Goal: Task Accomplishment & Management: Use online tool/utility

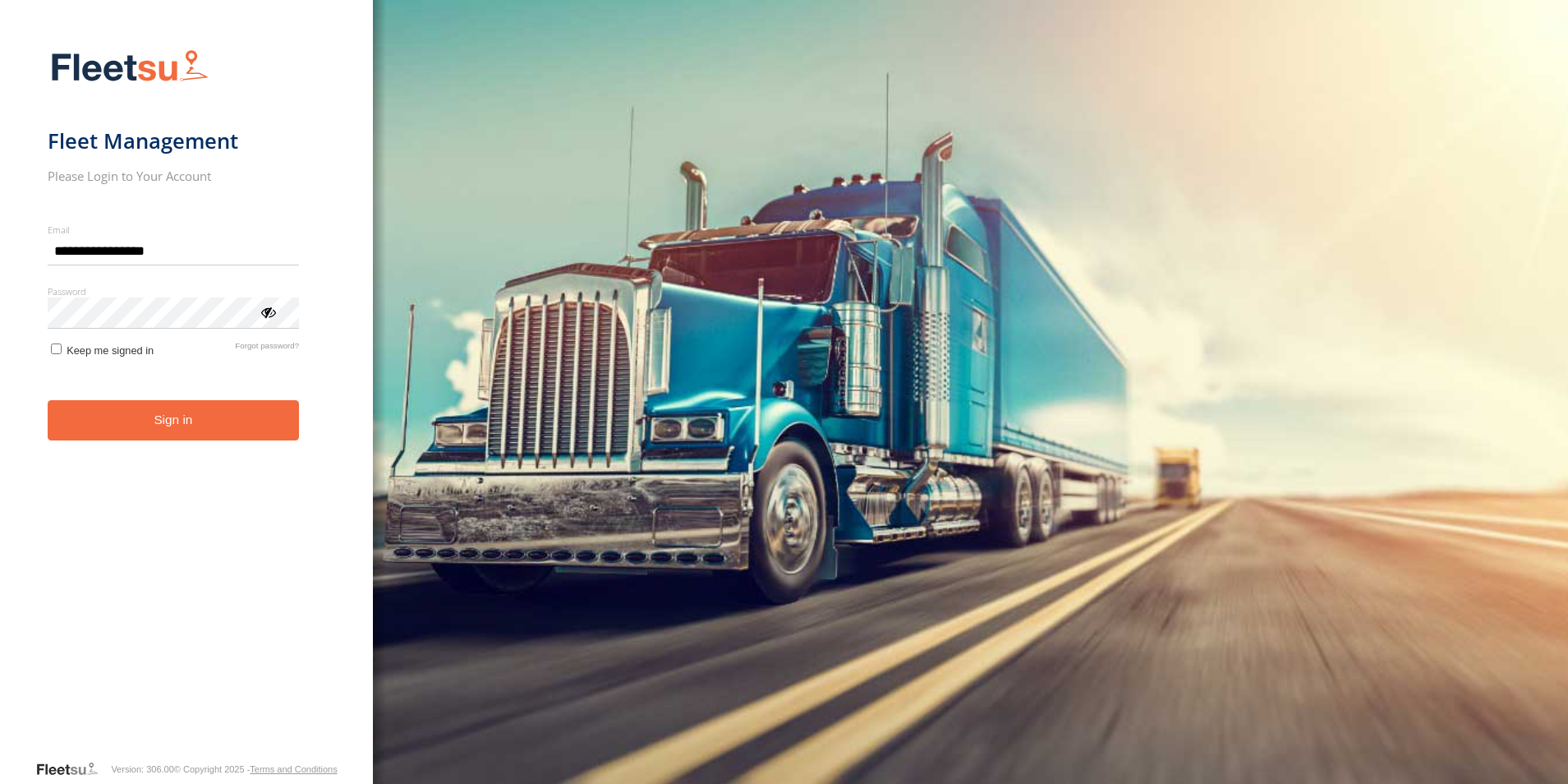
click at [174, 454] on form "**********" at bounding box center [187, 399] width 279 height 720
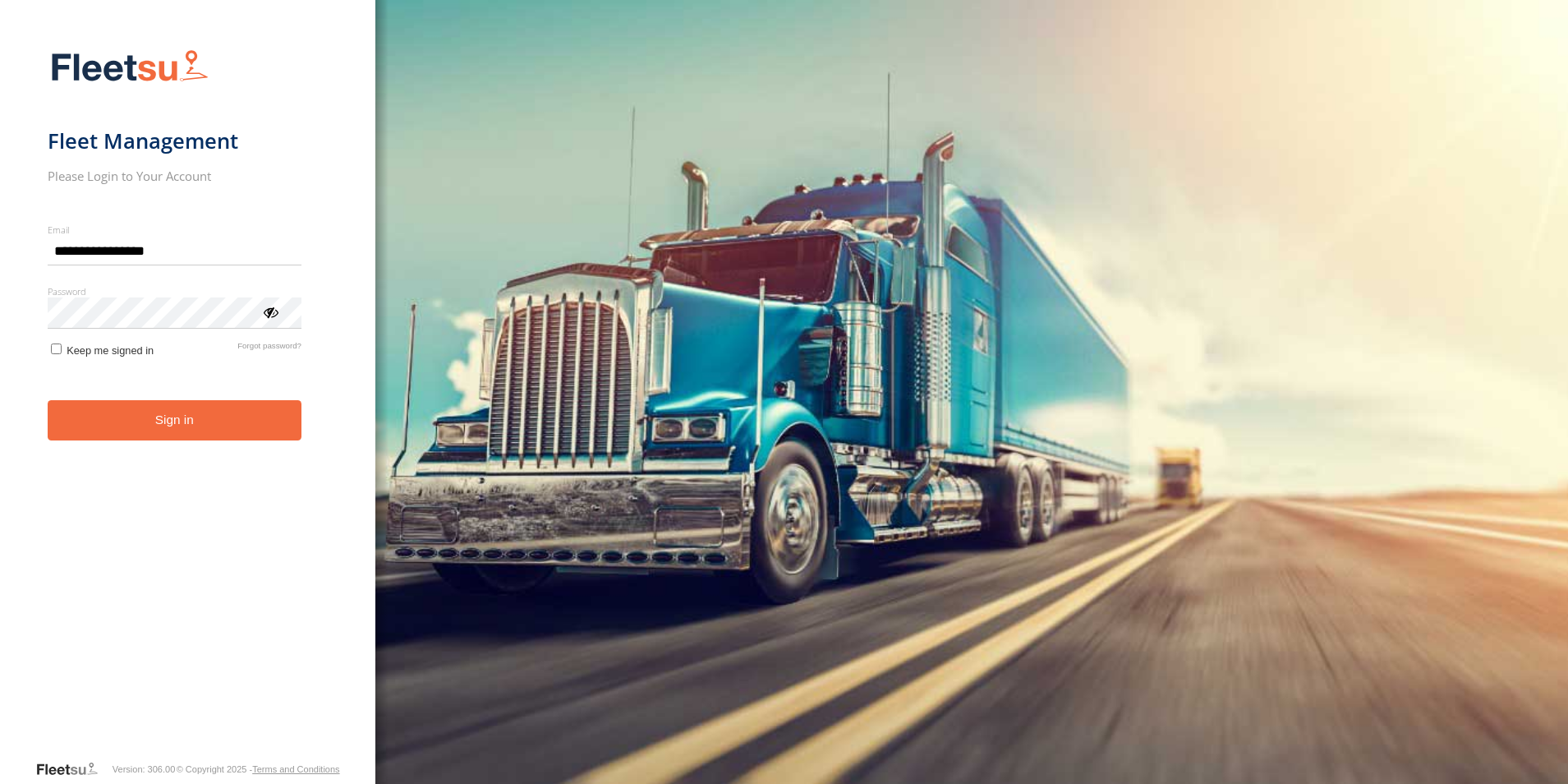
click at [193, 429] on button "Sign in" at bounding box center [174, 420] width 254 height 40
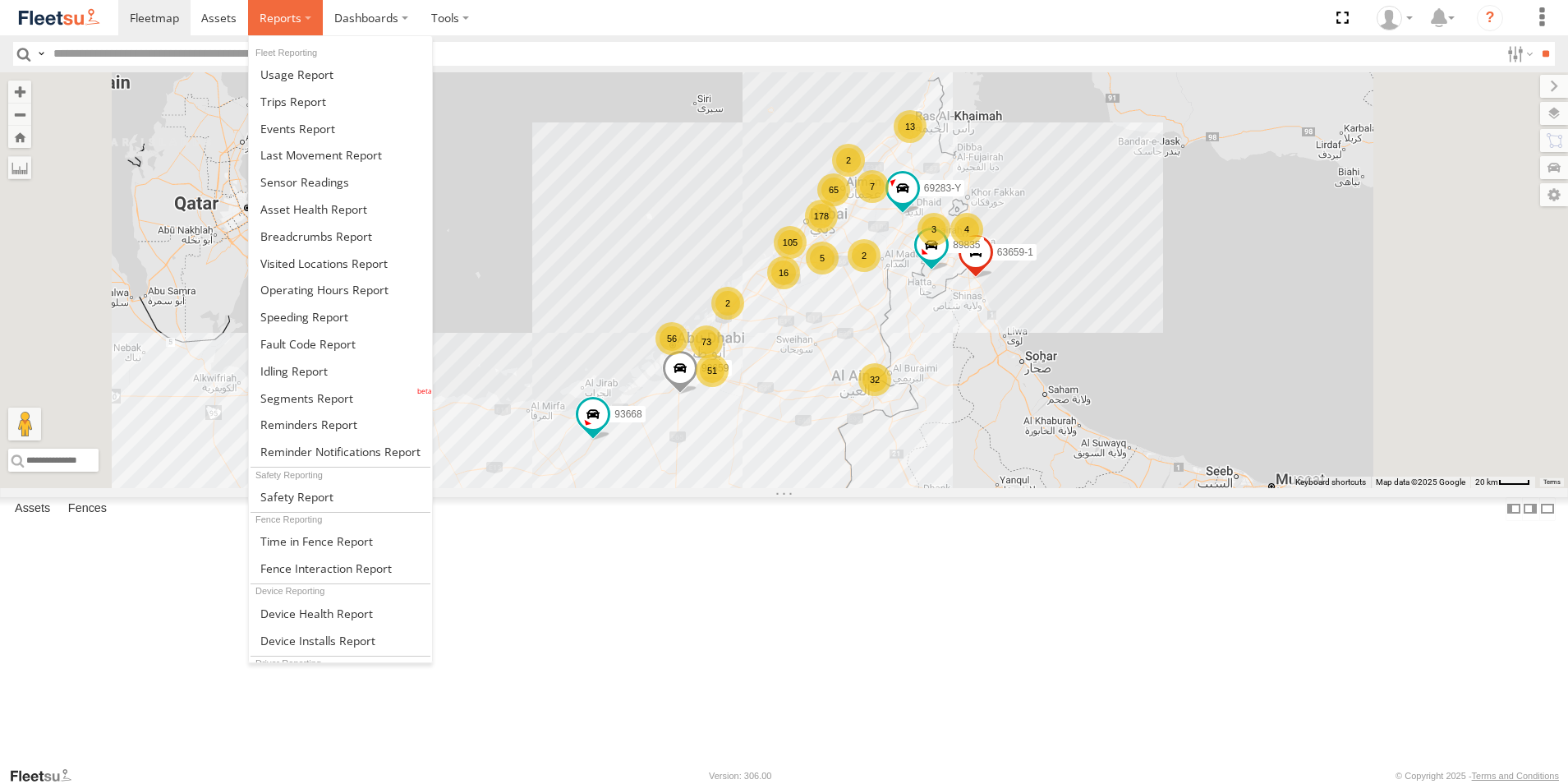
click at [301, 34] on label at bounding box center [285, 17] width 75 height 36
click at [349, 377] on link at bounding box center [340, 371] width 183 height 27
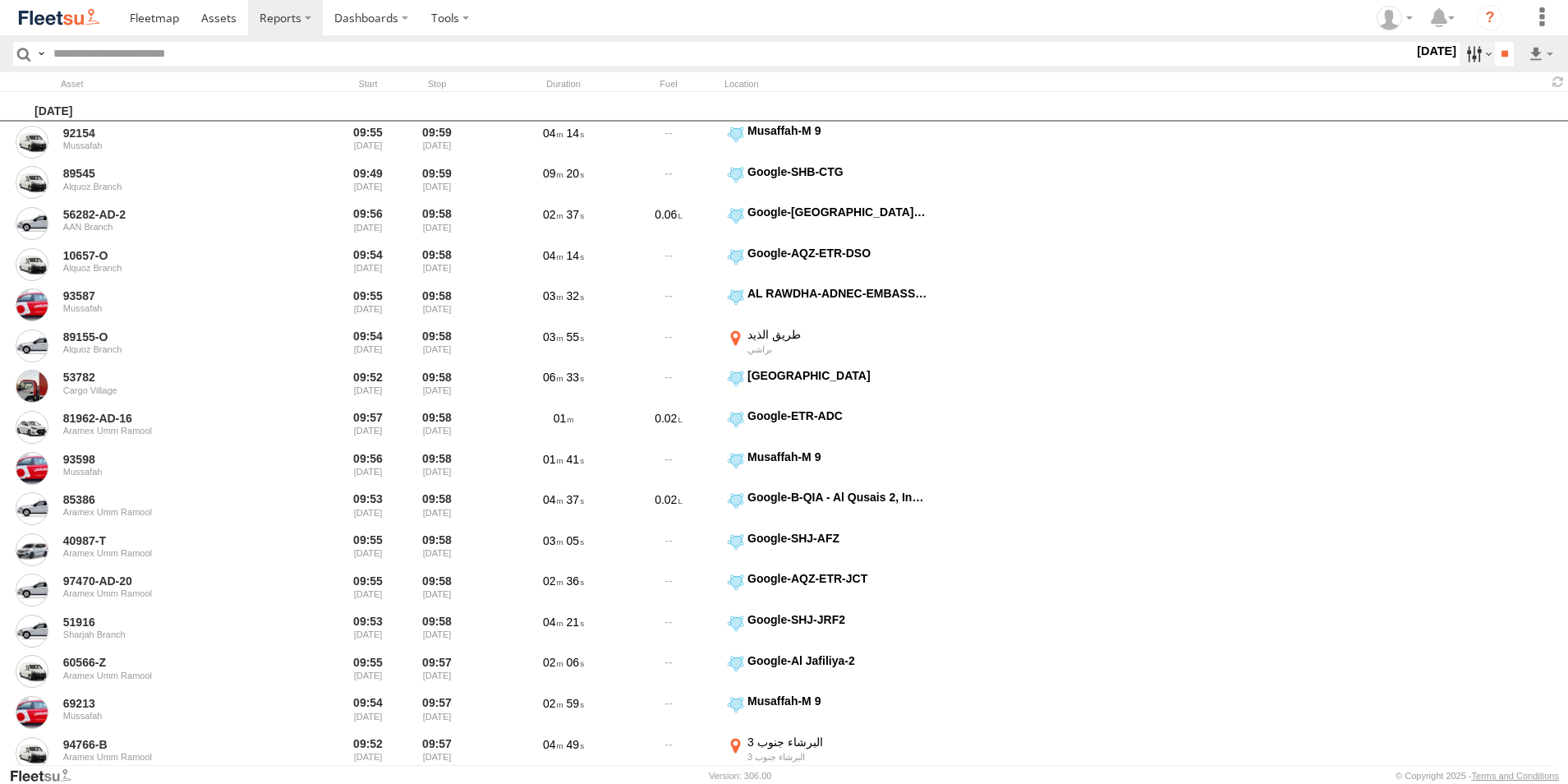
click at [1460, 55] on label at bounding box center [1477, 54] width 36 height 24
click at [0, 0] on span "> 10min" at bounding box center [0, 0] width 0 height 0
click at [1414, 65] on div "UAE - United Arab Emirates All Assets AUH AUH-DXB AUH-MUS-BIKE AUH-OAR-BIKE Car…" at bounding box center [1414, 54] width 0 height 21
click at [0, 0] on label at bounding box center [0, 0] width 0 height 0
click at [0, 0] on span "AAN Branch" at bounding box center [0, 0] width 0 height 0
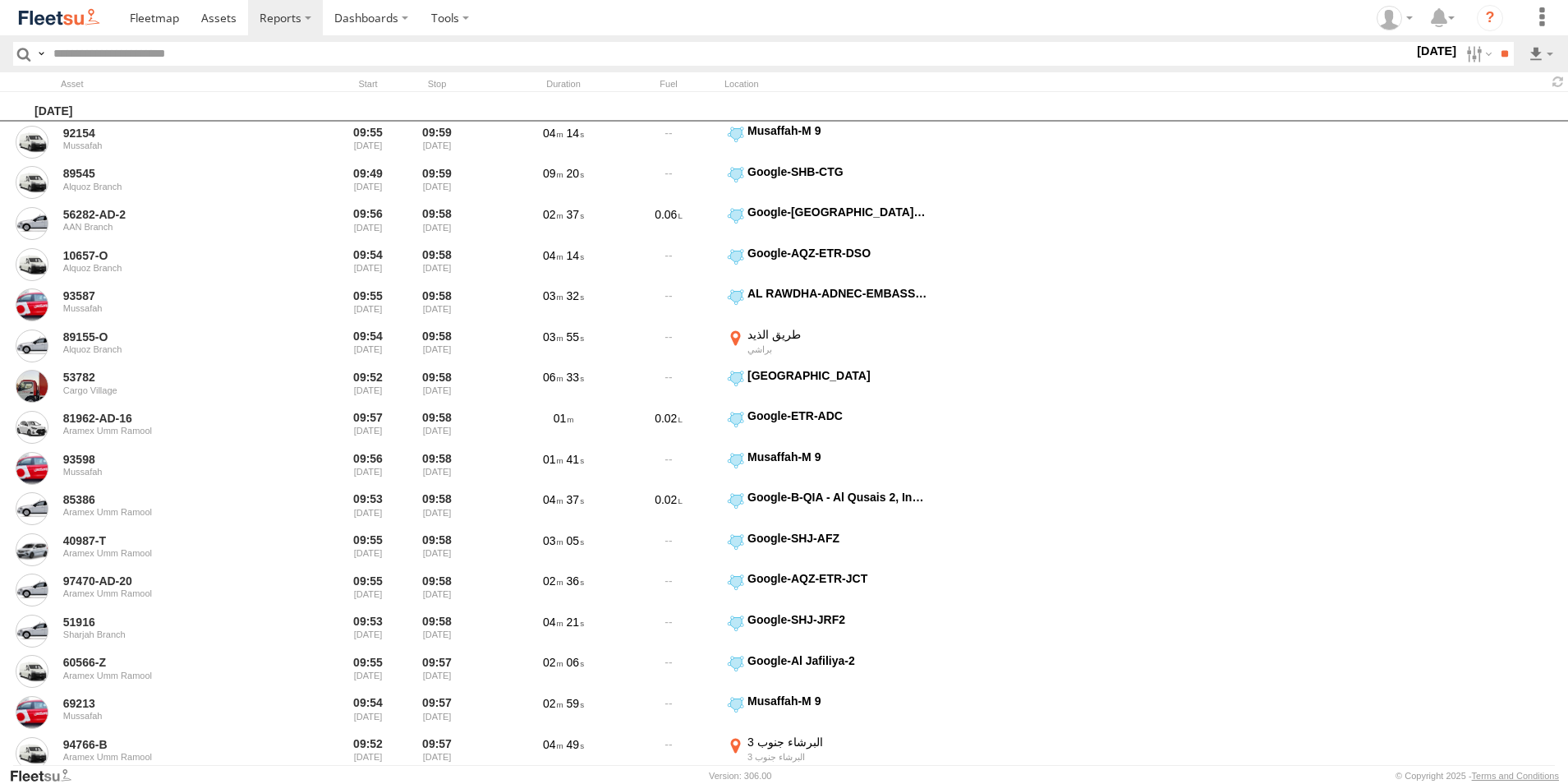
click at [0, 0] on span "Alquoz Branch" at bounding box center [0, 0] width 0 height 0
click at [0, 0] on div "Aramex Mofaic branch-[GEOGRAPHIC_DATA]" at bounding box center [0, 0] width 0 height 0
click at [0, 0] on span "Aramex Mofaic branch-[GEOGRAPHIC_DATA]" at bounding box center [0, 0] width 0 height 0
click at [0, 0] on span "Aramex Umm Ramool" at bounding box center [0, 0] width 0 height 0
click at [0, 0] on span "COURT DXB - GOP" at bounding box center [0, 0] width 0 height 0
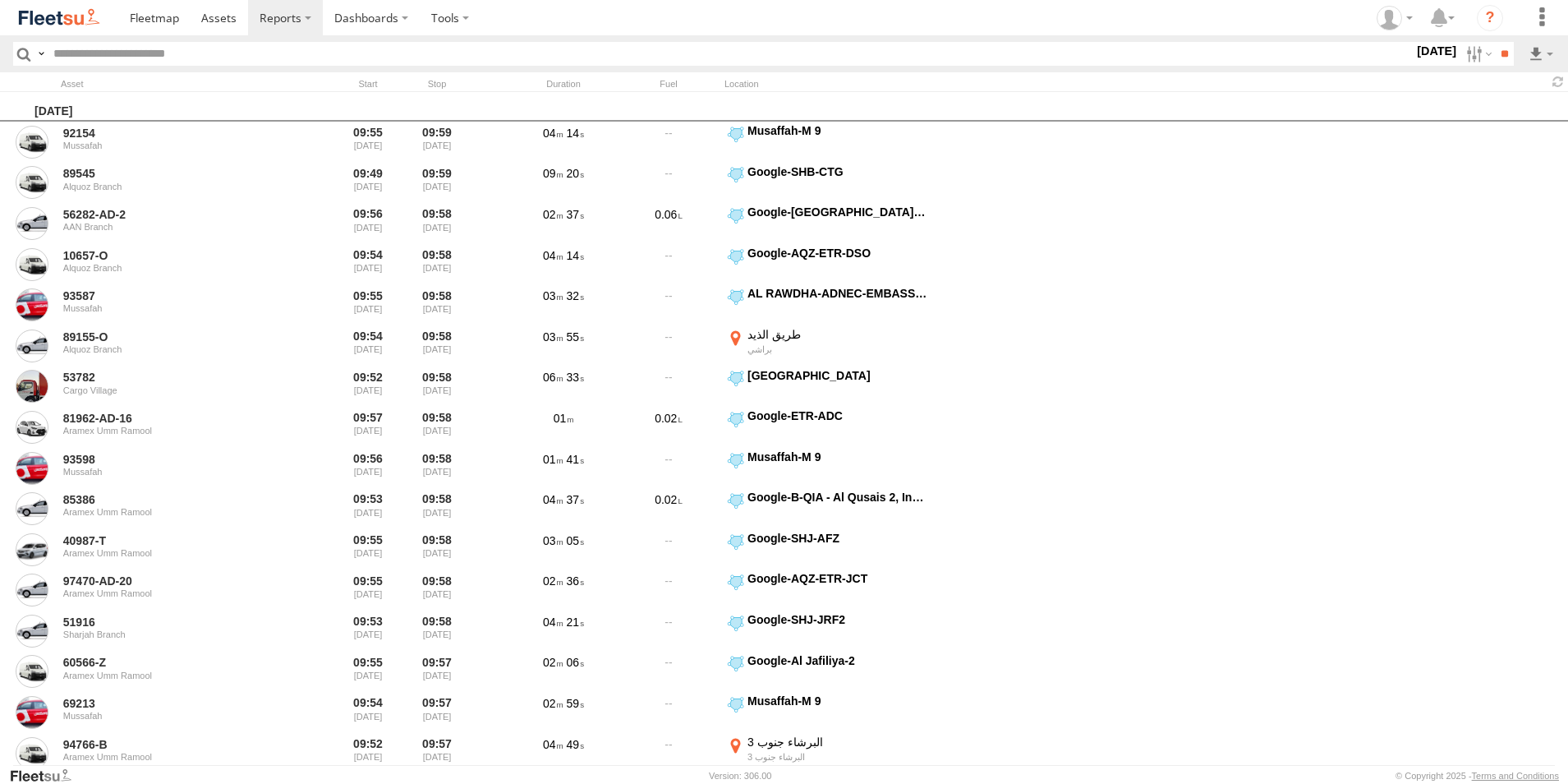
click at [0, 0] on span "RAK Branch" at bounding box center [0, 0] width 0 height 0
click at [0, 0] on span "Sharjah Branch" at bounding box center [0, 0] width 0 height 0
click at [0, 0] on label at bounding box center [0, 0] width 0 height 0
click at [1496, 43] on input "**" at bounding box center [1504, 54] width 19 height 24
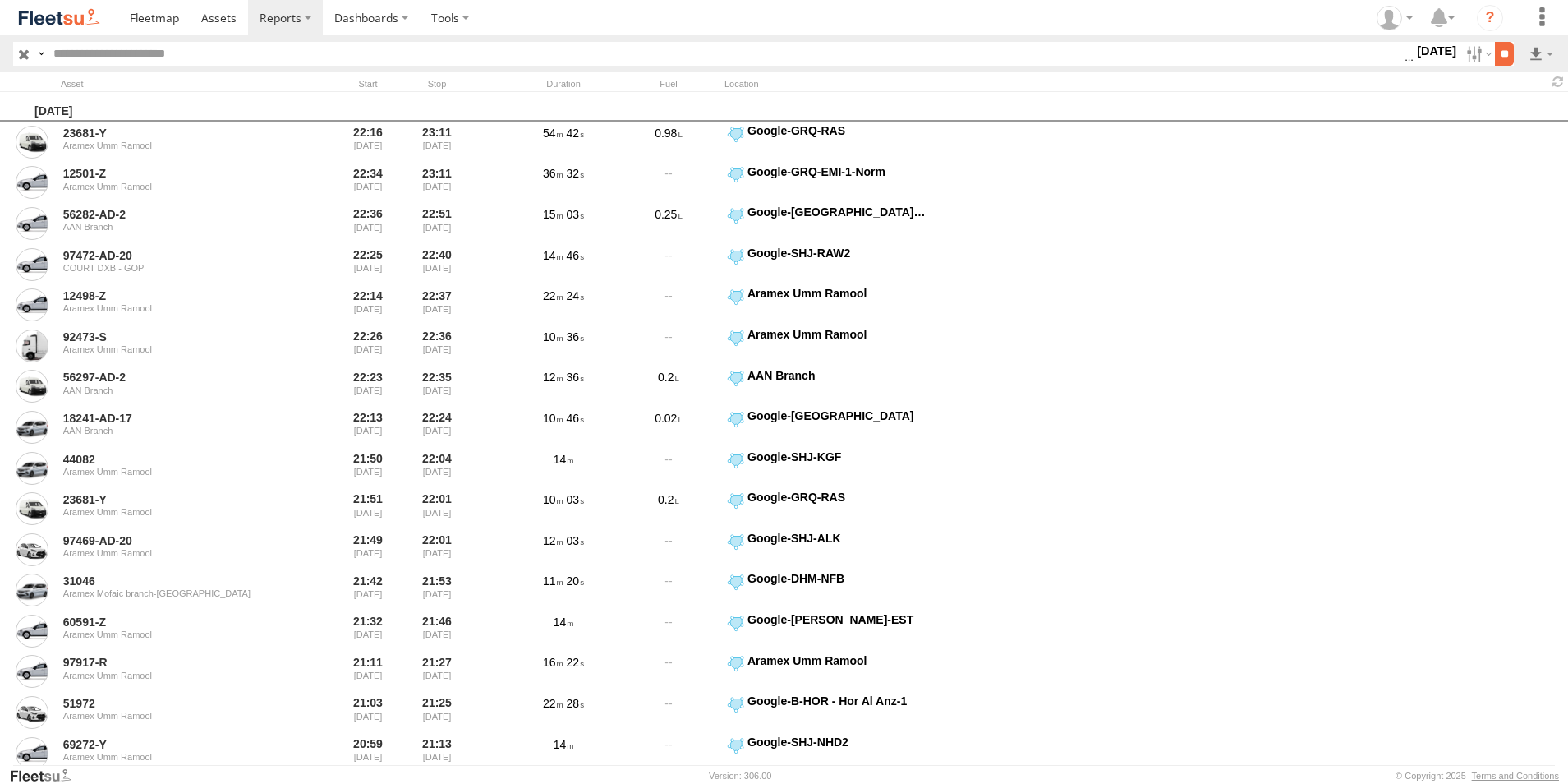
click at [1504, 48] on input "**" at bounding box center [1504, 54] width 19 height 24
click at [1476, 53] on label at bounding box center [1477, 54] width 36 height 24
click at [1501, 101] on link at bounding box center [1499, 113] width 100 height 25
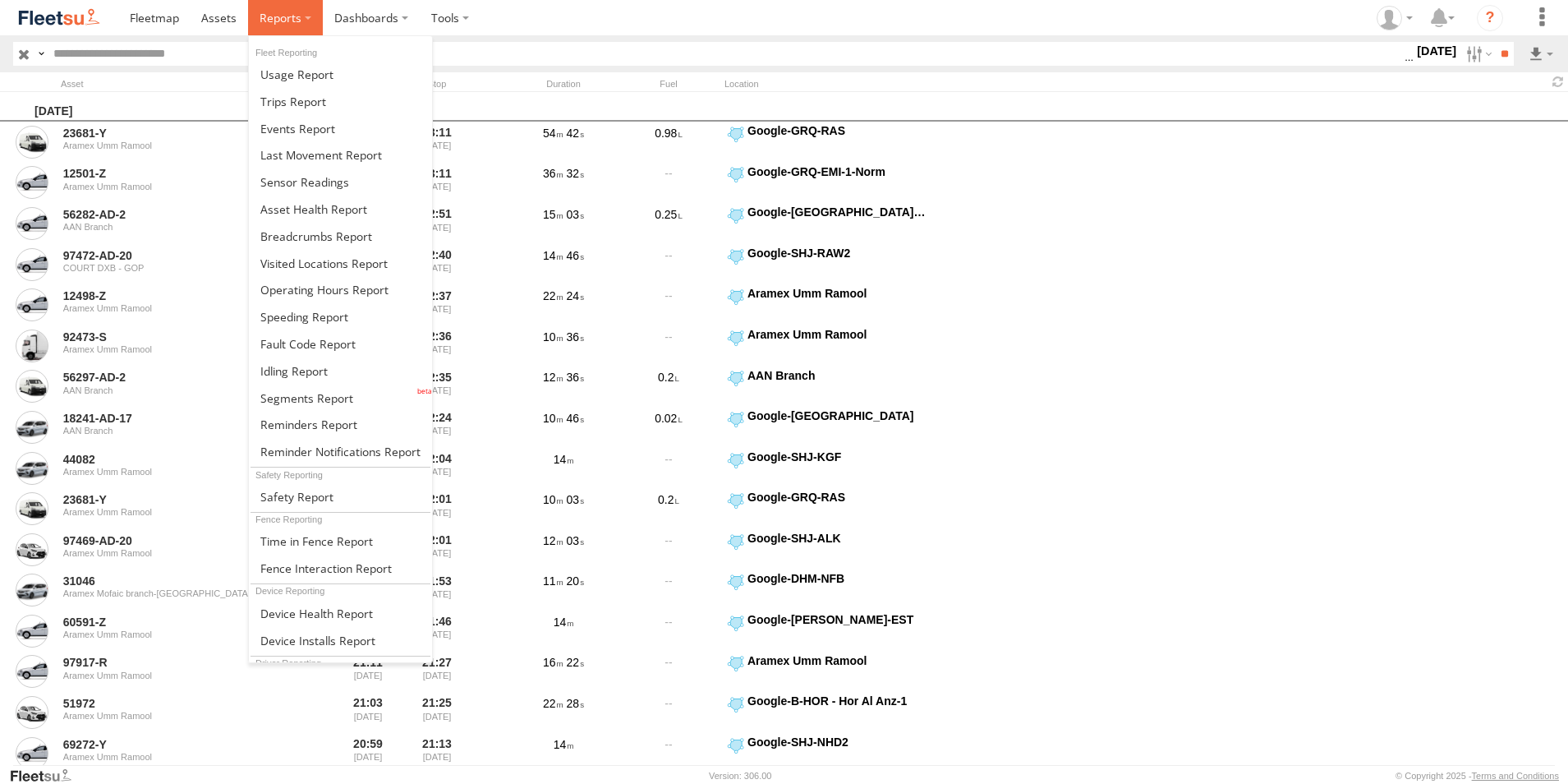
click at [281, 21] on span at bounding box center [281, 17] width 42 height 15
click at [340, 115] on link at bounding box center [340, 129] width 183 height 27
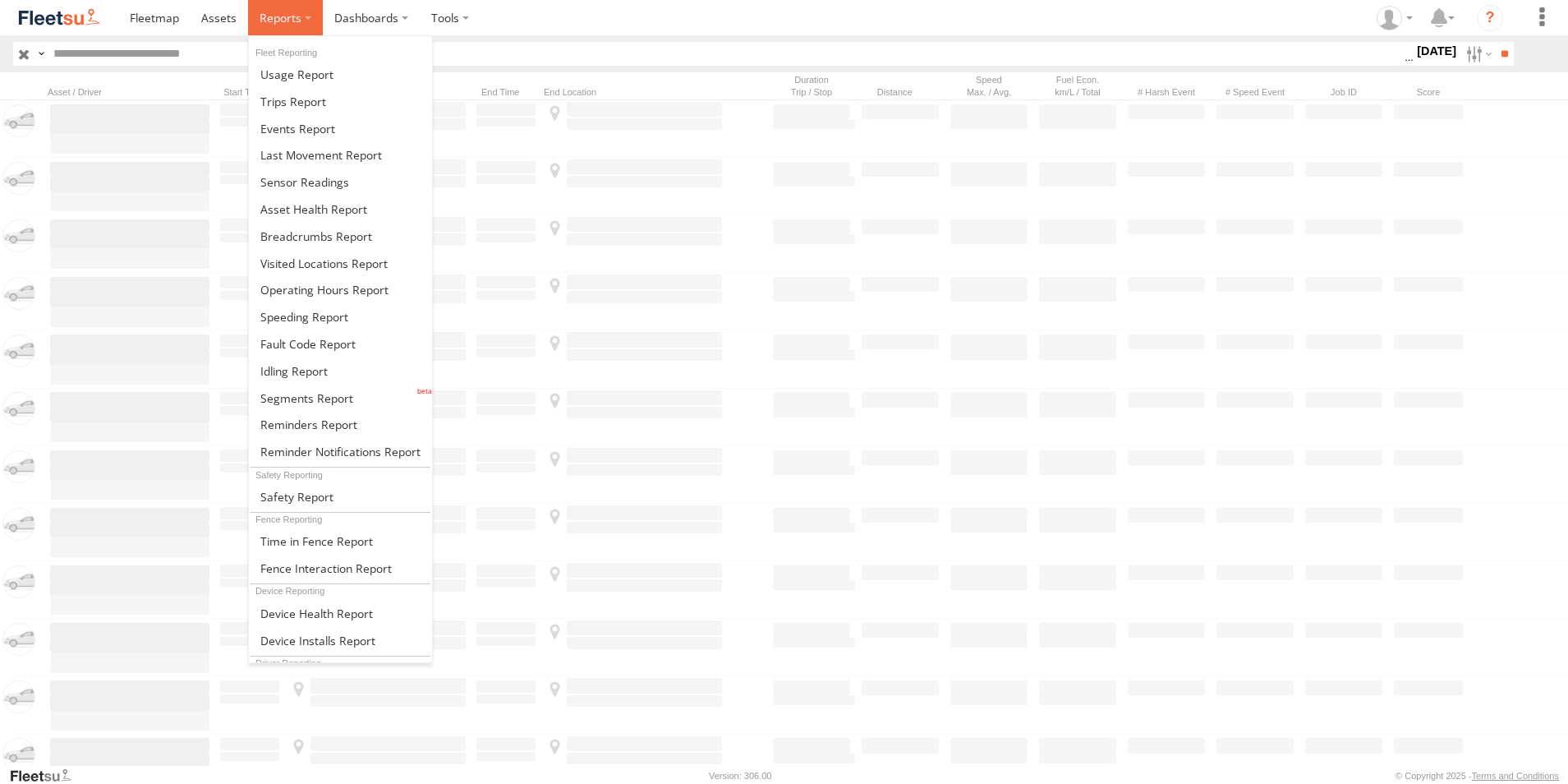
click at [285, 33] on label at bounding box center [285, 17] width 75 height 36
click at [318, 105] on span at bounding box center [293, 101] width 66 height 15
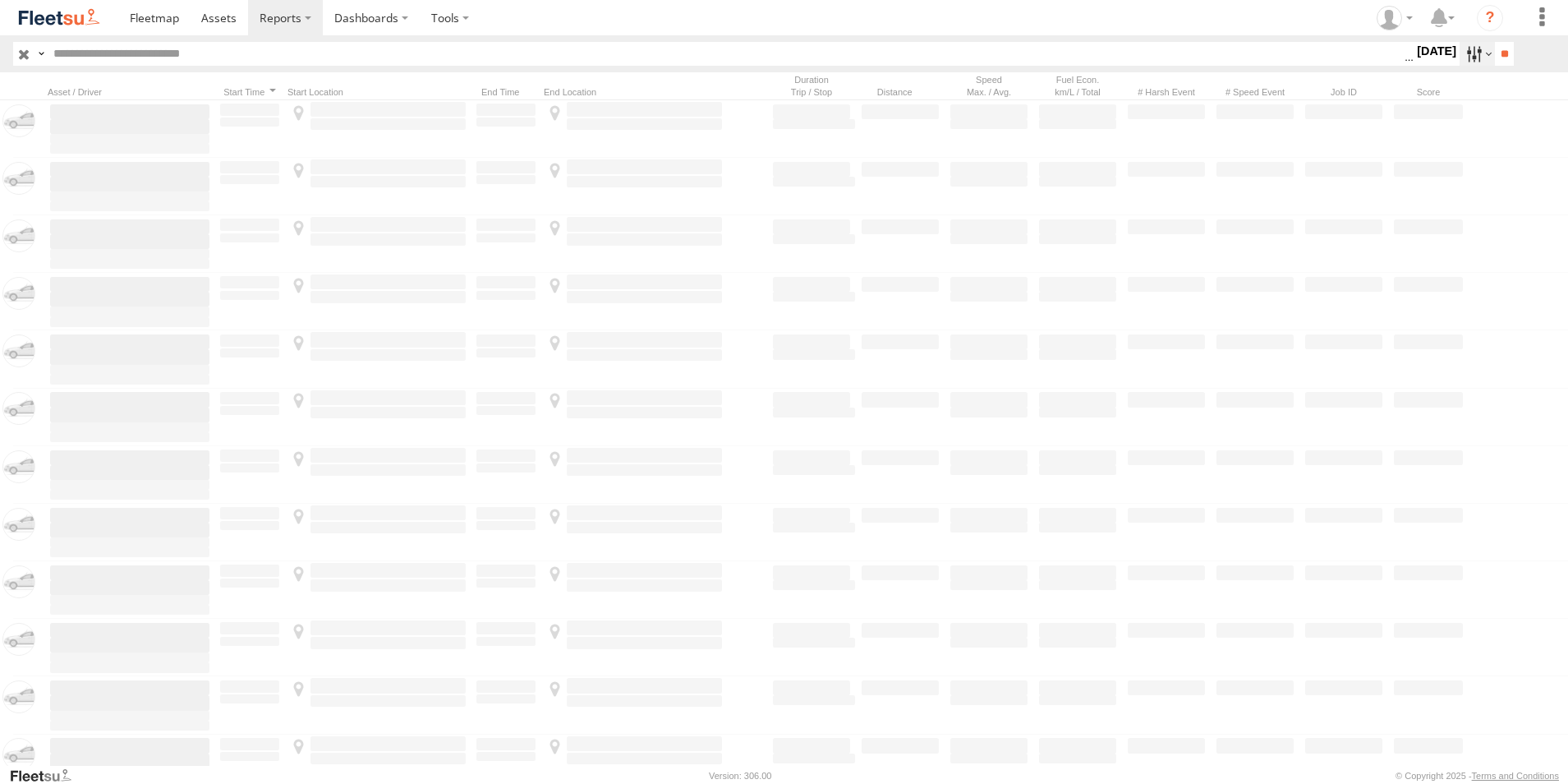
click at [1466, 55] on label at bounding box center [1477, 54] width 36 height 24
click at [0, 0] on label at bounding box center [0, 0] width 0 height 0
click at [1502, 55] on input "**" at bounding box center [1504, 54] width 19 height 24
click at [1468, 61] on label at bounding box center [1477, 54] width 36 height 24
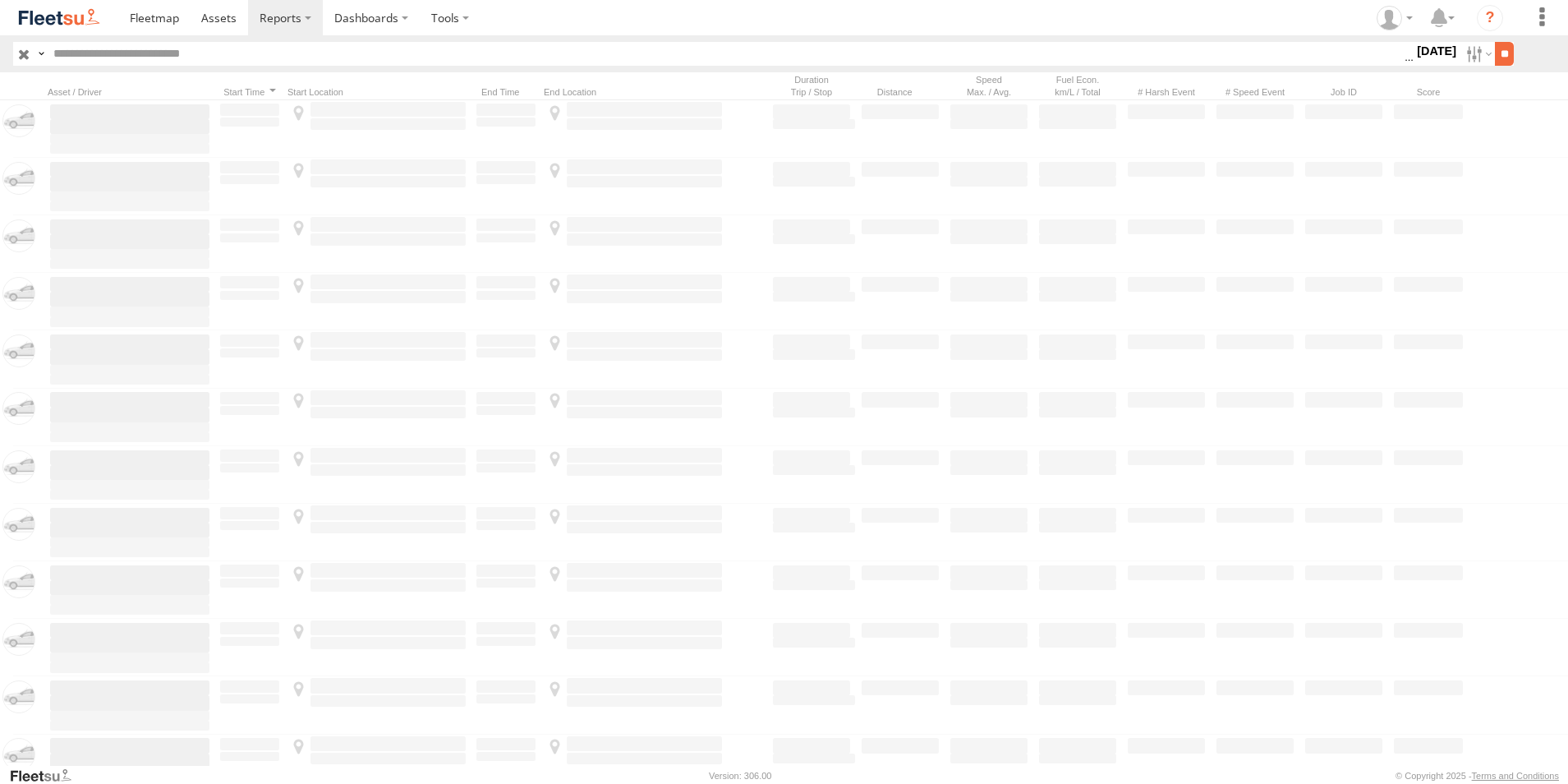
click at [1495, 58] on input "**" at bounding box center [1504, 54] width 19 height 24
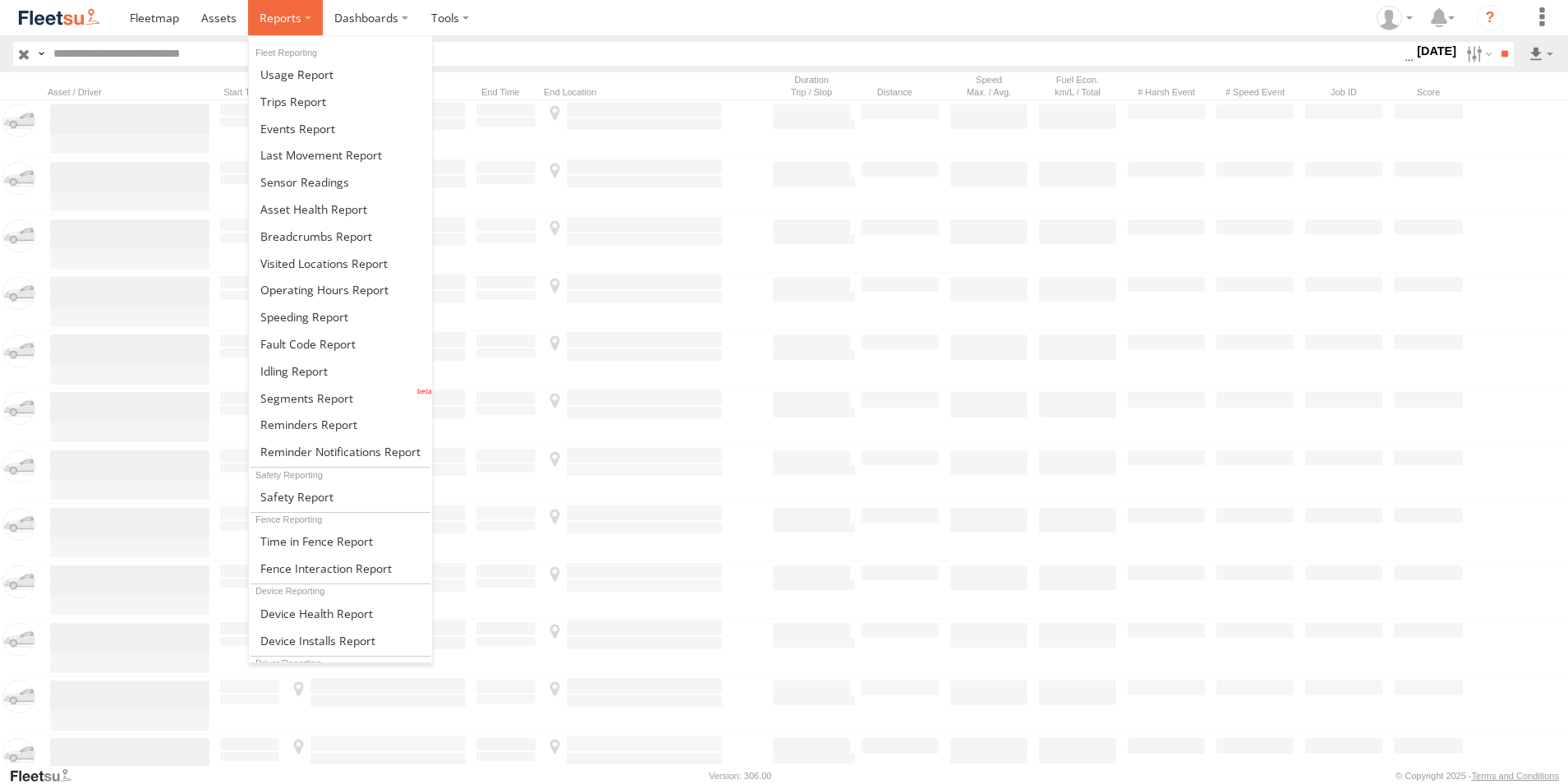
click at [288, 20] on span at bounding box center [281, 17] width 42 height 15
click at [315, 108] on span at bounding box center [293, 101] width 66 height 15
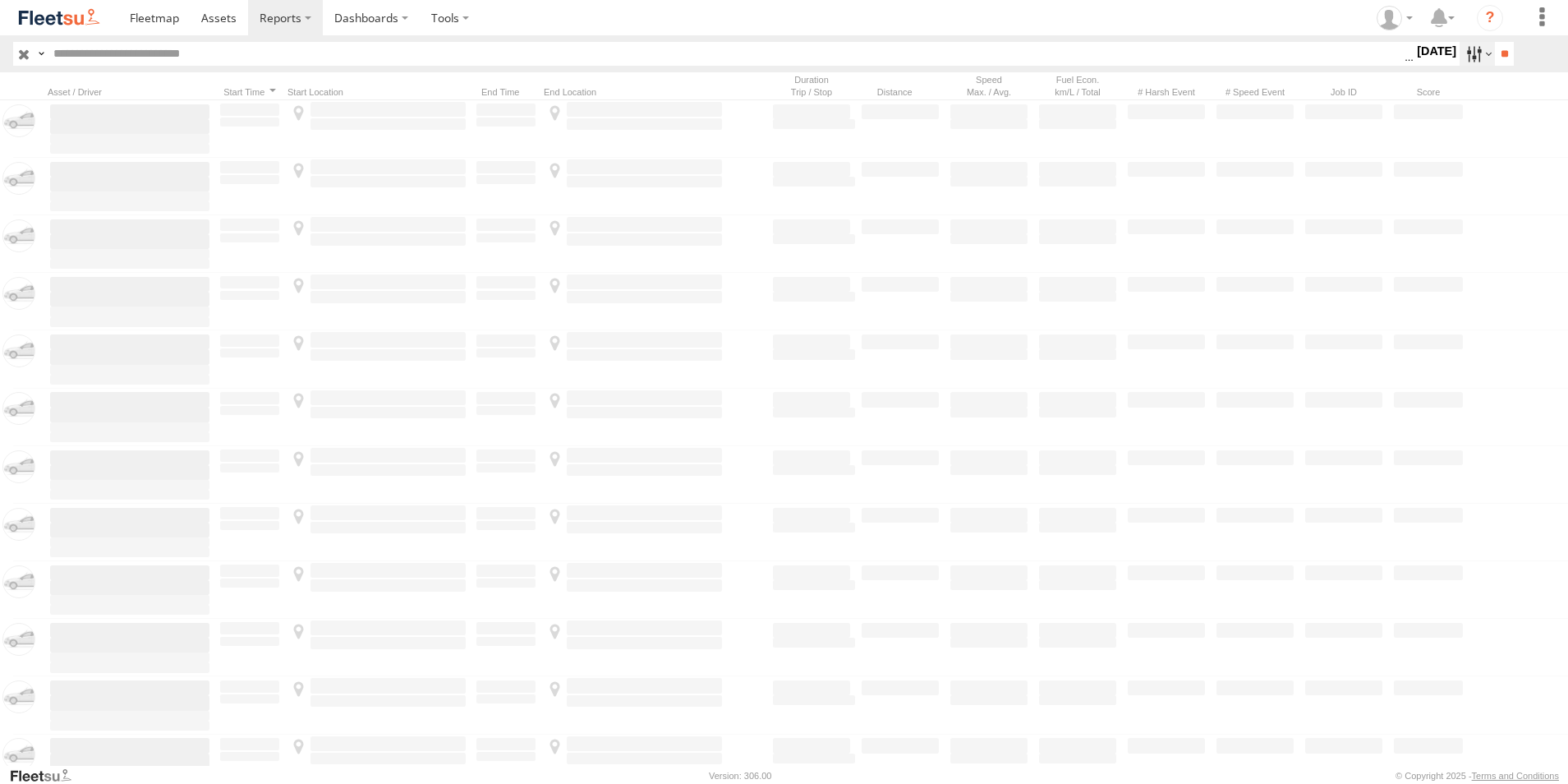
click at [1466, 60] on label at bounding box center [1477, 54] width 36 height 24
click at [0, 0] on label at bounding box center [0, 0] width 0 height 0
click at [0, 0] on span "AAN Branch" at bounding box center [0, 0] width 0 height 0
click at [0, 0] on label at bounding box center [0, 0] width 0 height 0
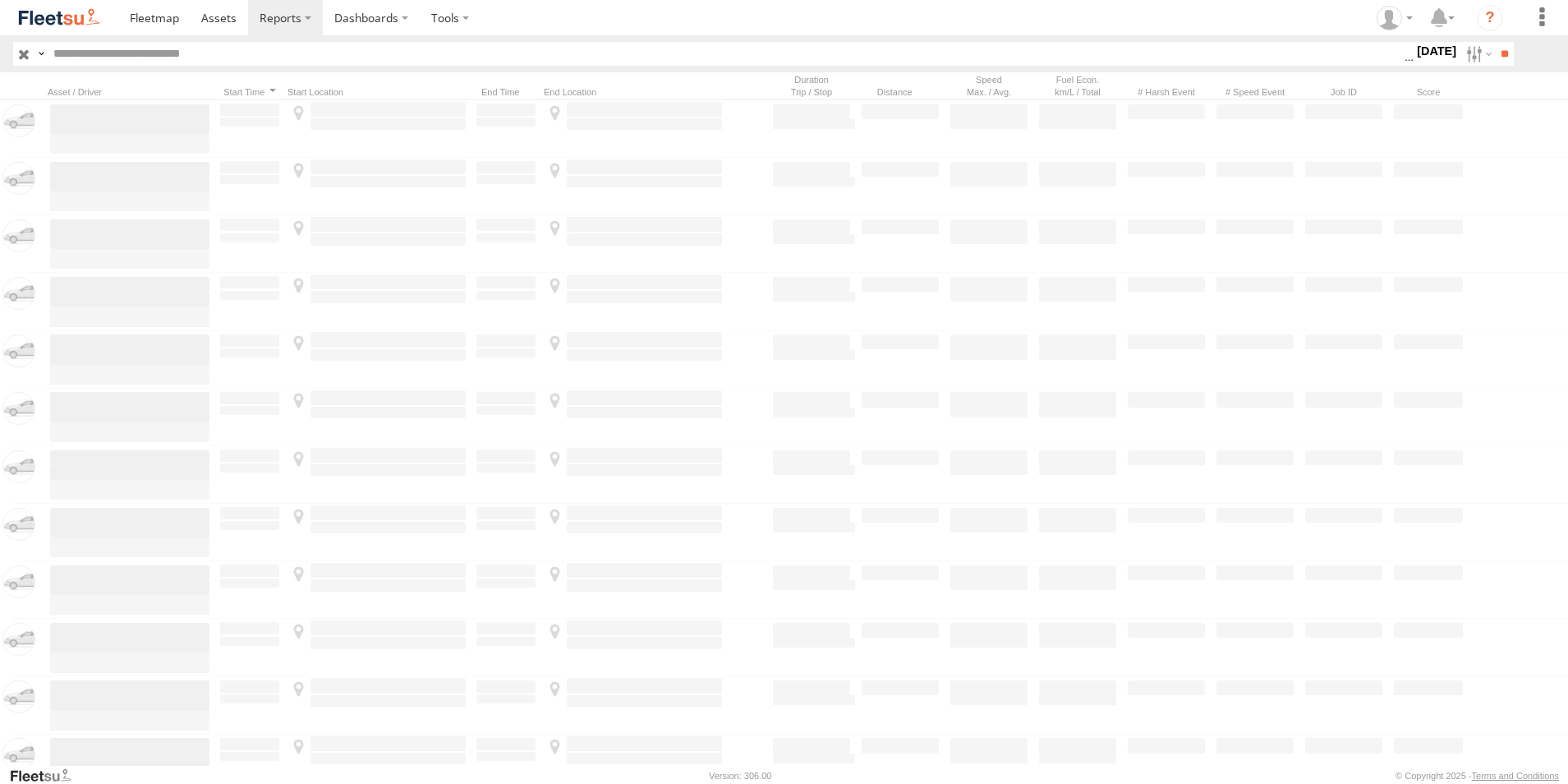
click at [0, 0] on label at bounding box center [0, 0] width 0 height 0
click at [1496, 51] on input "**" at bounding box center [1504, 54] width 19 height 24
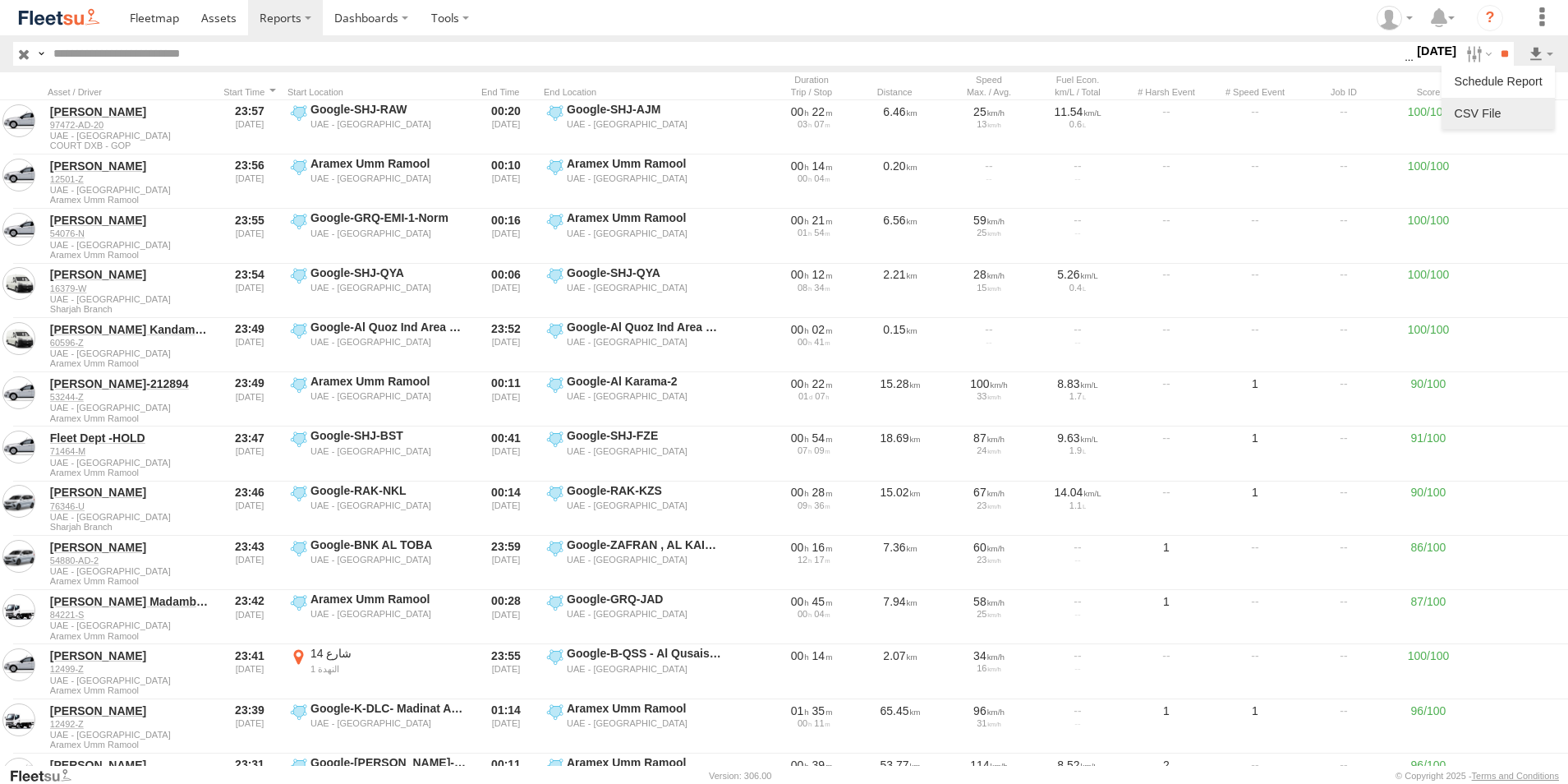
click at [1492, 115] on link at bounding box center [1499, 113] width 100 height 25
click at [392, 50] on input "text" at bounding box center [725, 54] width 1358 height 24
paste input "*****"
type input "*****"
click at [1495, 42] on input "**" at bounding box center [1504, 54] width 19 height 24
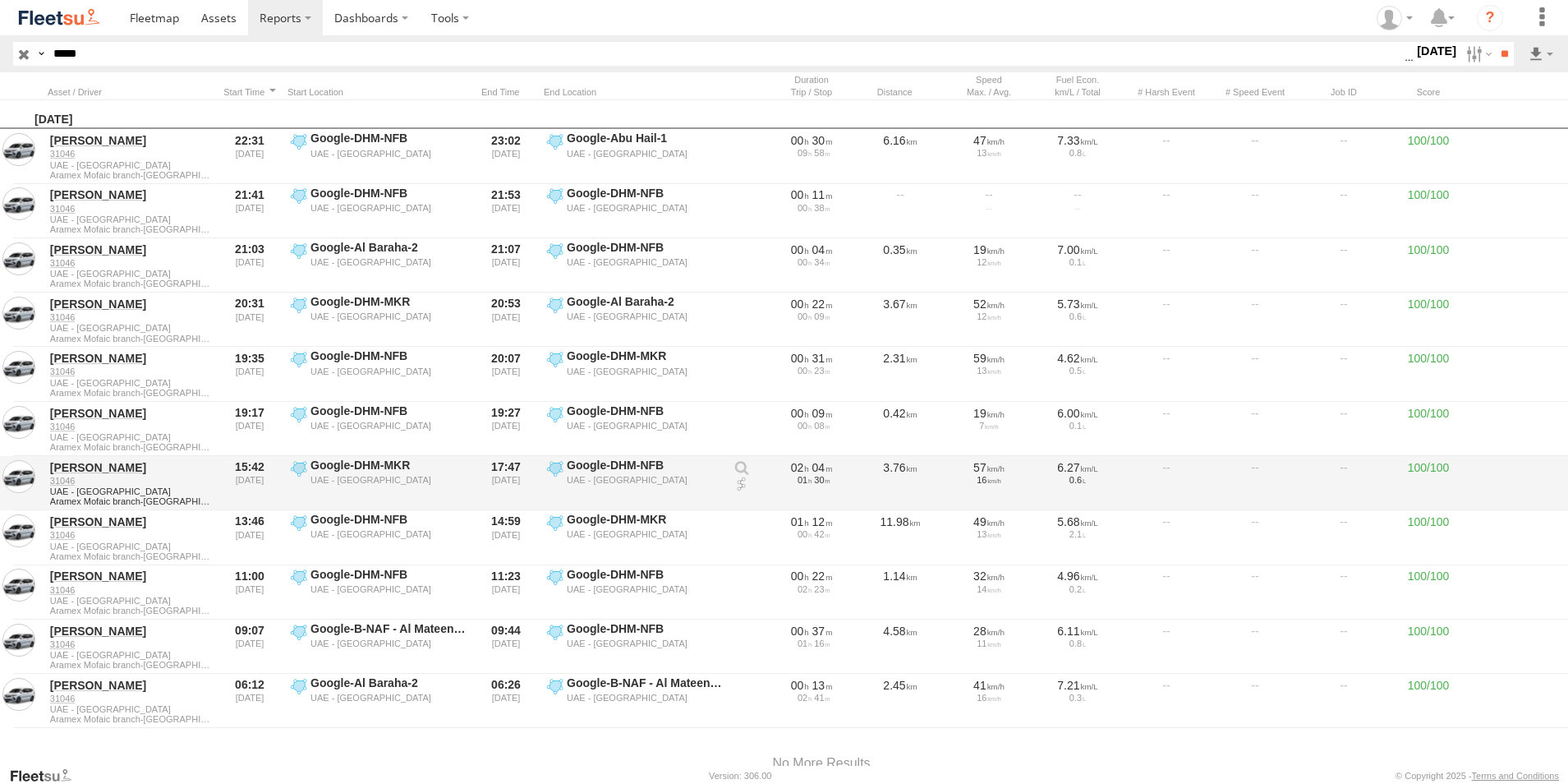
click at [738, 485] on link at bounding box center [742, 485] width 16 height 16
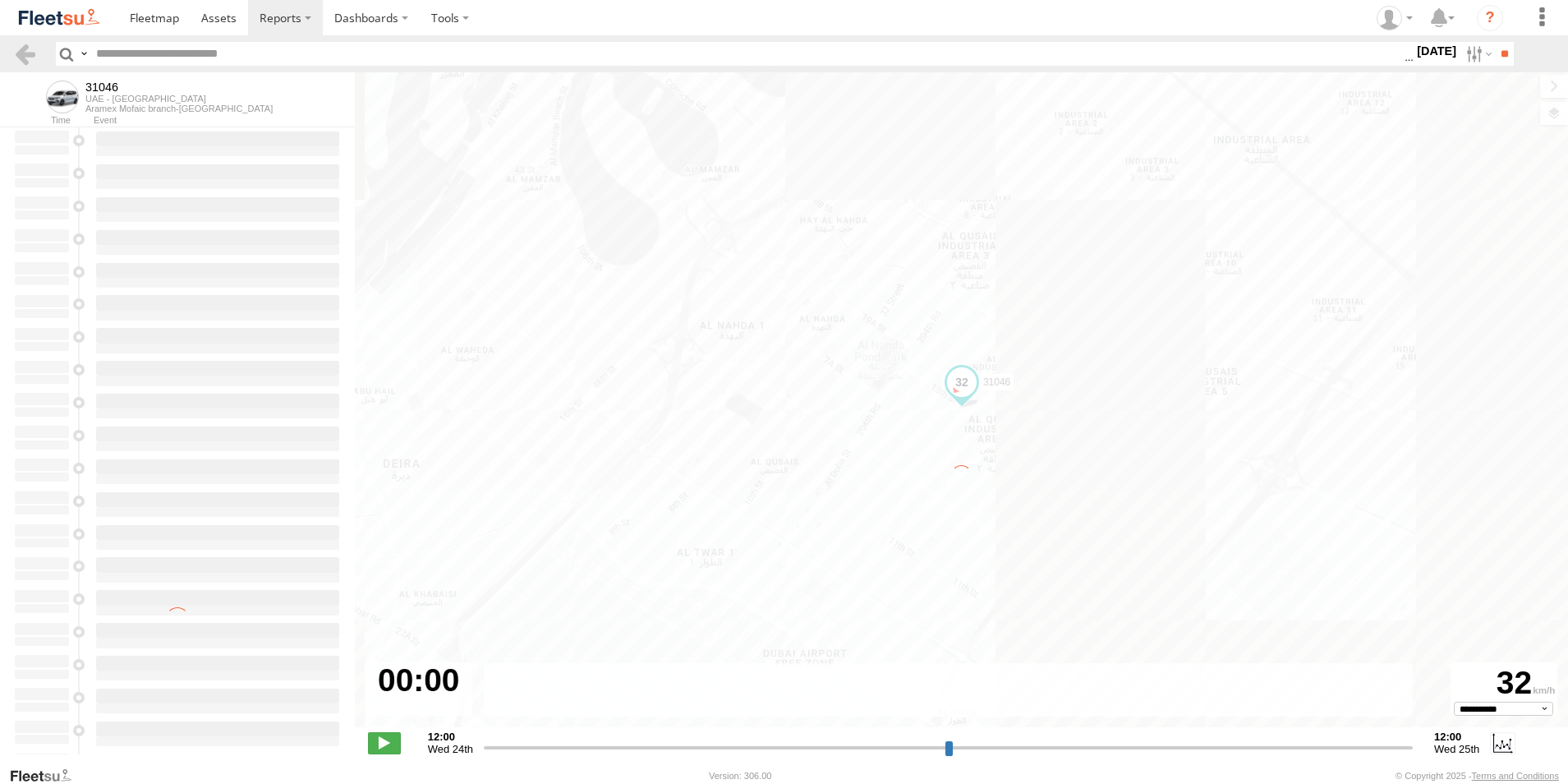
click at [1562, 118] on div "31046" at bounding box center [962, 408] width 1214 height 673
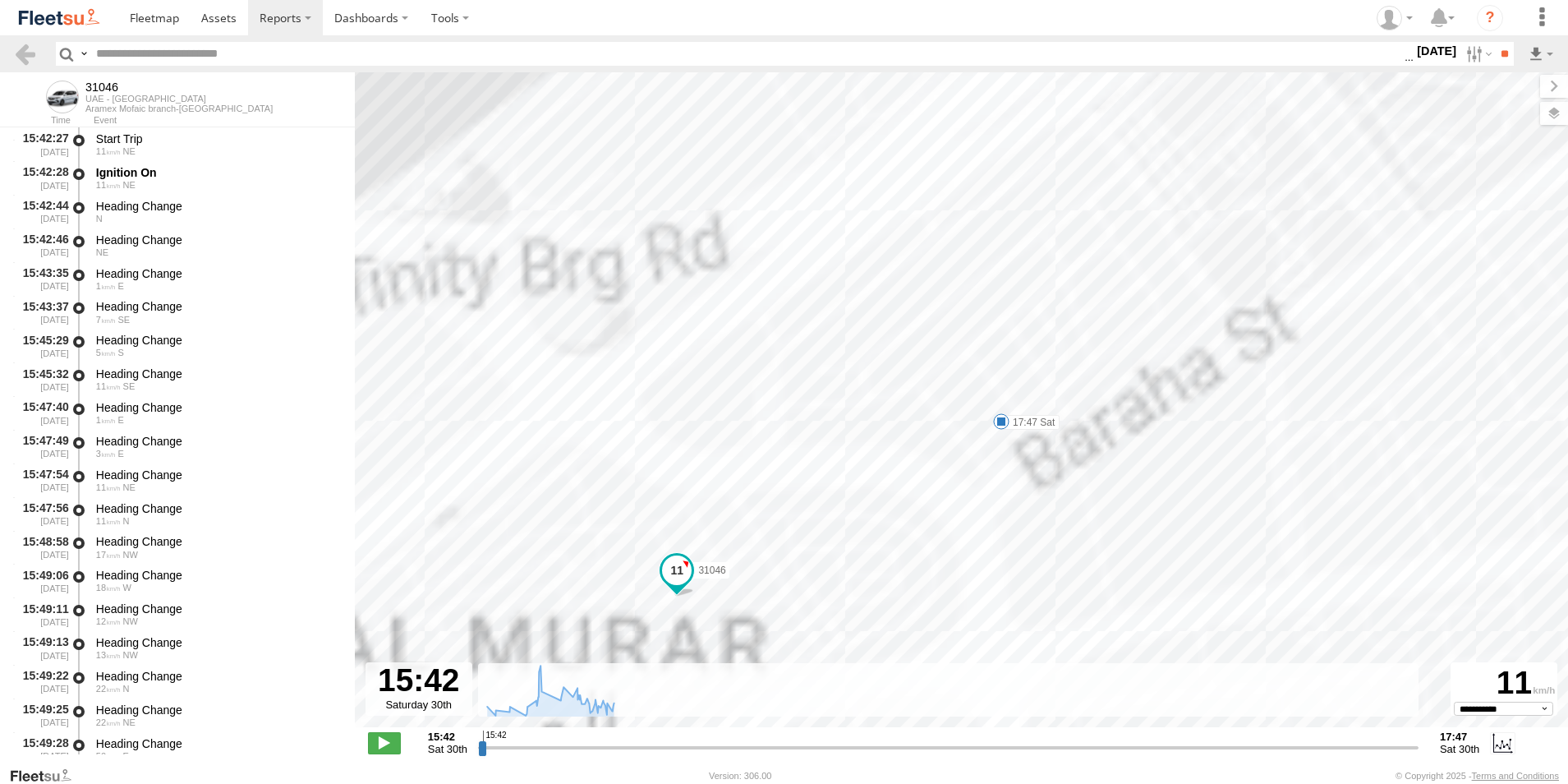
click at [1562, 118] on label at bounding box center [1554, 113] width 28 height 23
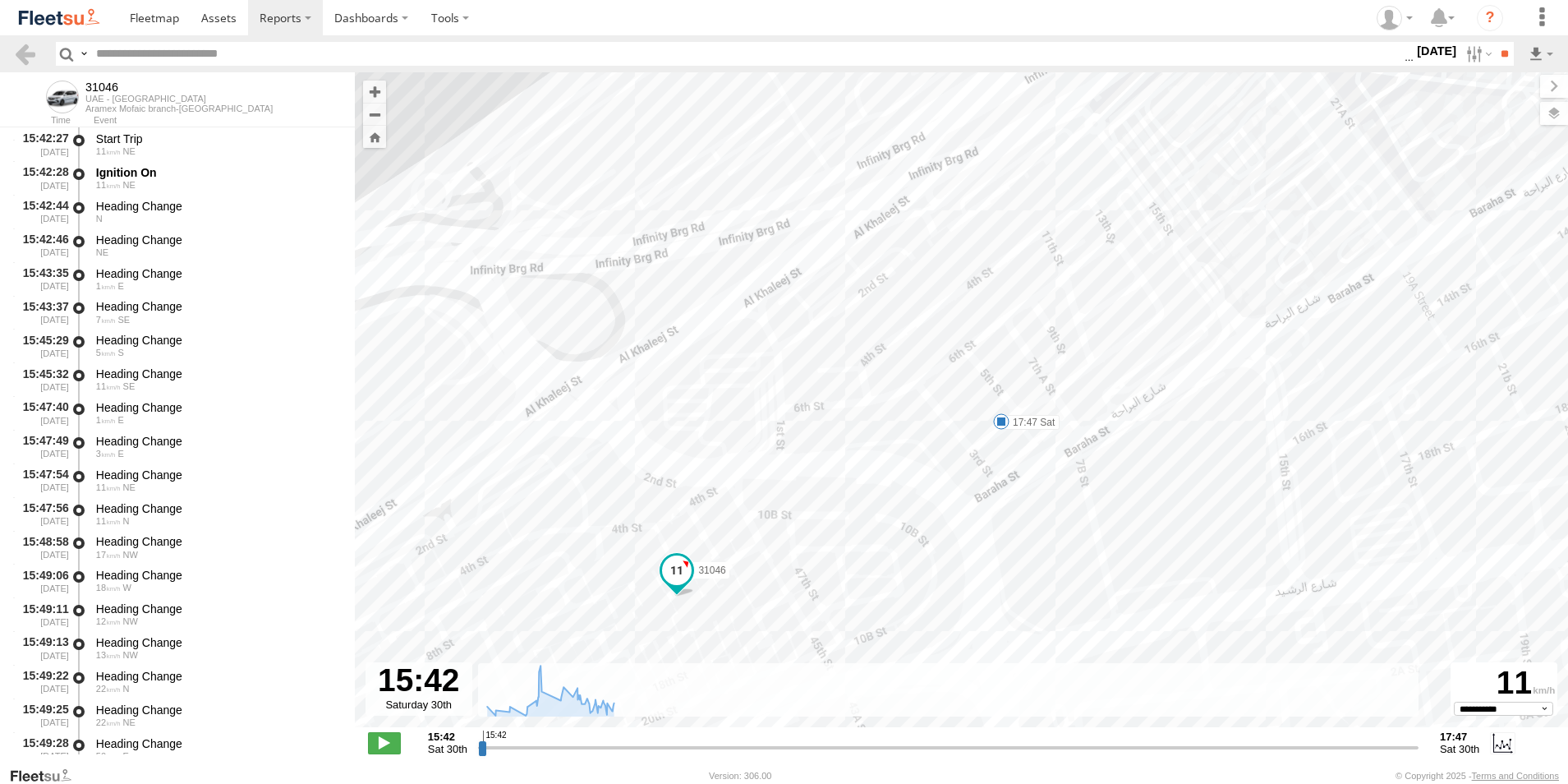
click at [0, 0] on span "Basemaps" at bounding box center [0, 0] width 0 height 0
click at [0, 0] on span "Satellite + Roadmap" at bounding box center [0, 0] width 0 height 0
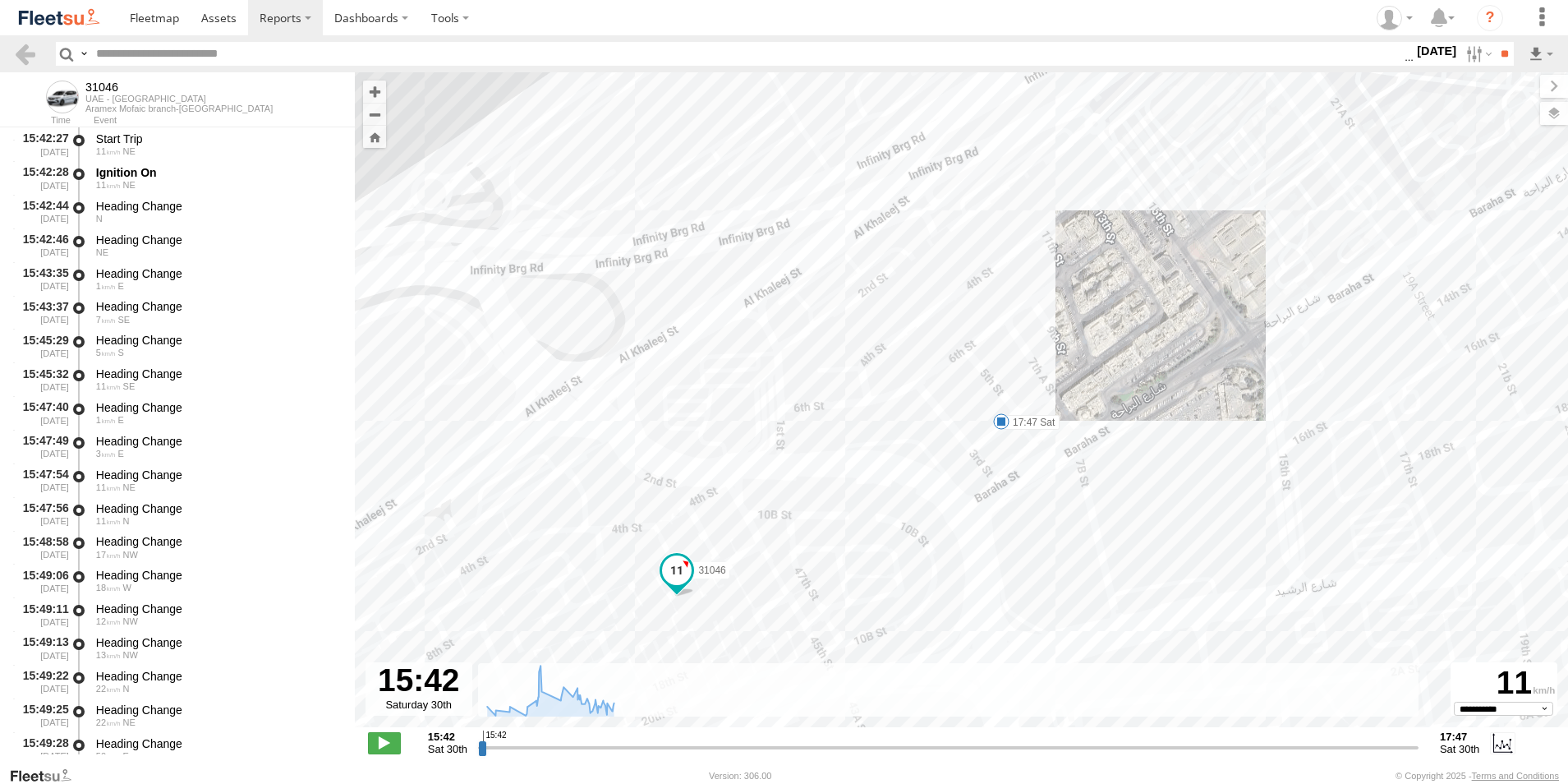
click at [0, 0] on div "Basemaps" at bounding box center [0, 0] width 0 height 0
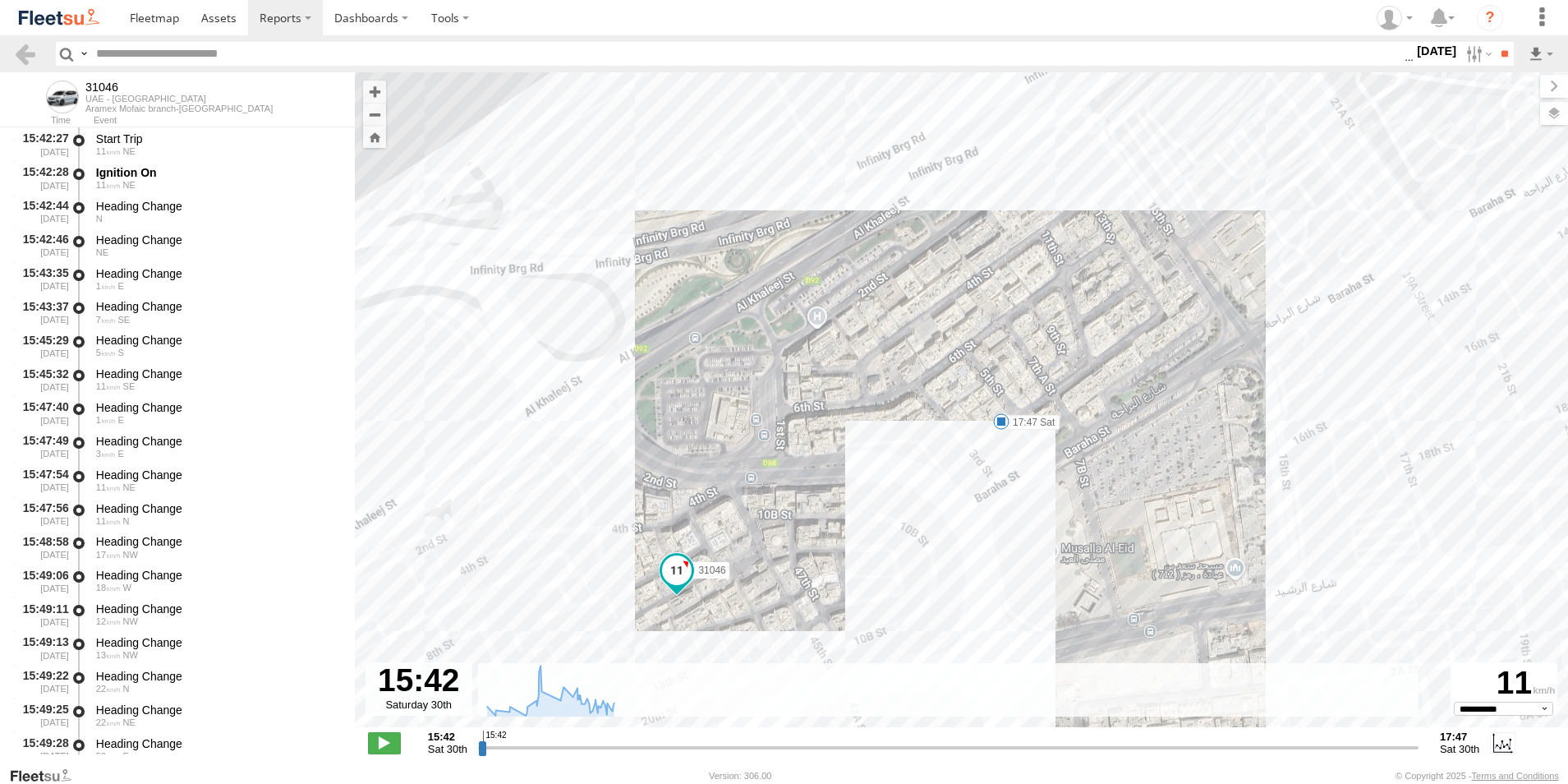
click at [0, 0] on span "Basemaps" at bounding box center [0, 0] width 0 height 0
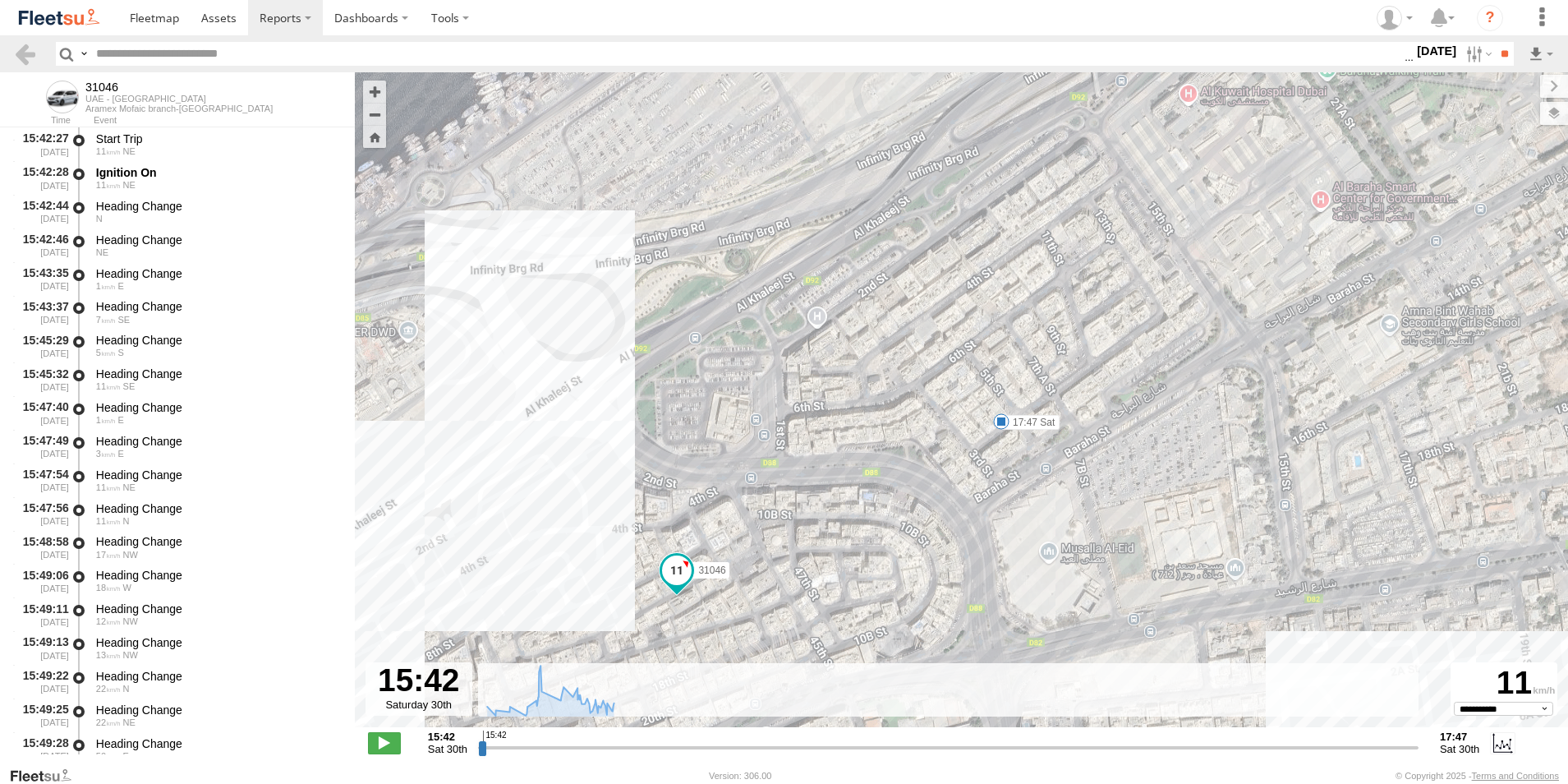
click at [0, 0] on span "Overlays" at bounding box center [0, 0] width 0 height 0
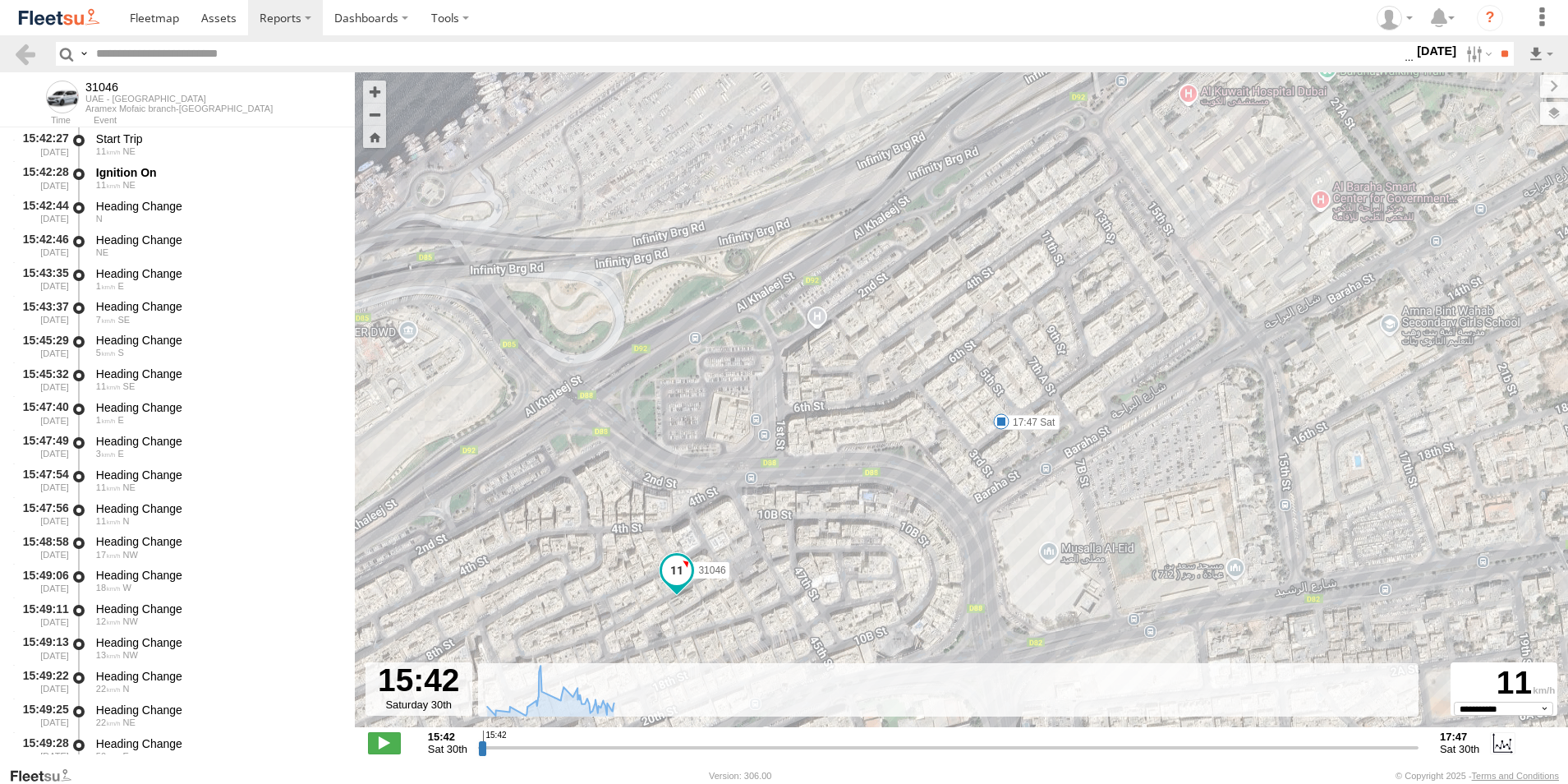
click at [0, 0] on div "Overlays Assets Fences Traffic Transit" at bounding box center [0, 0] width 0 height 0
drag, startPoint x: 1388, startPoint y: 123, endPoint x: 1388, endPoint y: 132, distance: 9.0
click at [0, 0] on span "Assets" at bounding box center [0, 0] width 0 height 0
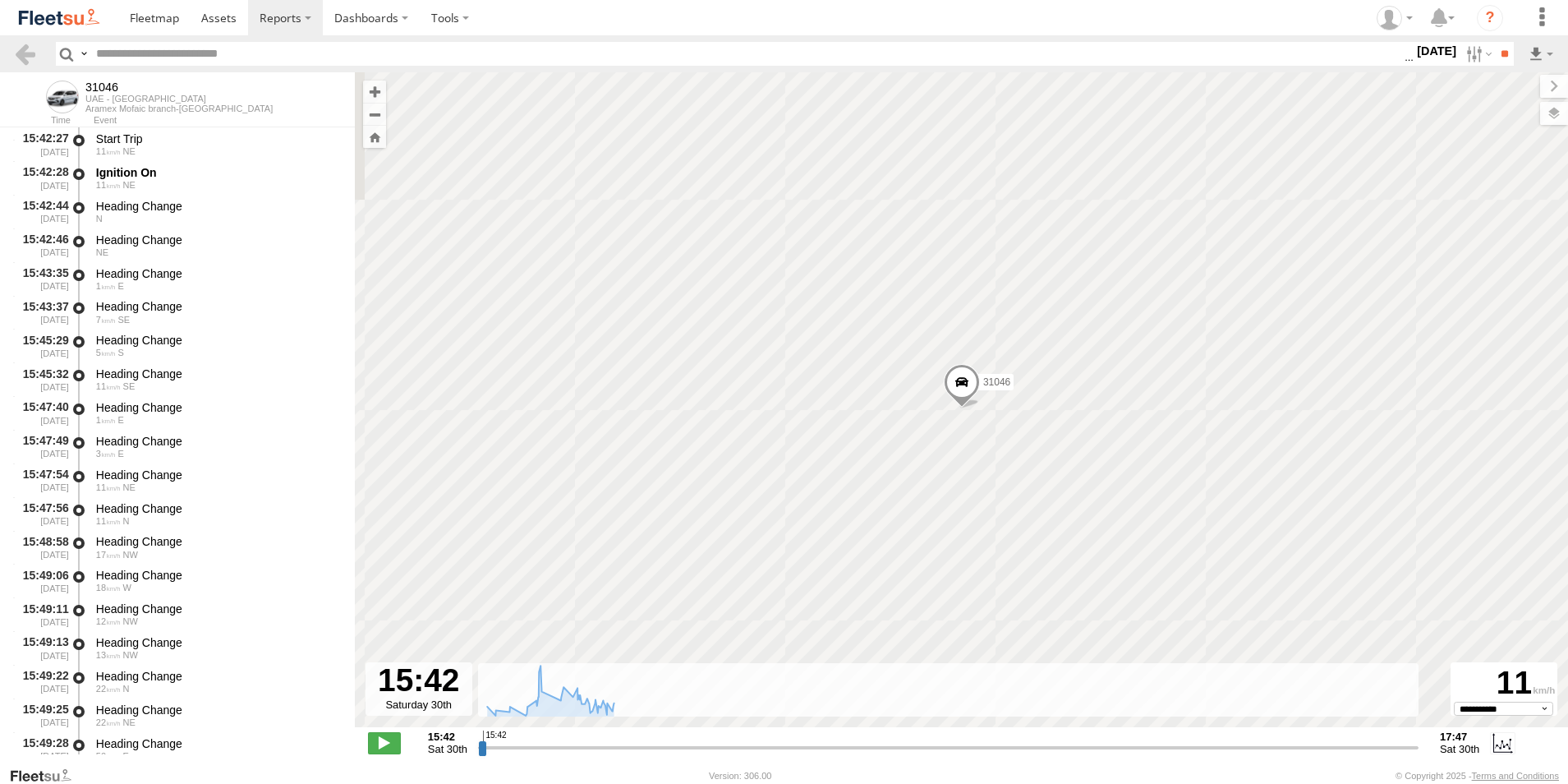
click at [0, 0] on span "Fences" at bounding box center [0, 0] width 0 height 0
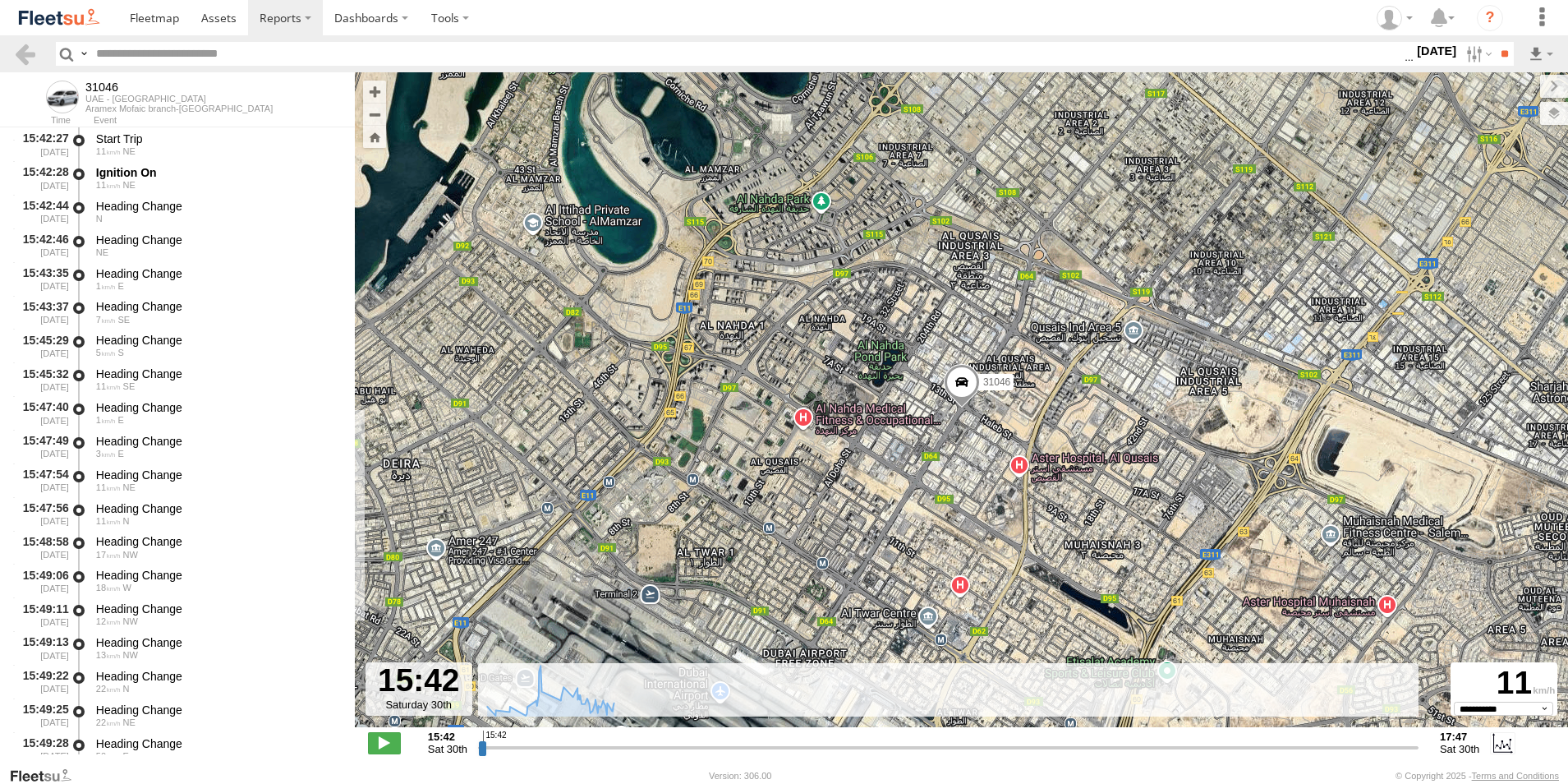
click at [0, 0] on span "Overlays" at bounding box center [0, 0] width 0 height 0
click at [1513, 87] on label at bounding box center [1541, 86] width 55 height 23
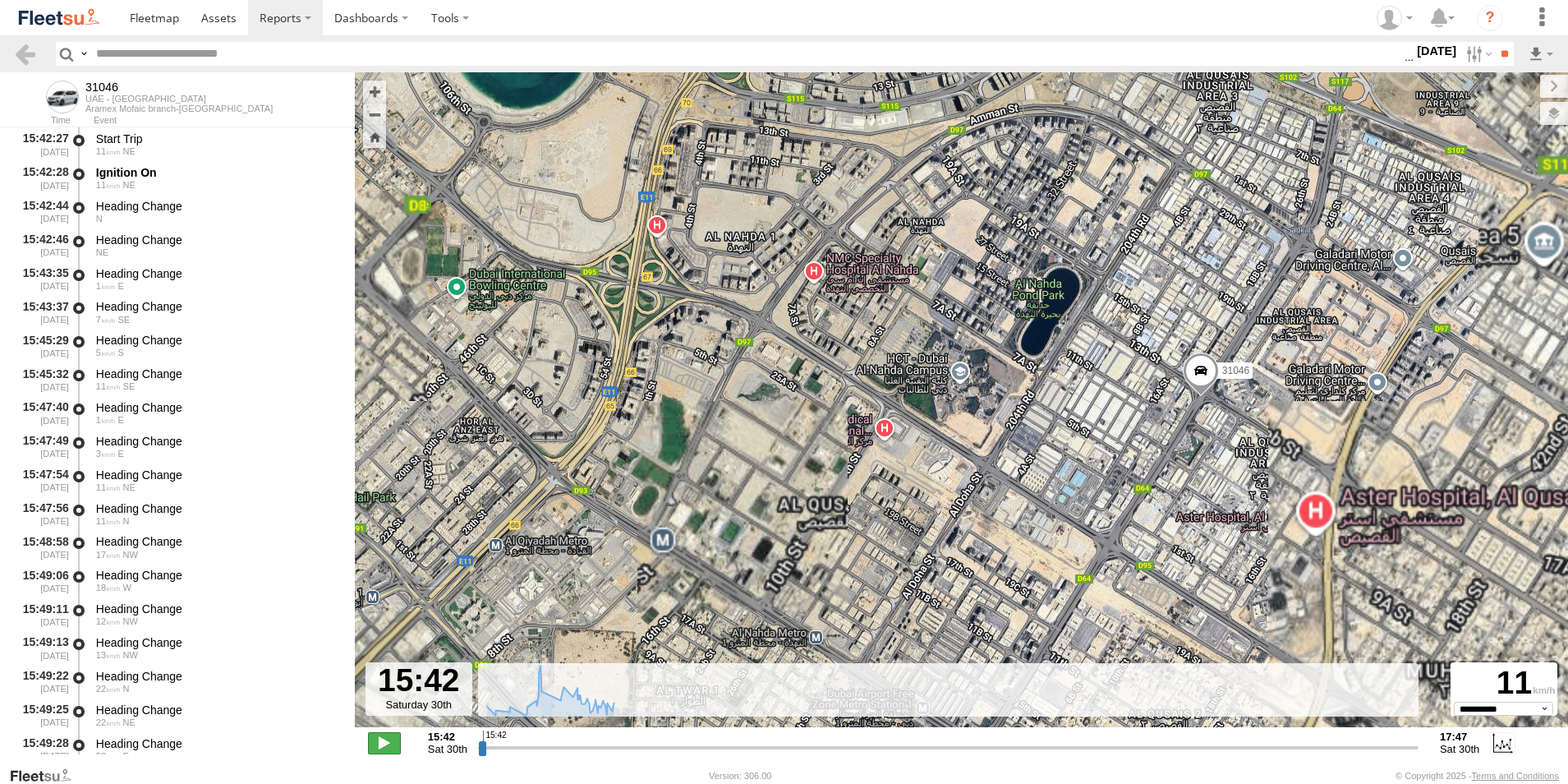
click at [395, 739] on span at bounding box center [384, 742] width 33 height 21
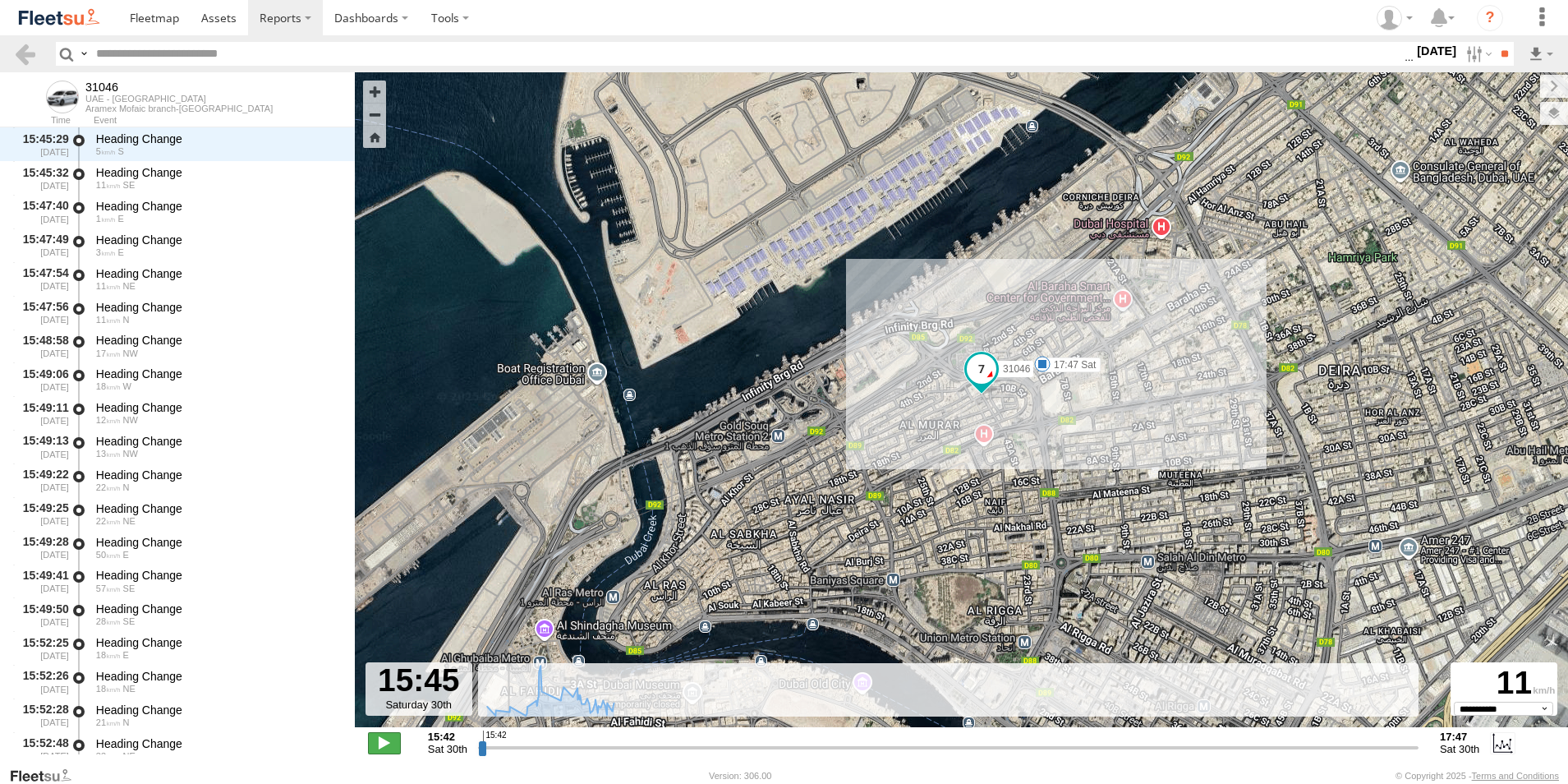
click at [395, 739] on span at bounding box center [384, 742] width 33 height 21
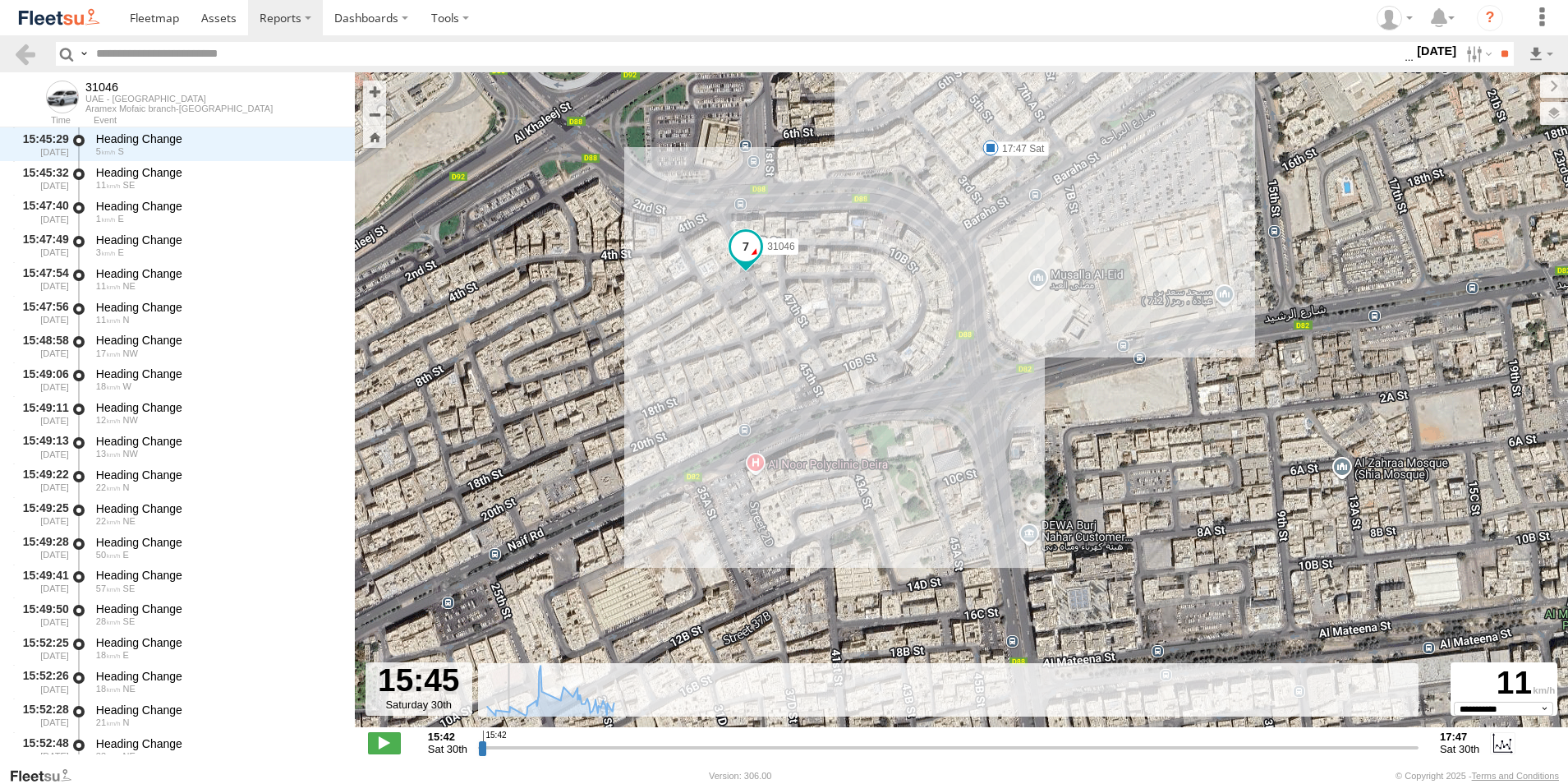
click at [746, 246] on span at bounding box center [745, 246] width 29 height 29
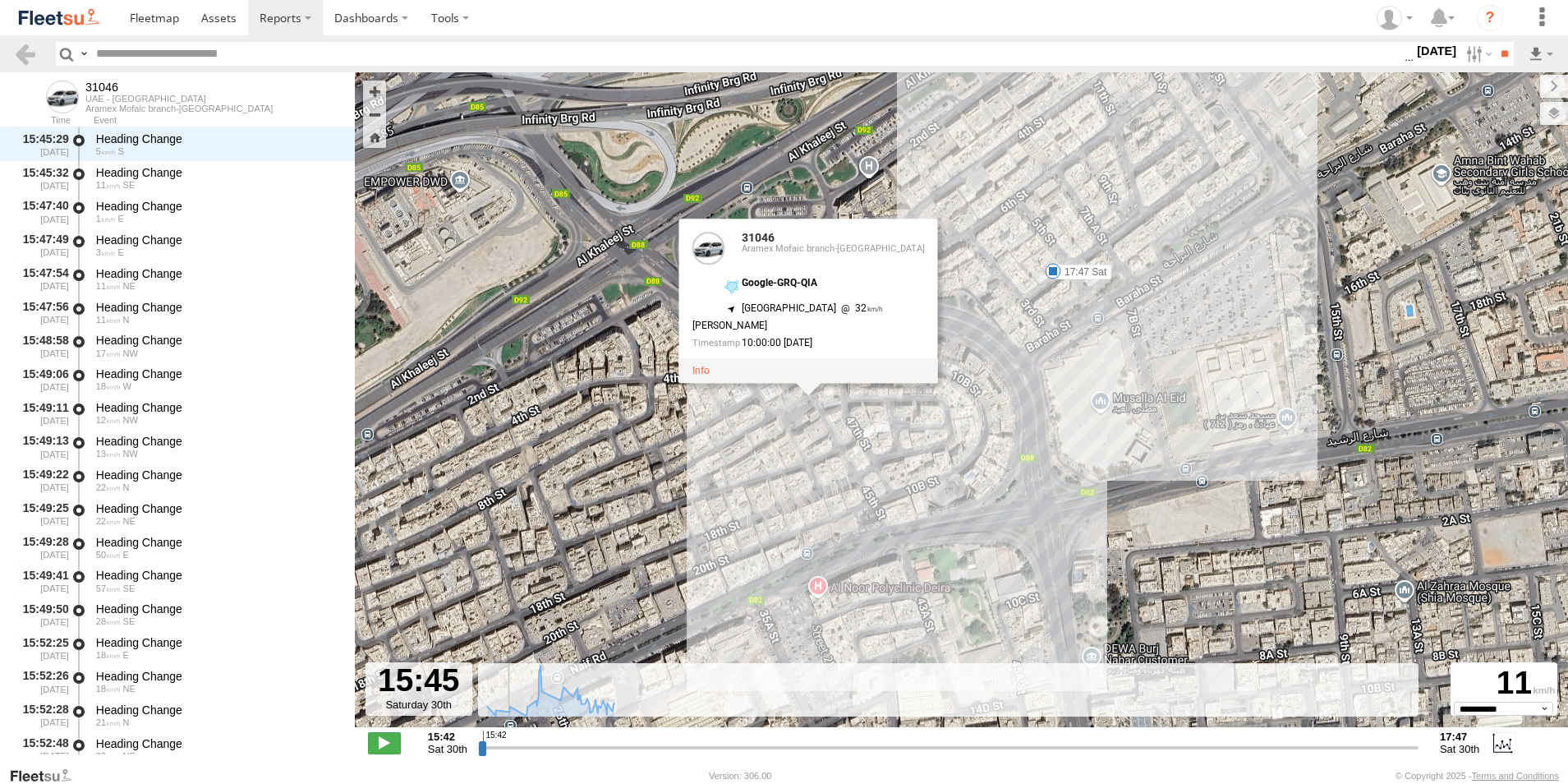
drag, startPoint x: 700, startPoint y: 368, endPoint x: 702, endPoint y: 544, distance: 176.0
click at [768, 507] on div "31046 17:47 Sat 31046 31046 Aramex Mofaic branch-sharjah Google-GRQ-QIA 25.2779…" at bounding box center [962, 408] width 1214 height 673
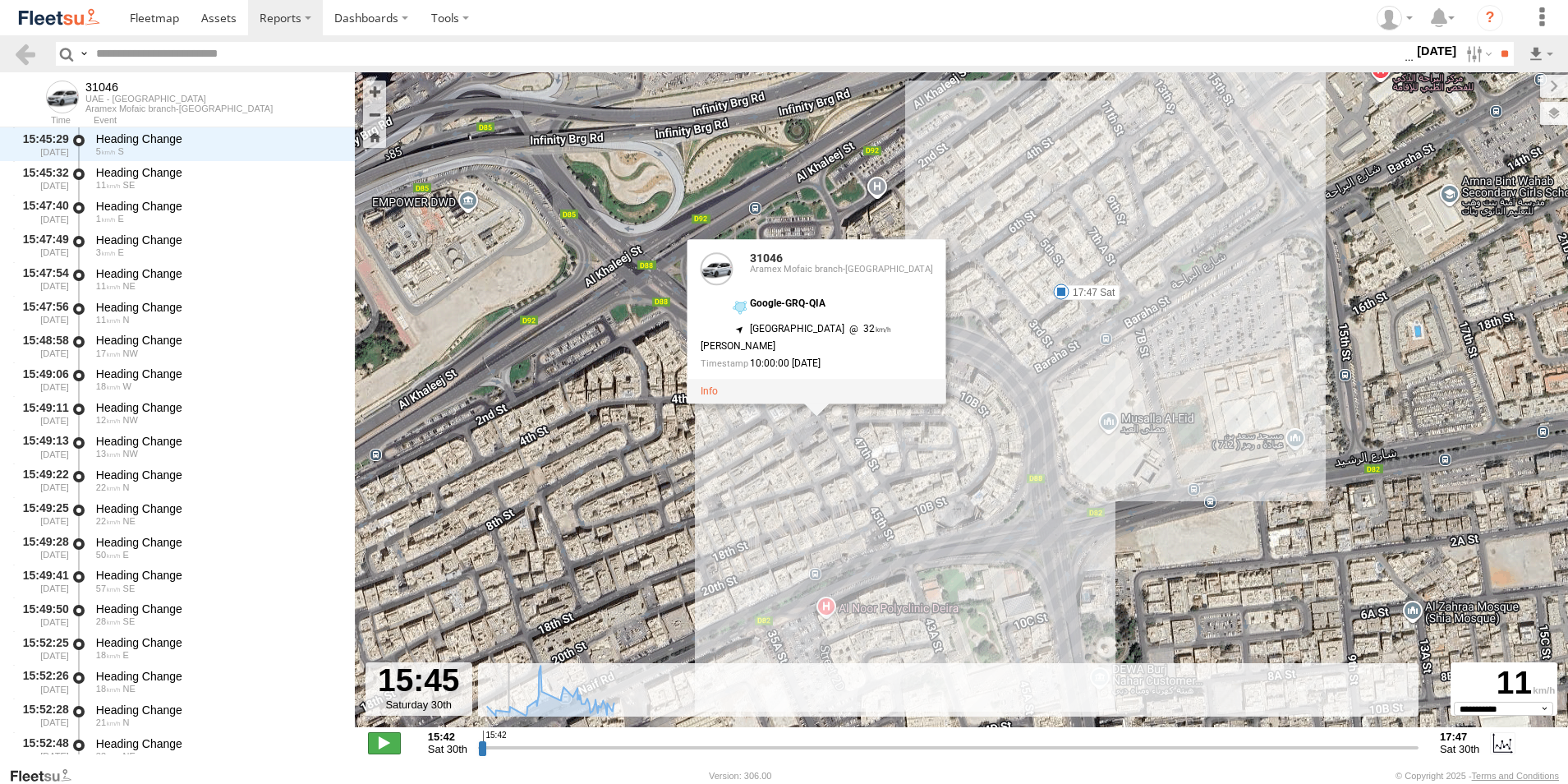
click at [395, 746] on span at bounding box center [384, 742] width 33 height 21
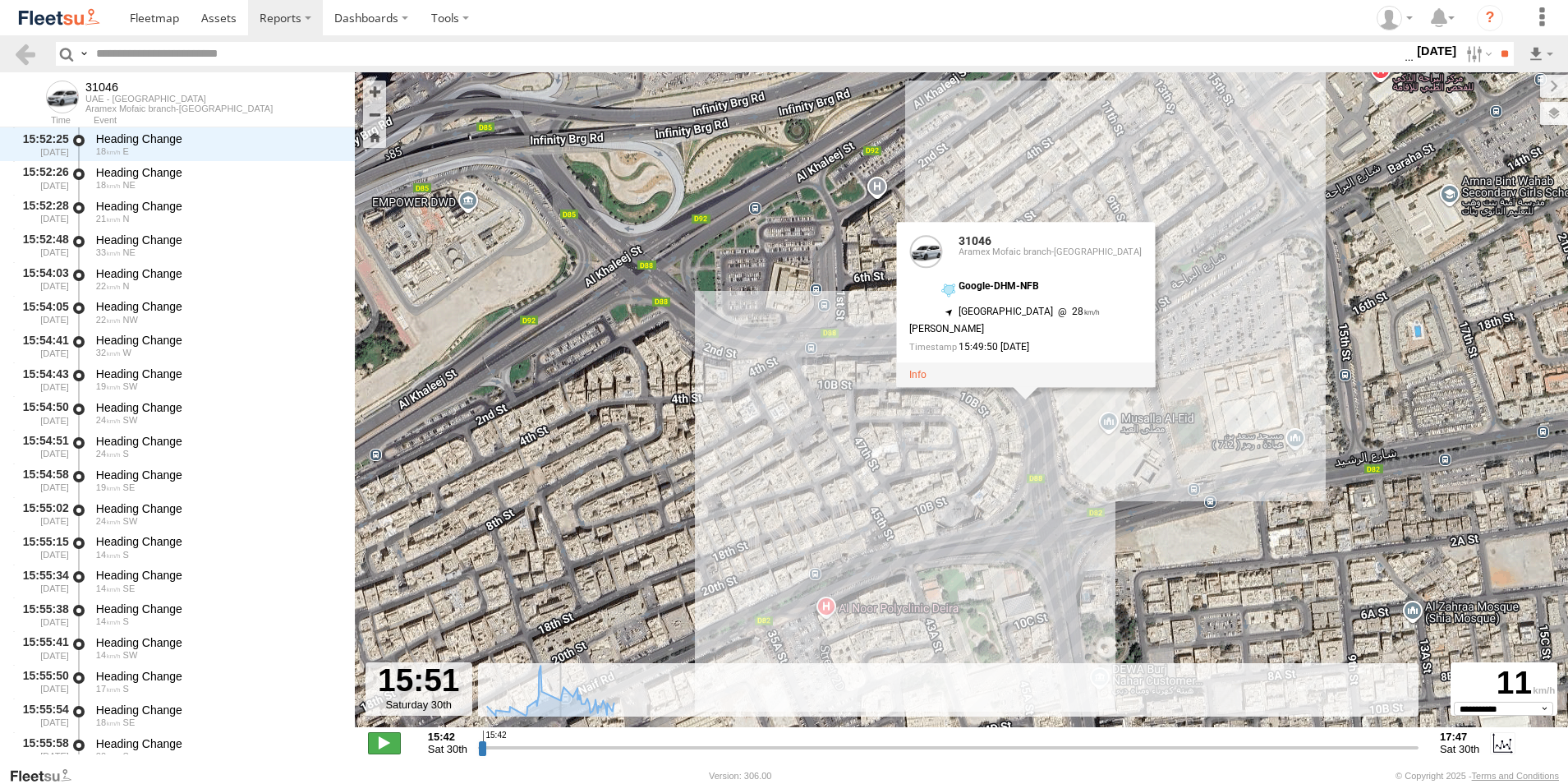
scroll to position [706, 0]
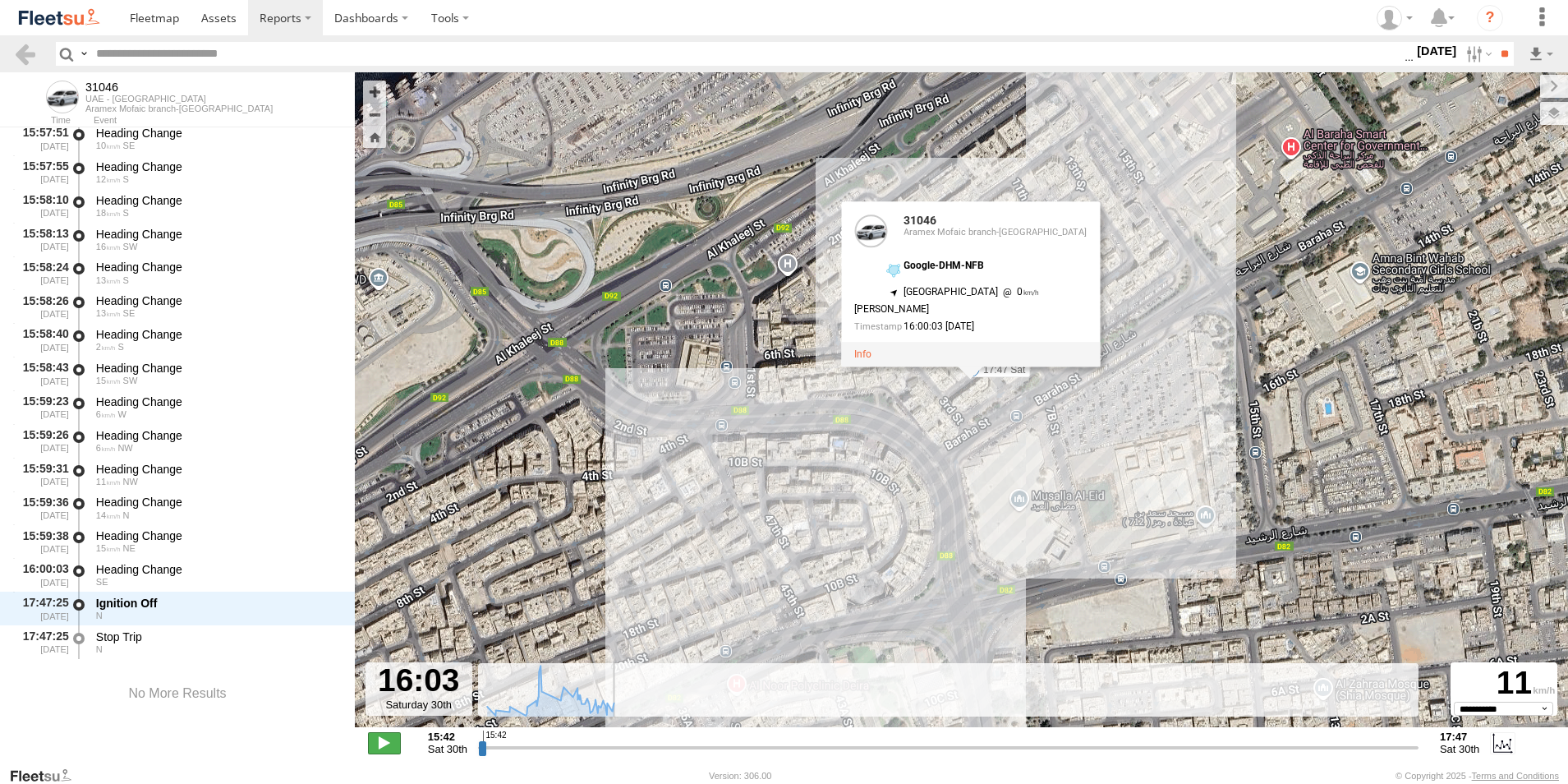
click at [395, 746] on span at bounding box center [384, 742] width 33 height 21
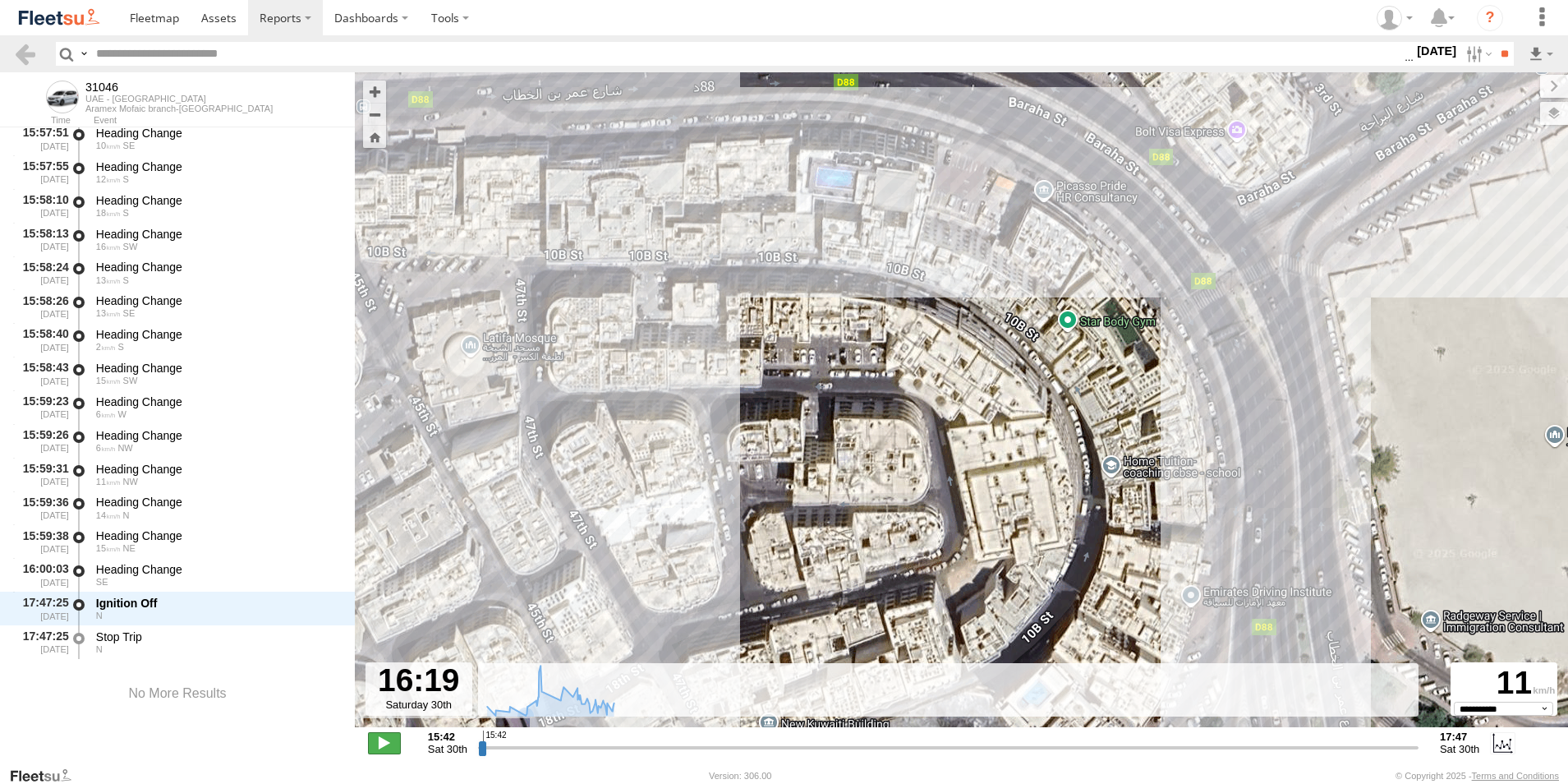
click at [393, 735] on span at bounding box center [384, 742] width 33 height 21
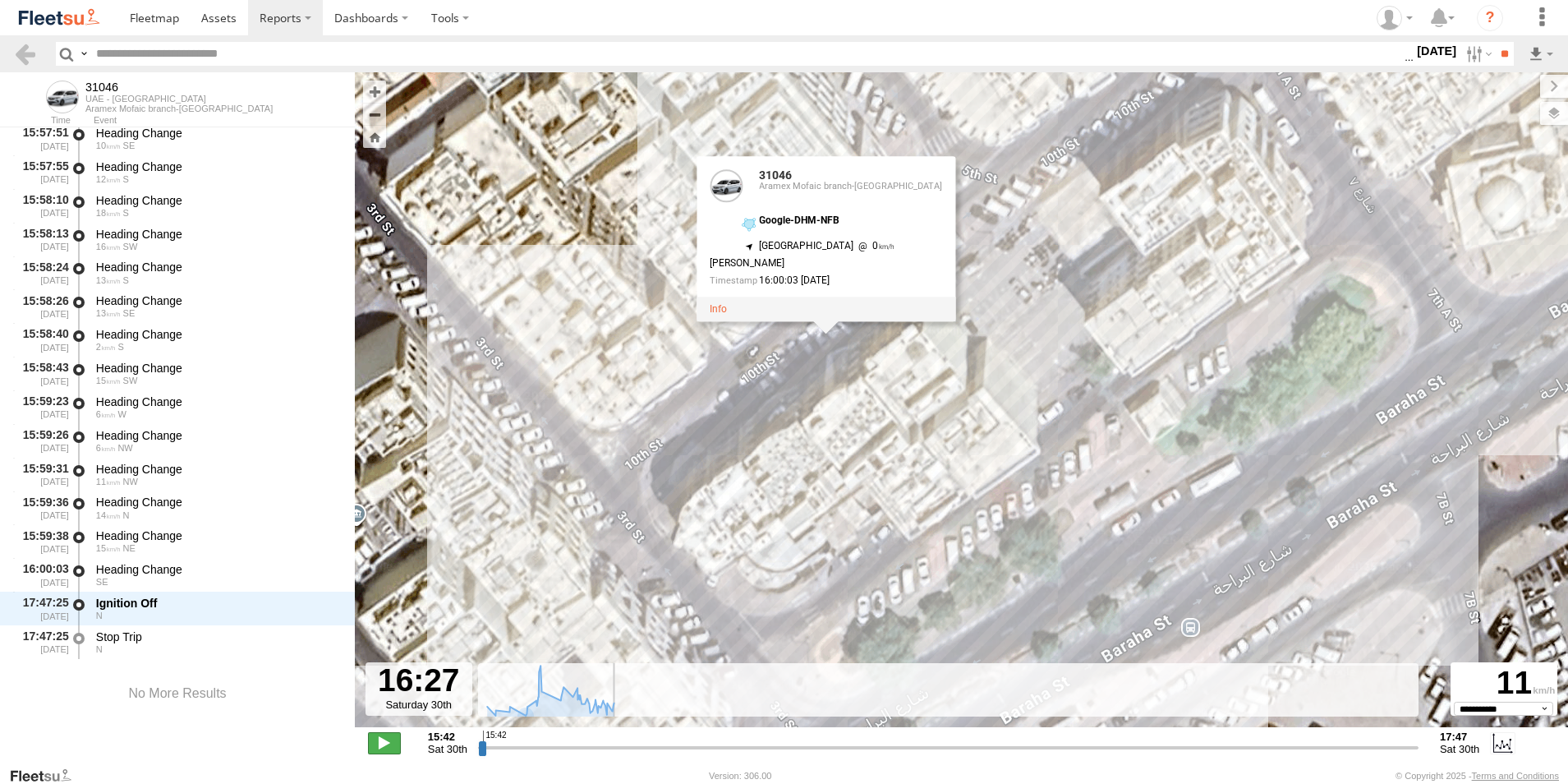
click at [387, 745] on span at bounding box center [384, 742] width 33 height 21
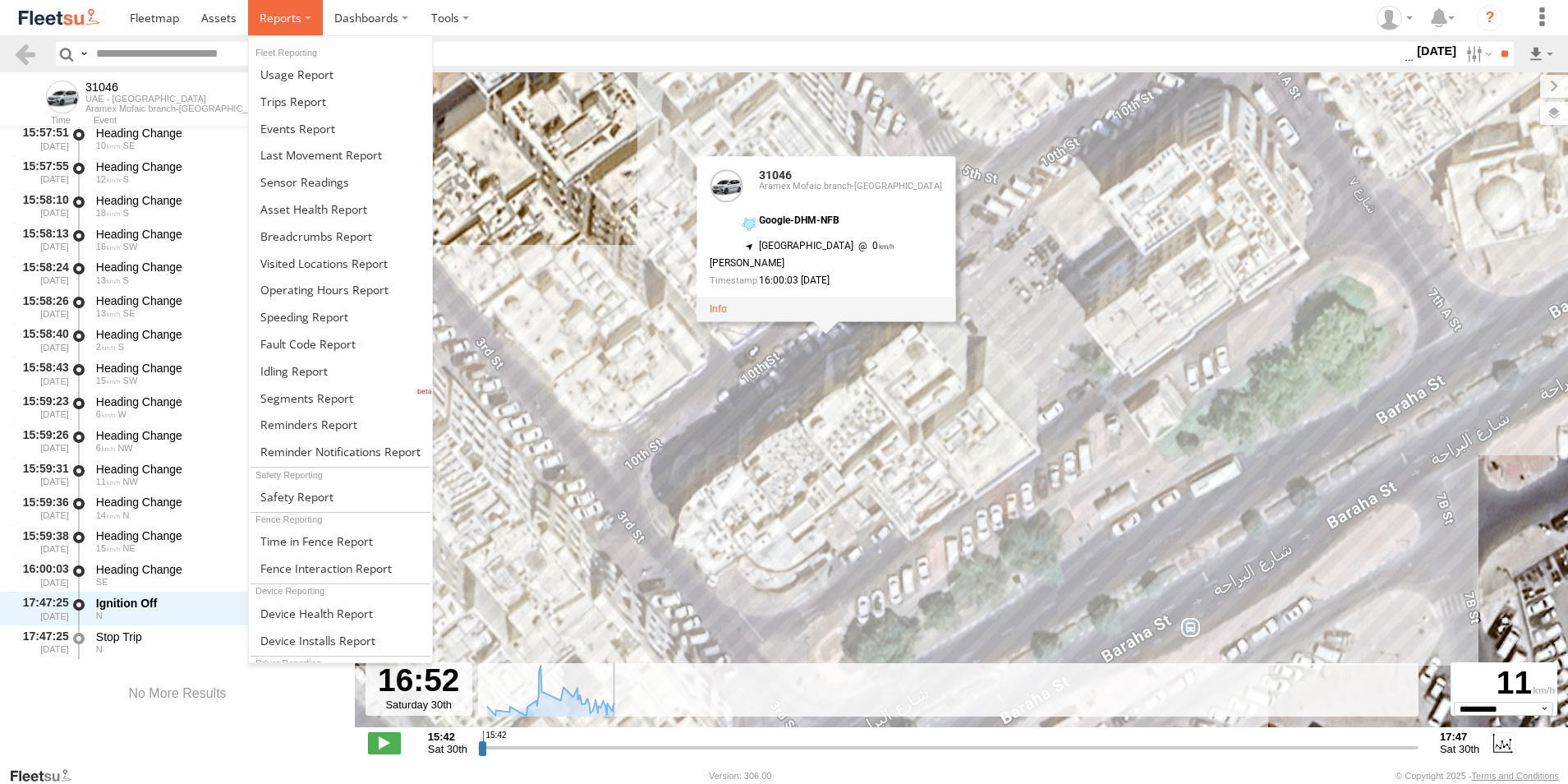
click at [288, 22] on span at bounding box center [281, 17] width 42 height 15
click at [294, 98] on span at bounding box center [293, 101] width 66 height 15
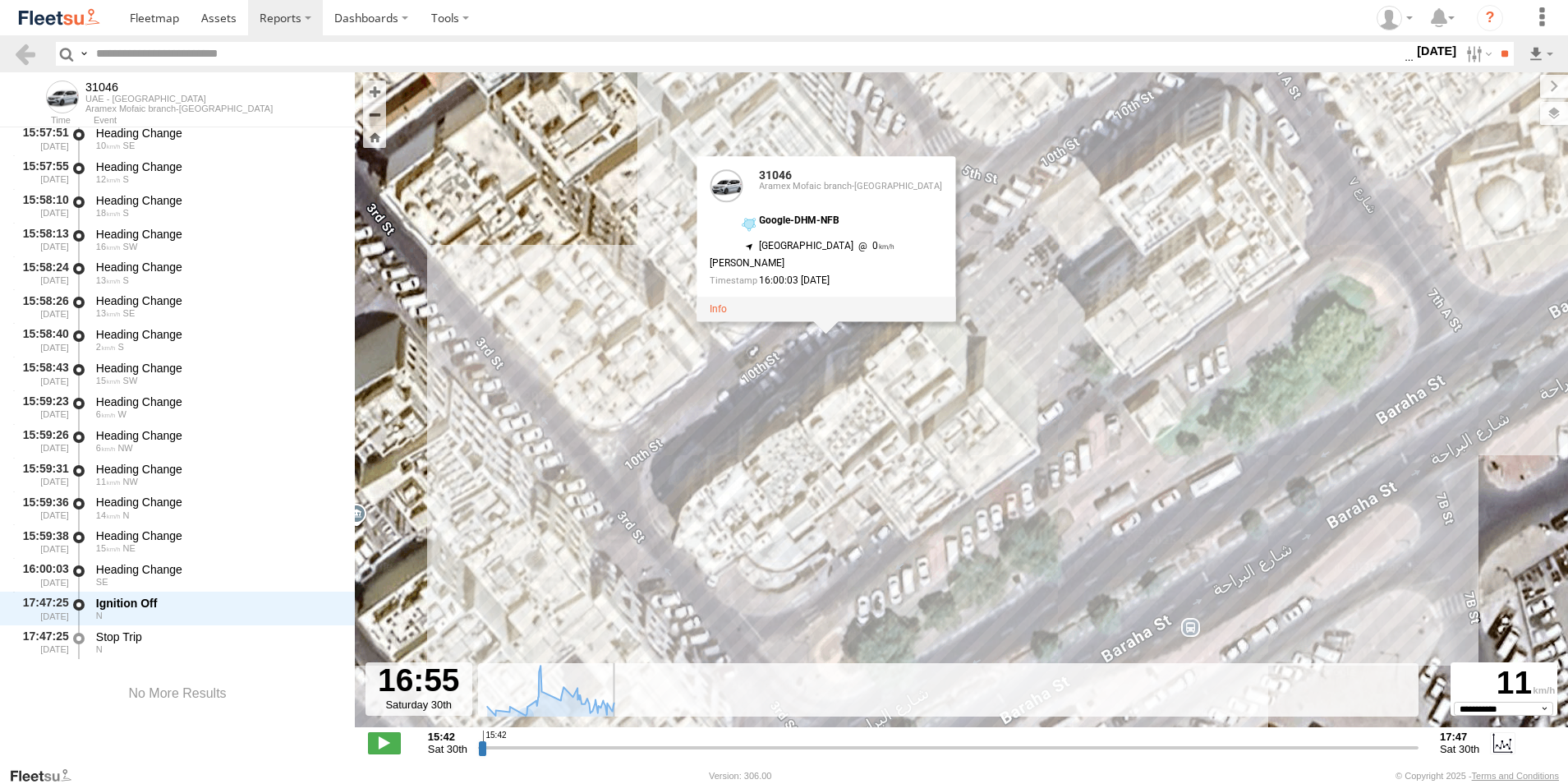
type input "**********"
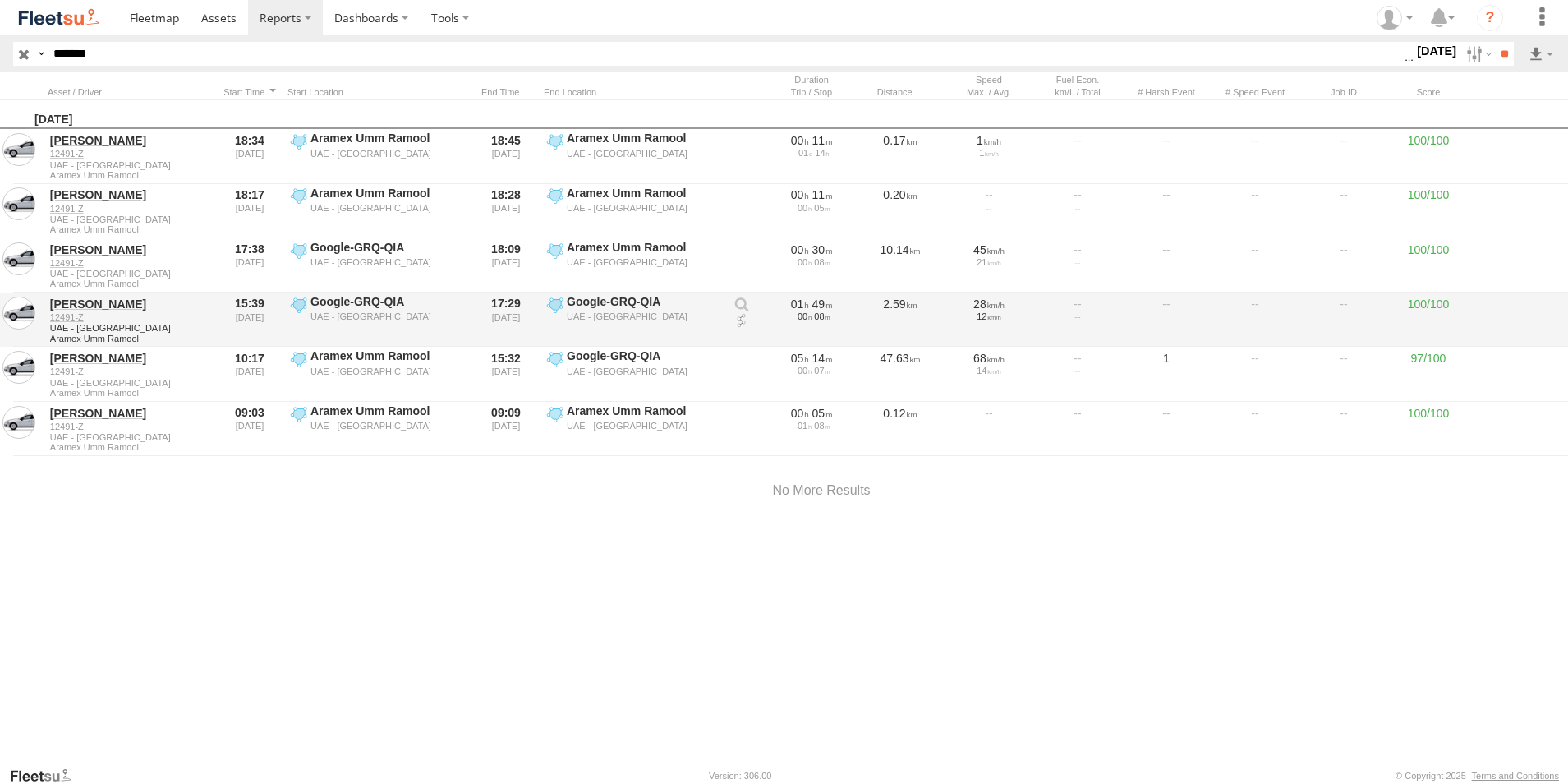
click at [740, 319] on link at bounding box center [742, 322] width 16 height 16
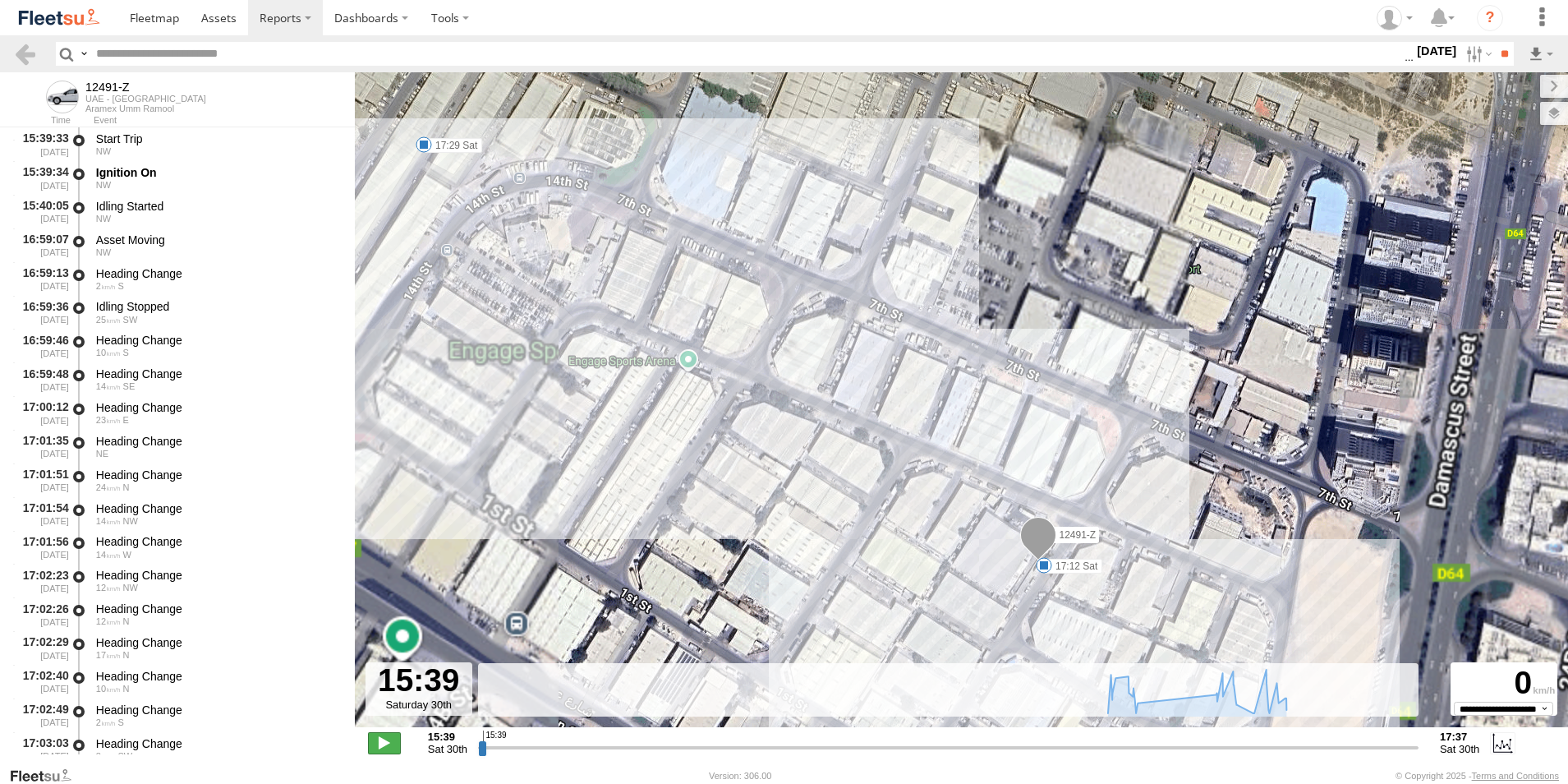
click at [378, 748] on span at bounding box center [384, 742] width 33 height 21
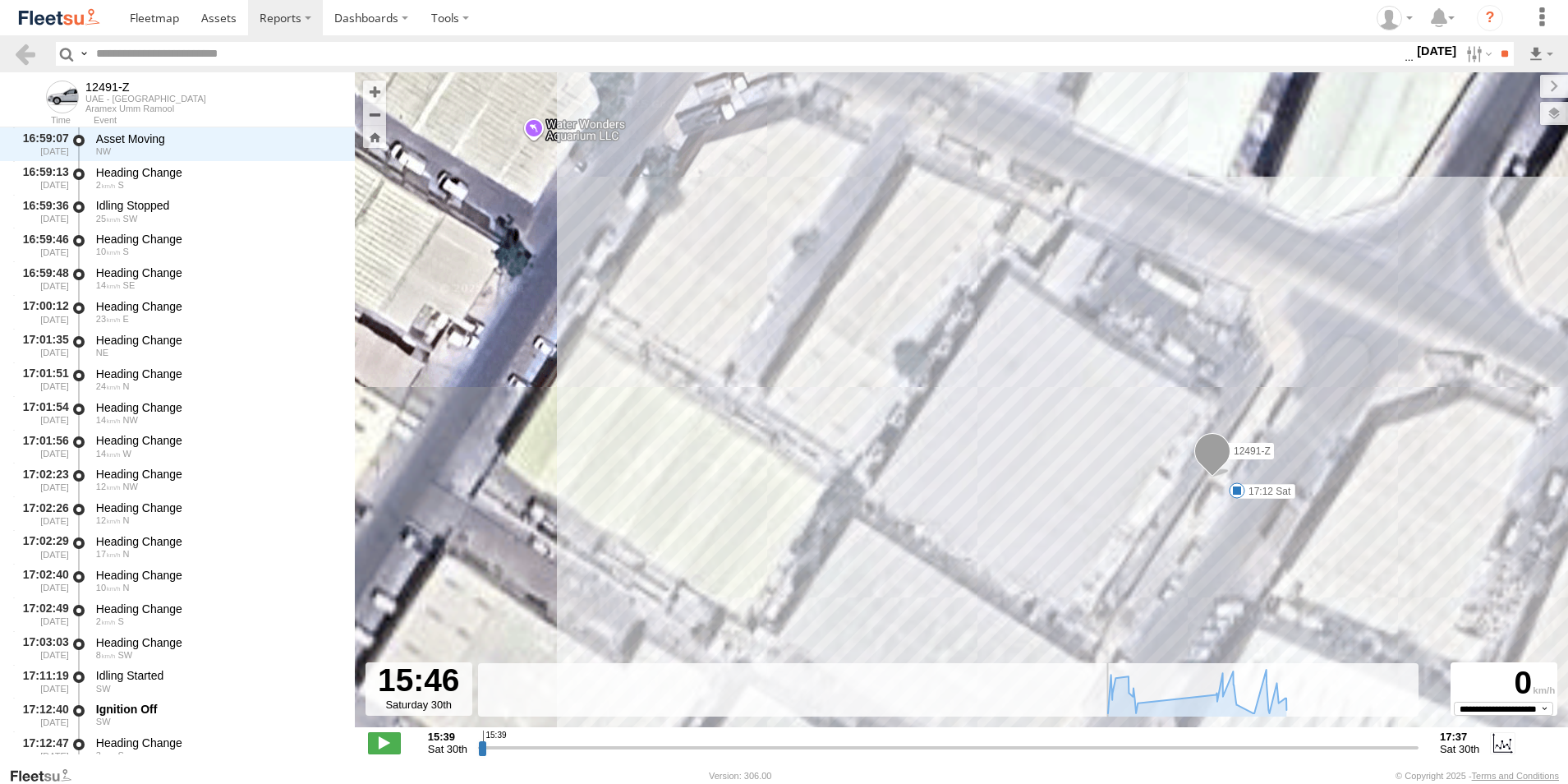
click at [1221, 456] on span at bounding box center [1213, 455] width 36 height 45
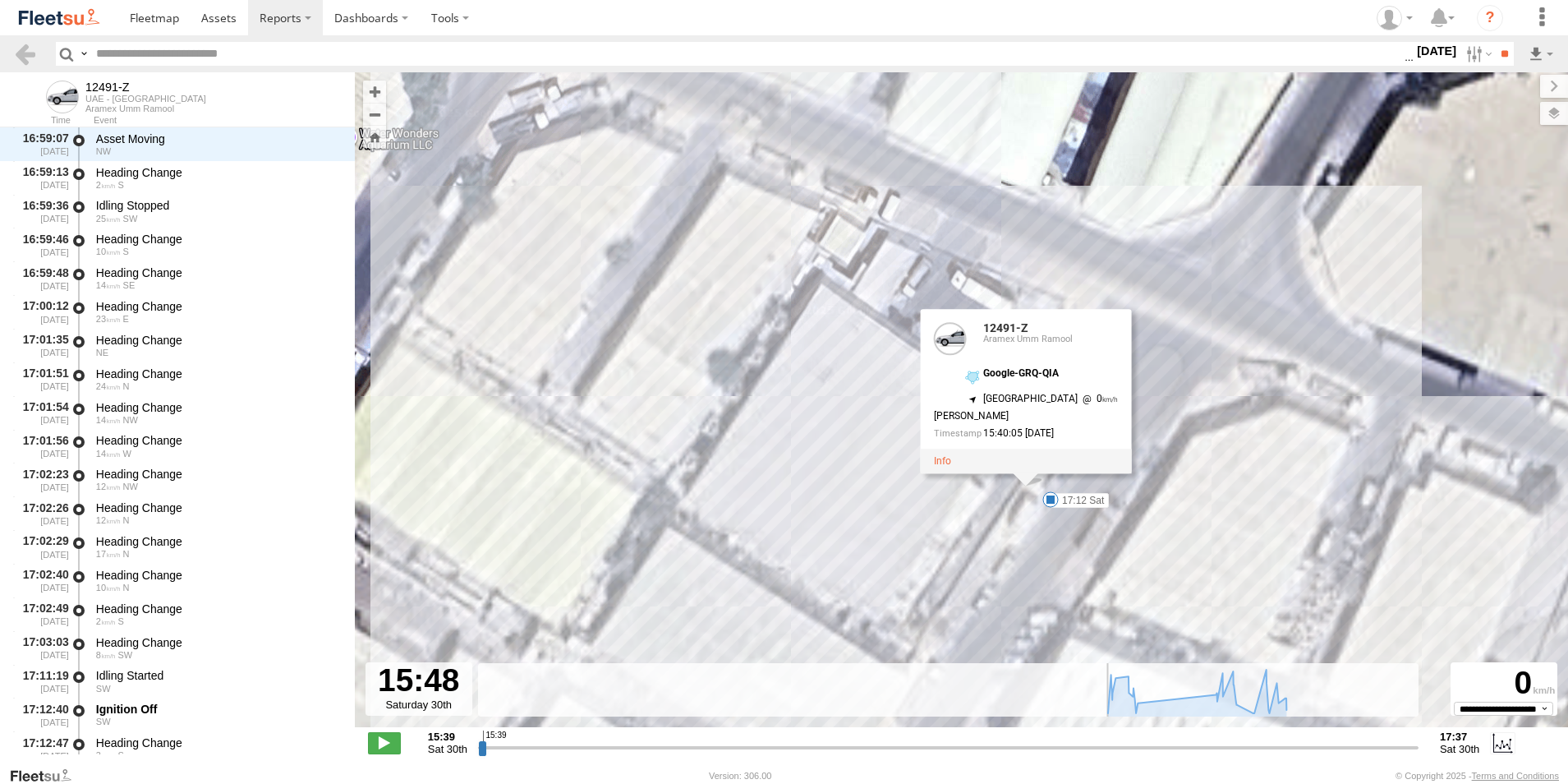
drag, startPoint x: 1015, startPoint y: 499, endPoint x: 692, endPoint y: 521, distance: 323.7
click at [692, 521] on div "12491-Z 17:12 Sat 17:29 Sat 12491-Z Aramex Umm Ramool Google-GRQ-QIA 25.29548 ,…" at bounding box center [962, 408] width 1214 height 673
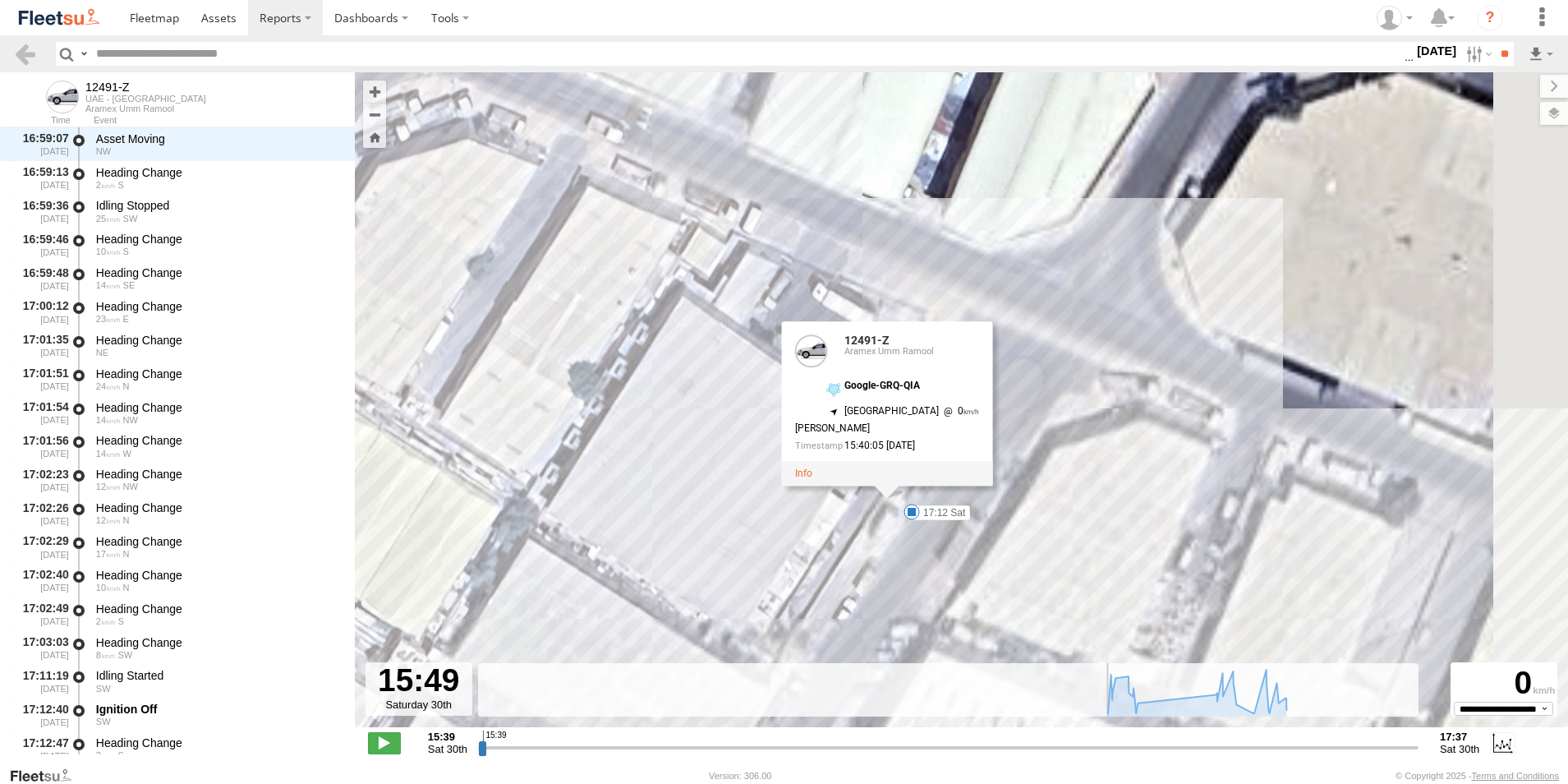
click at [711, 549] on div "12491-Z 17:12 Sat 17:29 Sat 12491-Z Aramex Umm Ramool Google-GRQ-QIA 25.29548 ,…" at bounding box center [962, 408] width 1214 height 673
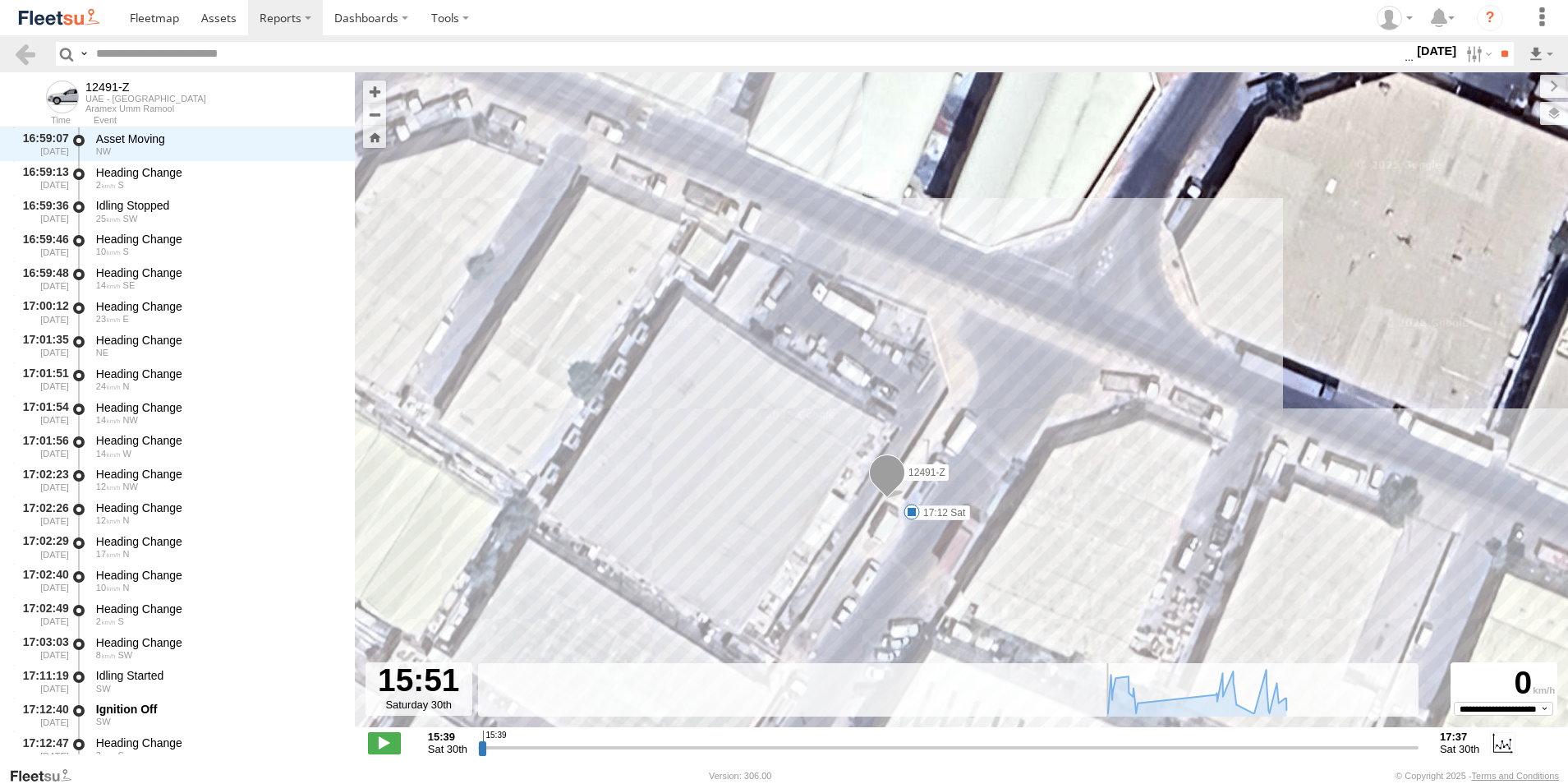
click at [881, 482] on span at bounding box center [887, 477] width 36 height 45
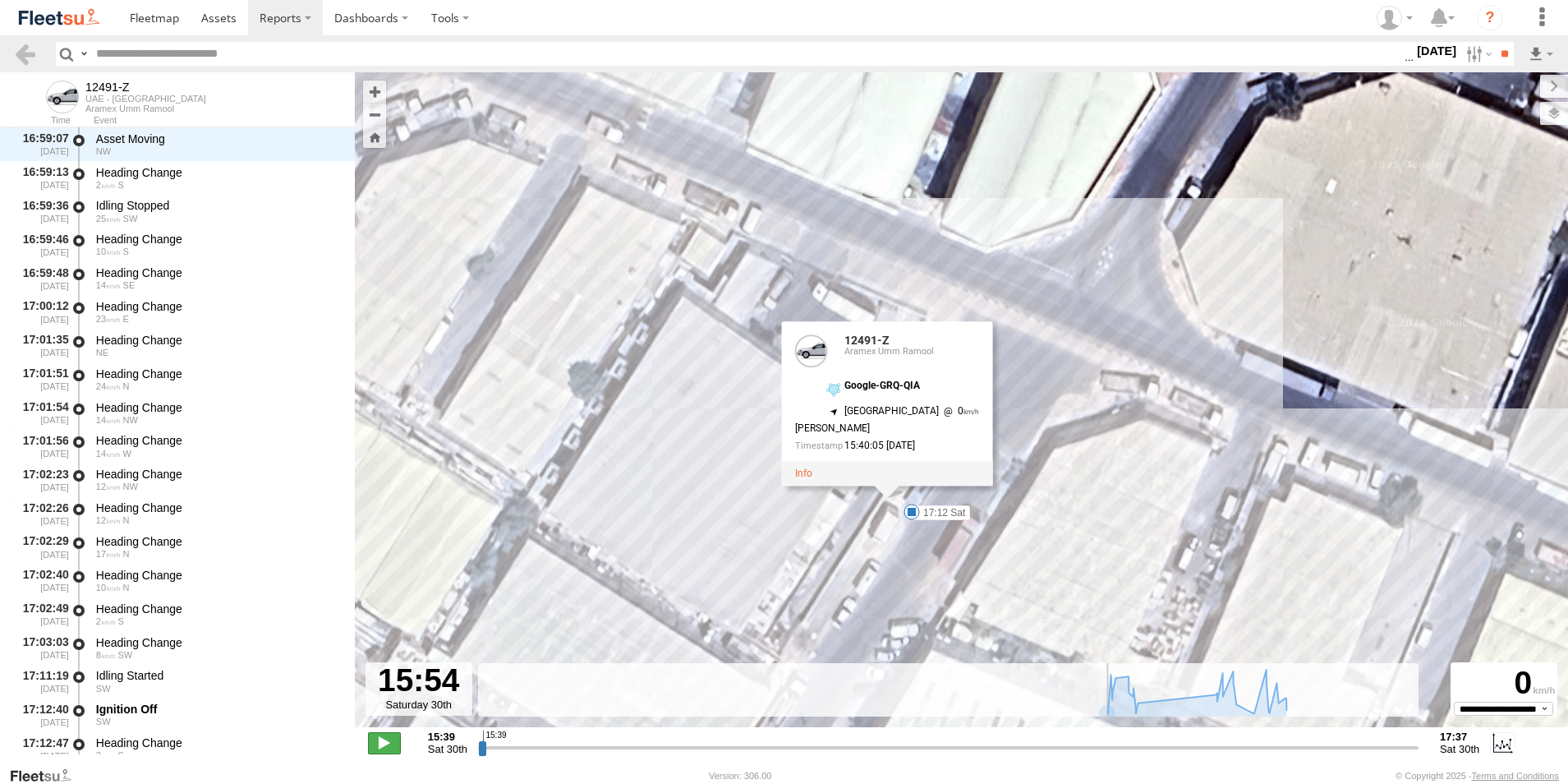
click at [376, 740] on span at bounding box center [384, 742] width 33 height 21
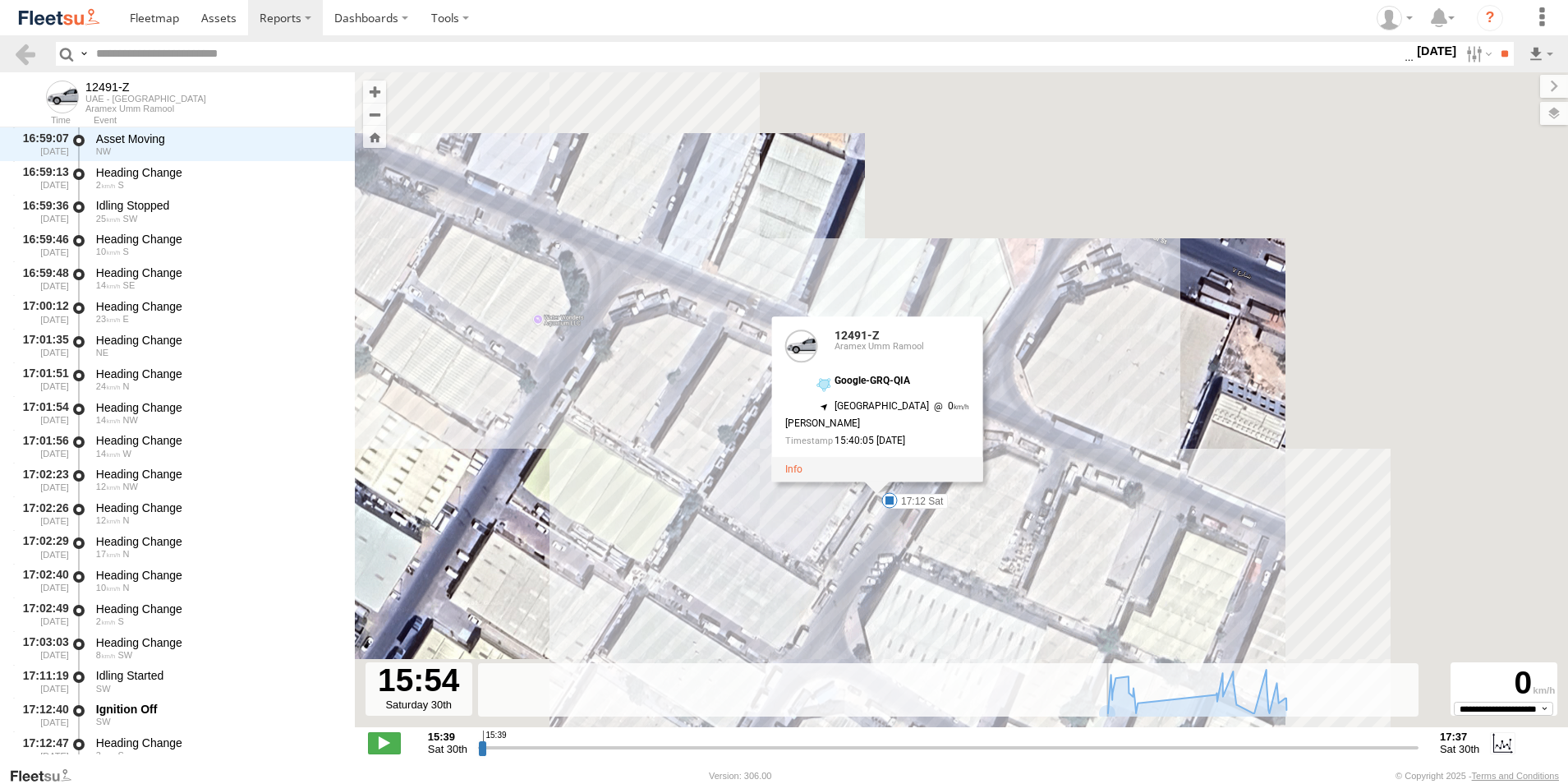
click at [856, 549] on div "12491-Z 17:12 Sat 17:29 Sat 12491-Z Aramex Umm Ramool Google-GRQ-QIA 25.29548 ,…" at bounding box center [962, 408] width 1214 height 673
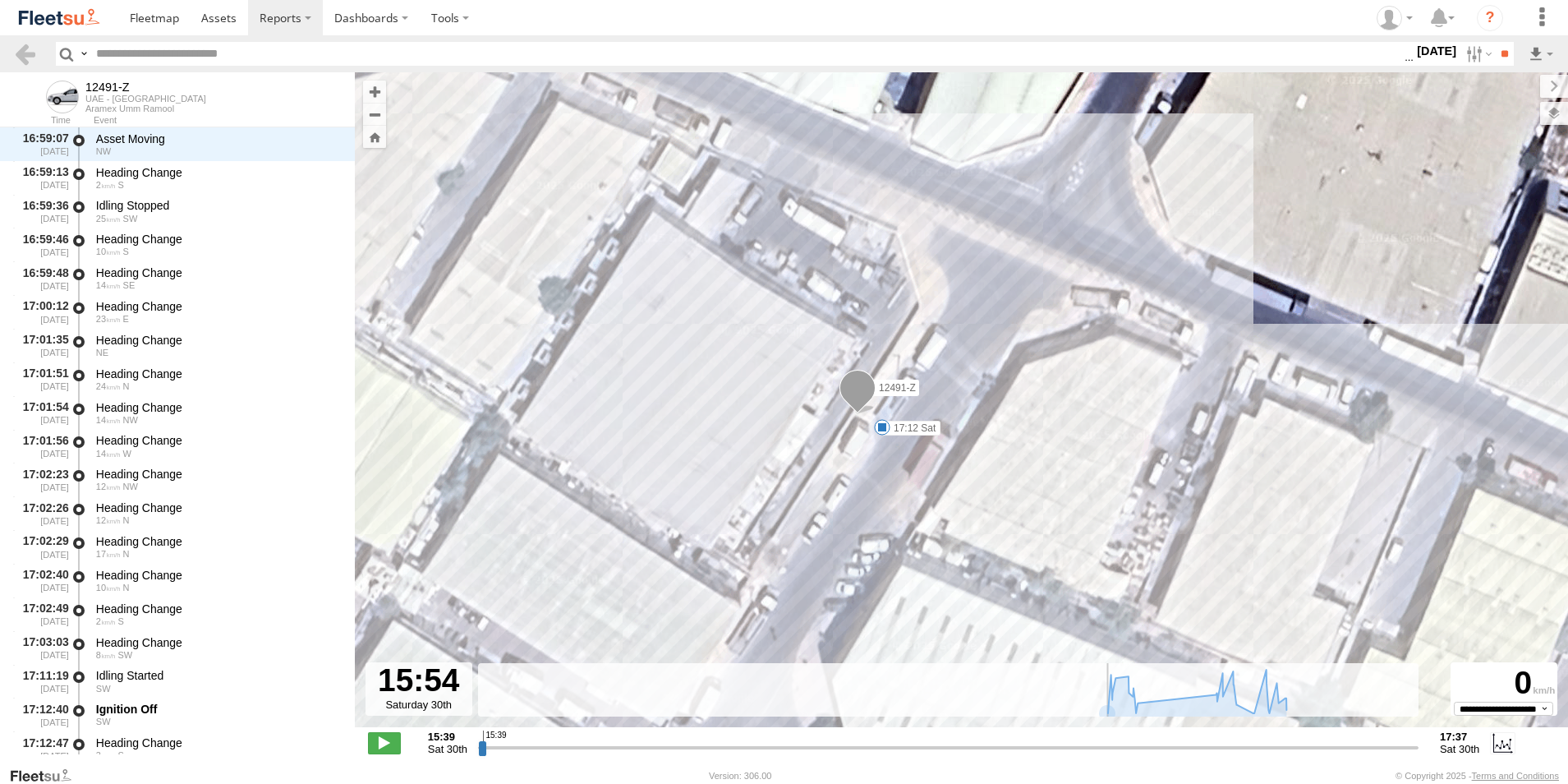
drag, startPoint x: 905, startPoint y: 580, endPoint x: 878, endPoint y: 539, distance: 49.1
click at [878, 539] on div "12491-Z 17:12 Sat 17:29 Sat" at bounding box center [962, 408] width 1214 height 673
click at [393, 739] on span at bounding box center [384, 742] width 33 height 21
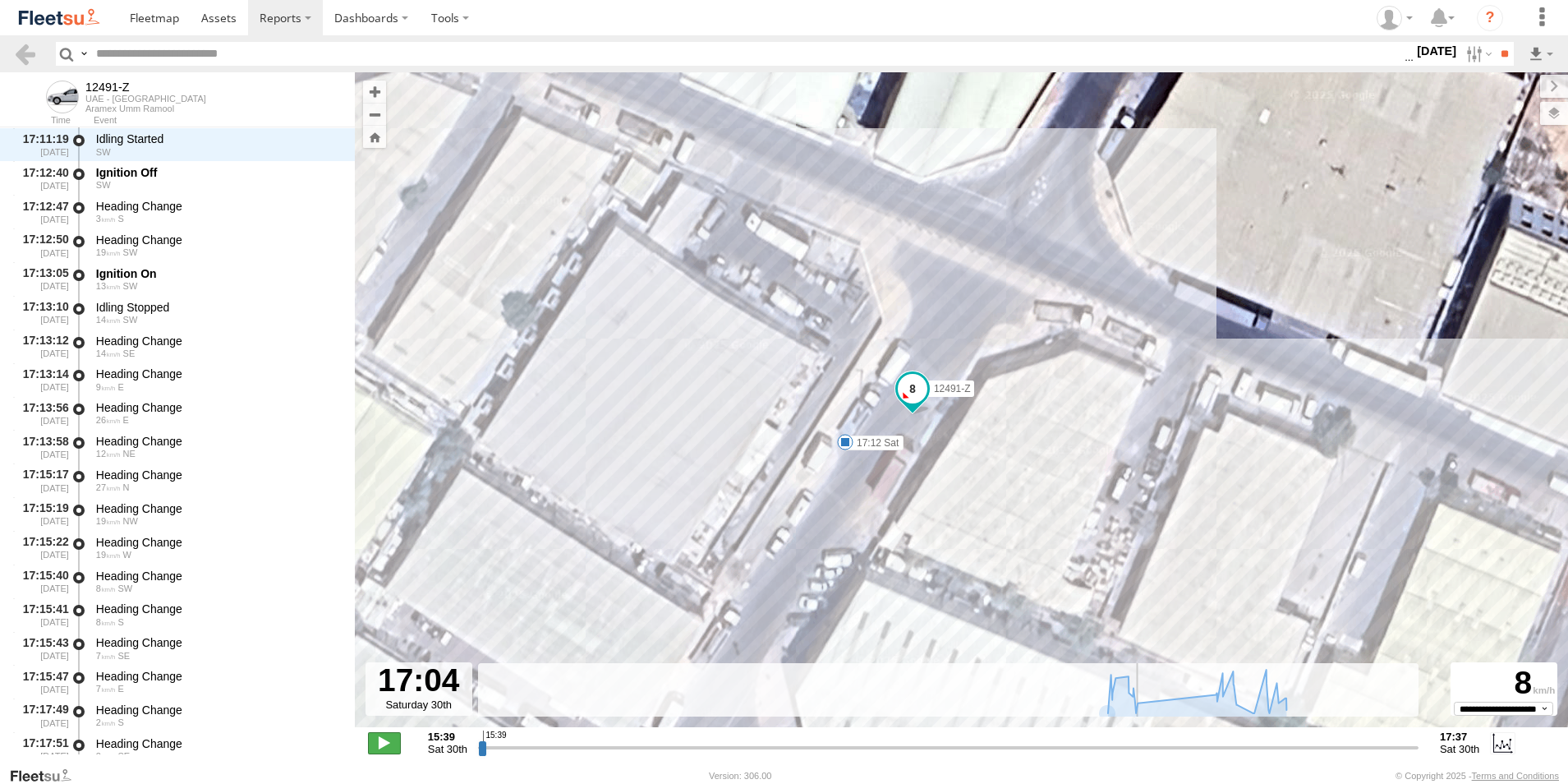
click at [384, 744] on span at bounding box center [384, 742] width 33 height 21
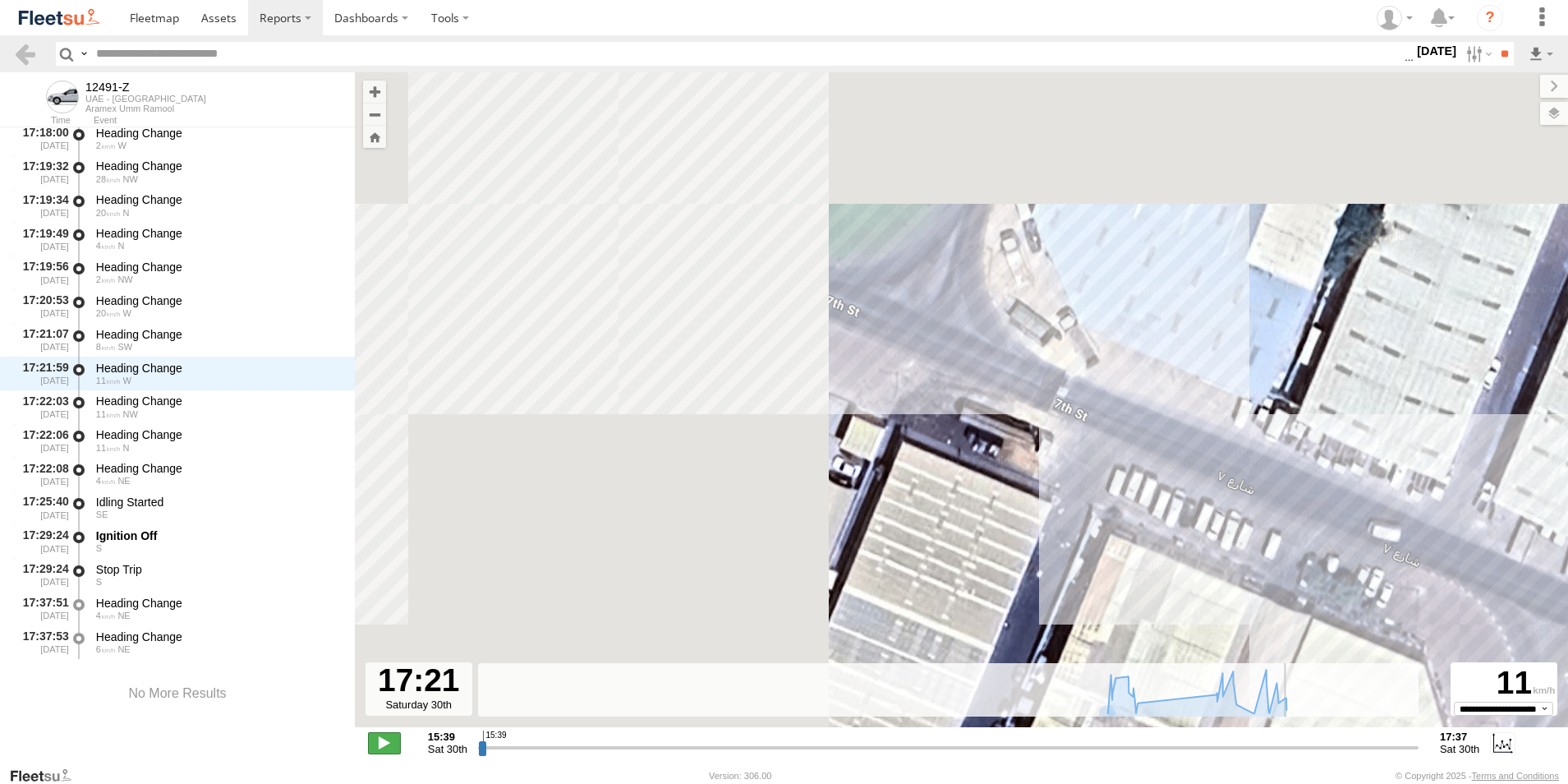
scroll to position [1316, 0]
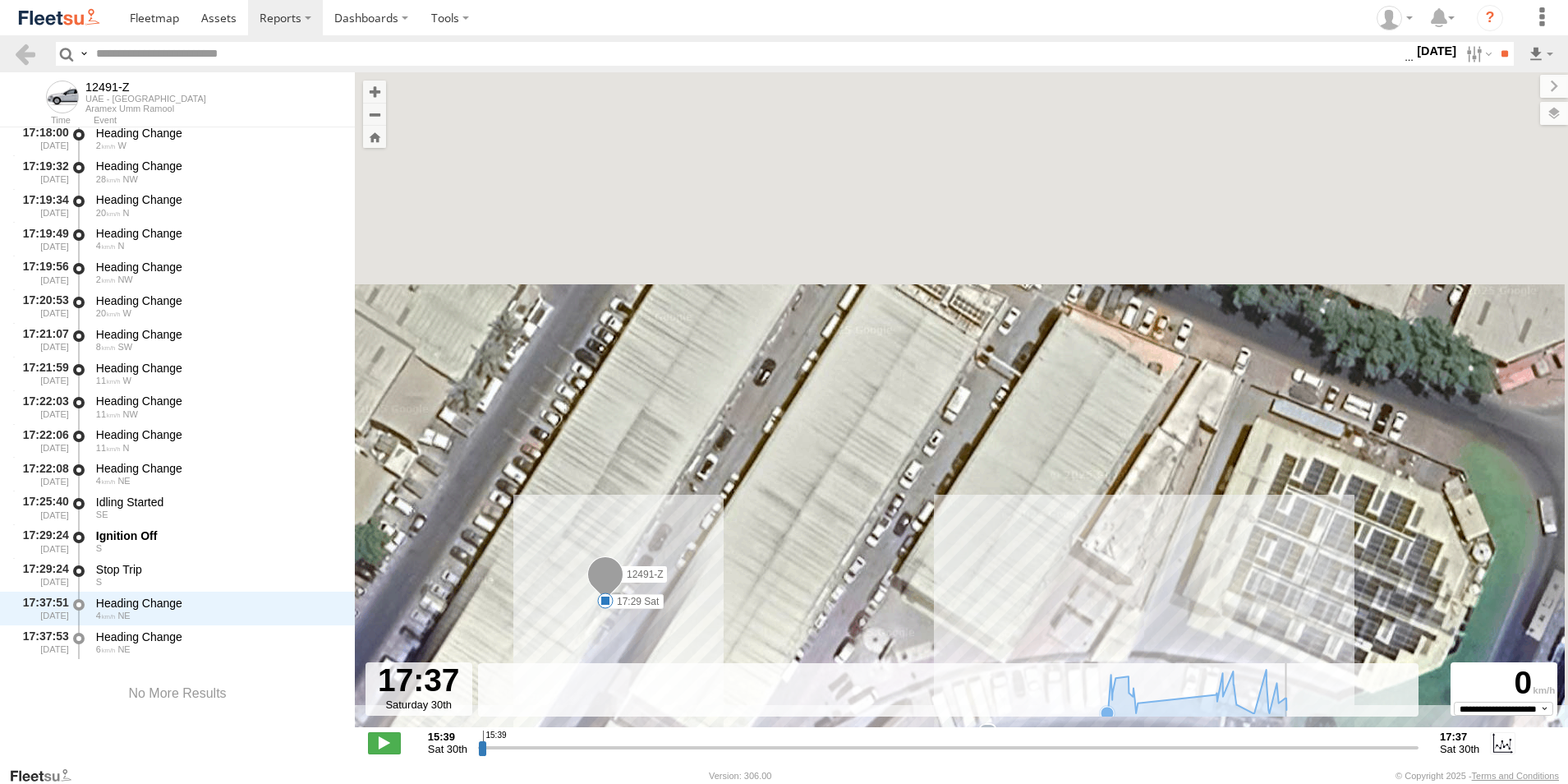
type input "**********"
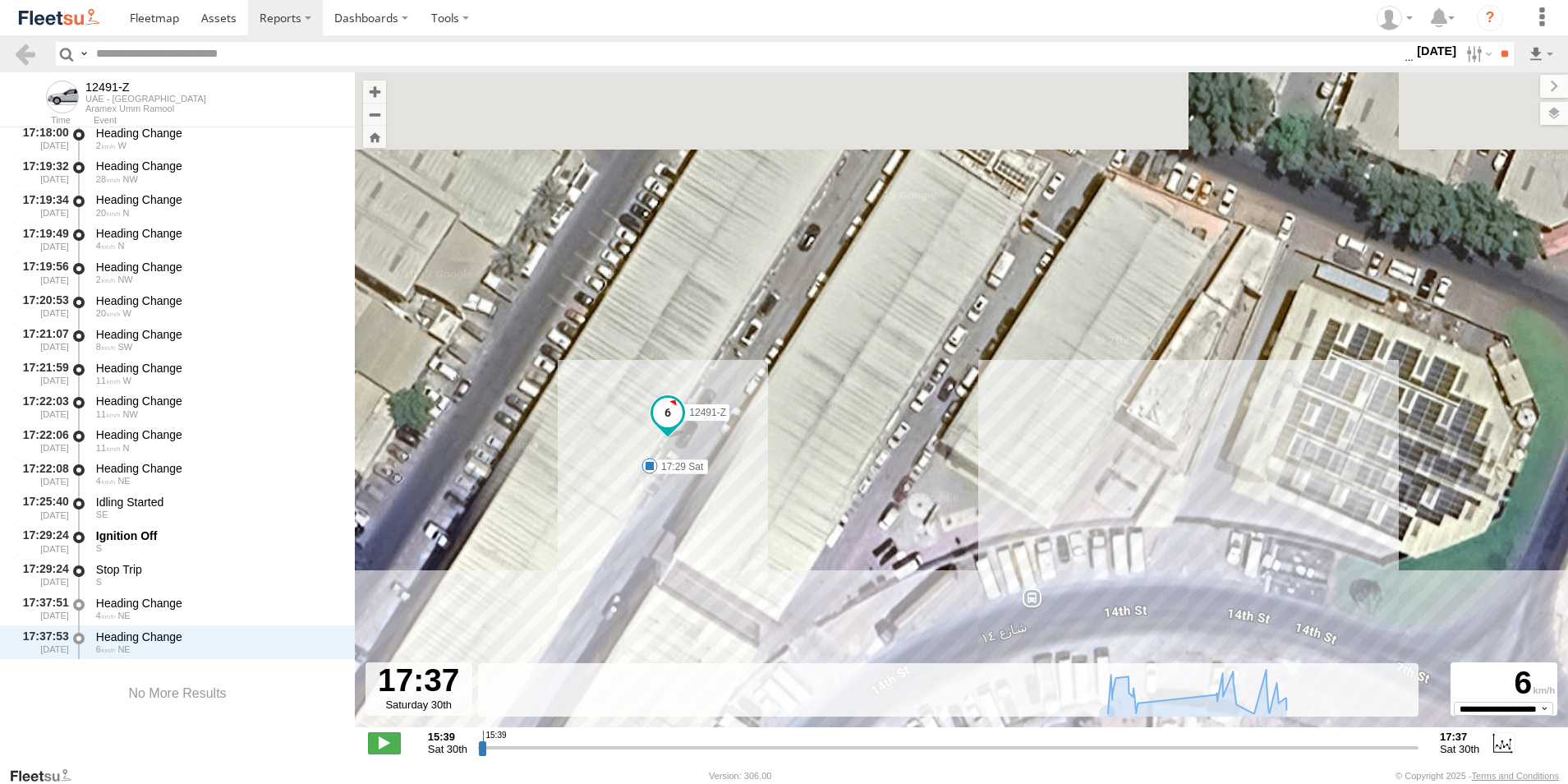
drag, startPoint x: 1173, startPoint y: 468, endPoint x: 987, endPoint y: 503, distance: 189.3
click at [960, 522] on div "12491-Z 17:12 Sat 17:29 Sat" at bounding box center [962, 408] width 1214 height 673
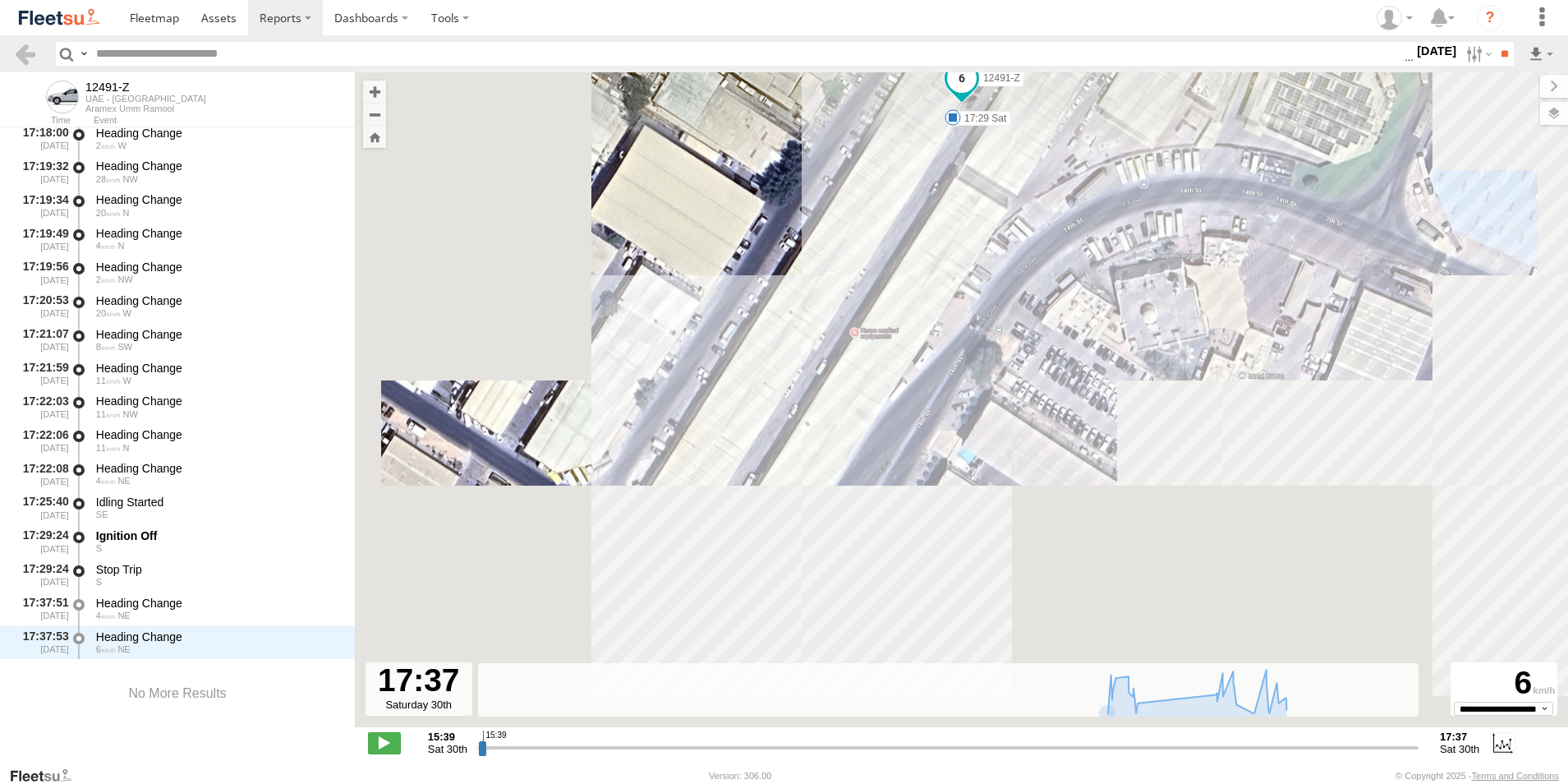
drag, startPoint x: 987, startPoint y: 495, endPoint x: 1023, endPoint y: 222, distance: 275.4
click at [1023, 222] on div "12491-Z 17:12 Sat 17:29 Sat" at bounding box center [962, 408] width 1214 height 673
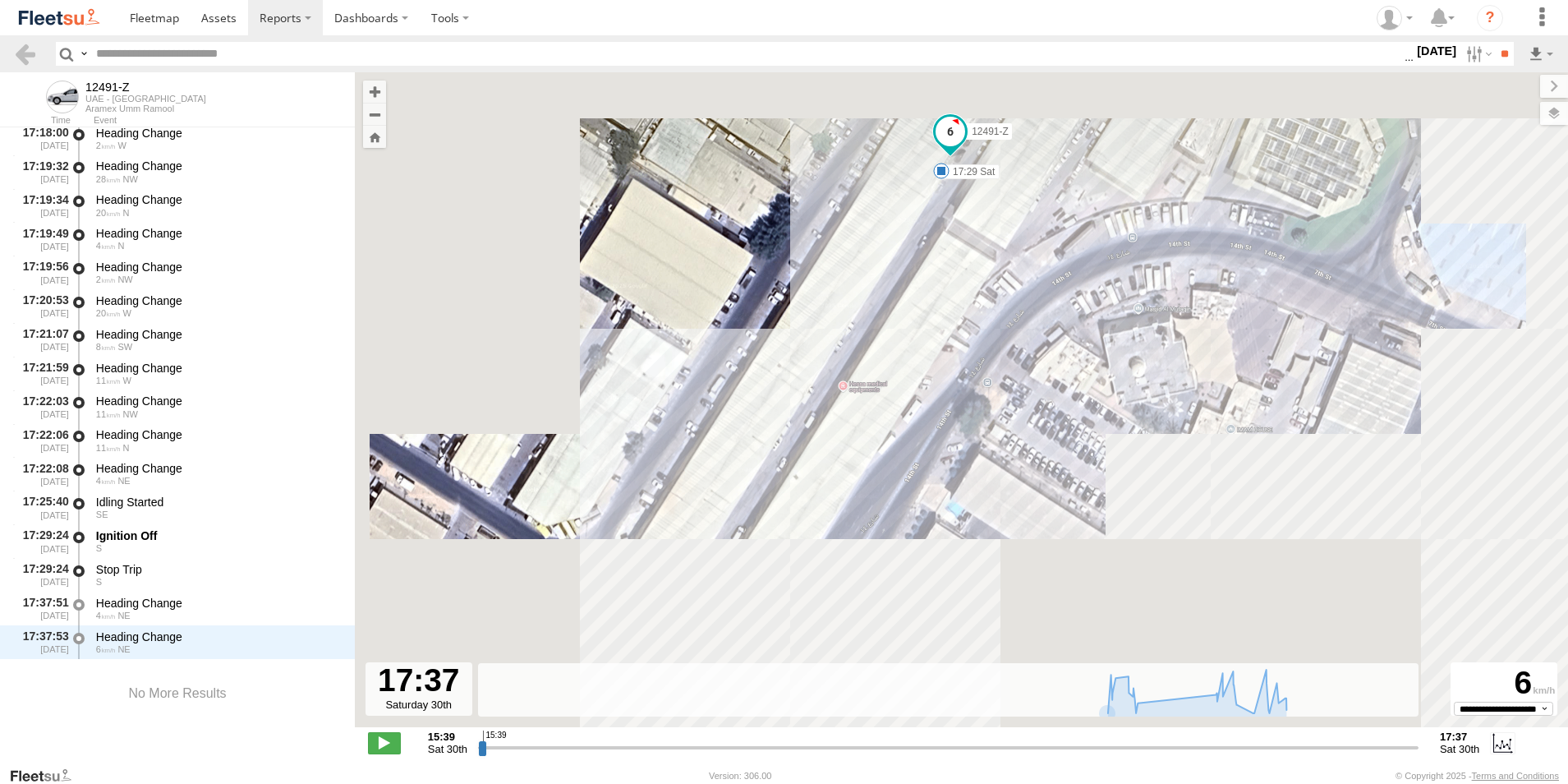
drag, startPoint x: 957, startPoint y: 389, endPoint x: 881, endPoint y: 560, distance: 187.1
click at [881, 560] on div "12491-Z 17:12 Sat 17:29 Sat" at bounding box center [962, 408] width 1214 height 673
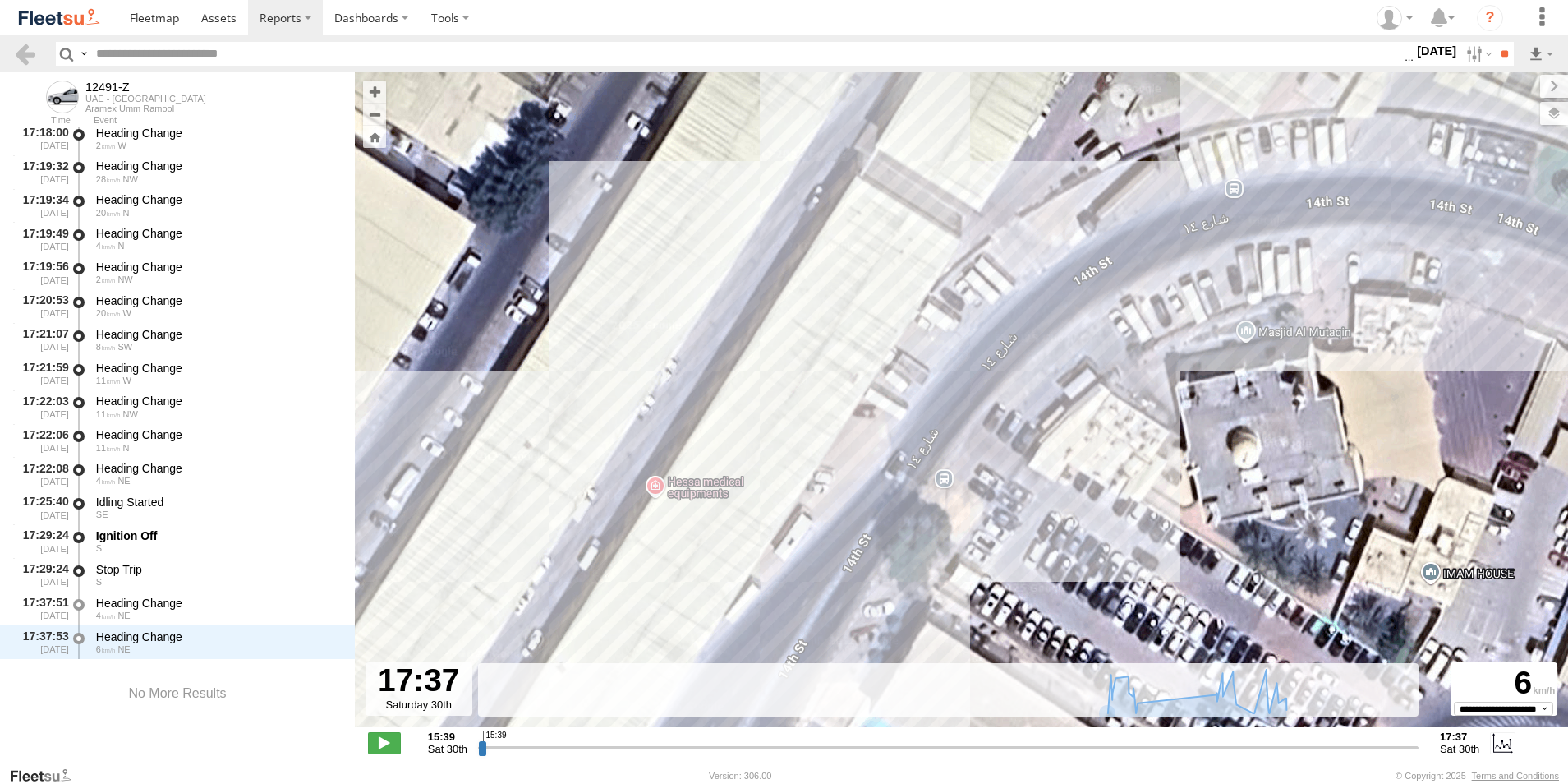
drag, startPoint x: 911, startPoint y: 447, endPoint x: 850, endPoint y: 659, distance: 220.6
click at [853, 656] on div "12491-Z 17:12 Sat 17:29 Sat" at bounding box center [962, 408] width 1214 height 673
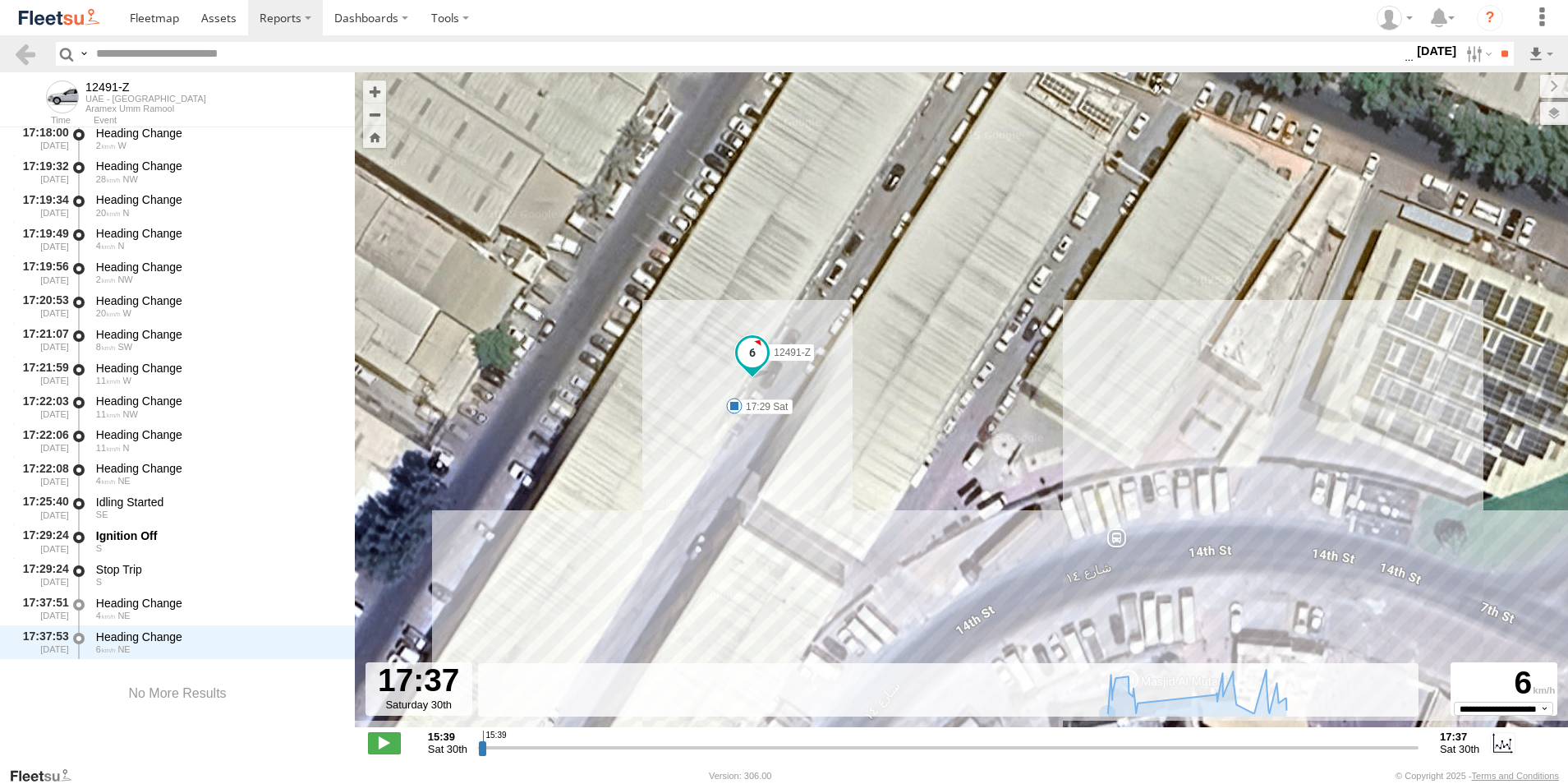
drag, startPoint x: 948, startPoint y: 490, endPoint x: 849, endPoint y: 647, distance: 185.6
click at [849, 647] on div "12491-Z 17:12 Sat 17:29 Sat" at bounding box center [962, 408] width 1214 height 673
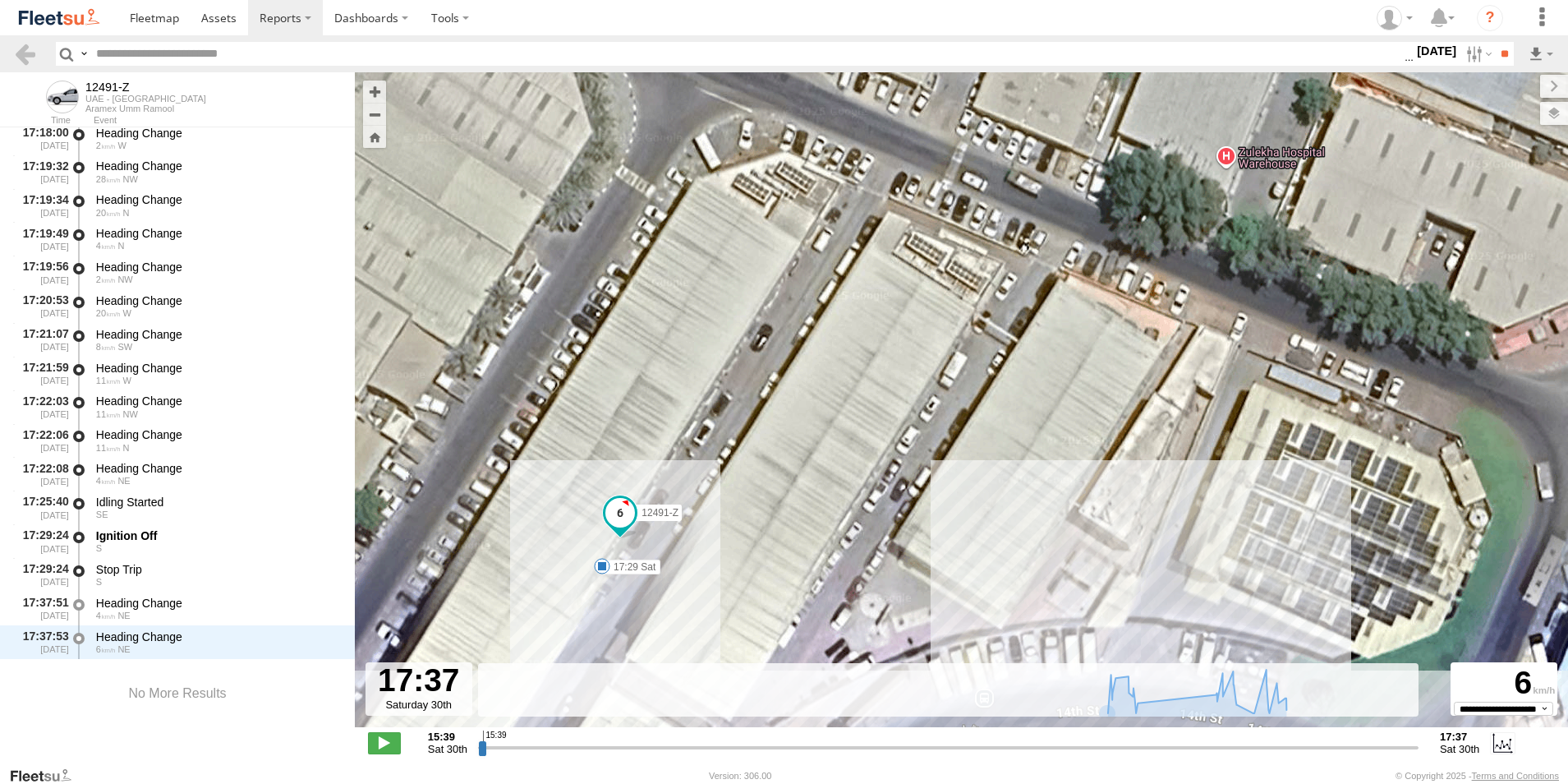
drag, startPoint x: 861, startPoint y: 568, endPoint x: 937, endPoint y: 406, distance: 178.9
click at [936, 411] on div "12491-Z 17:12 Sat 17:29 Sat" at bounding box center [962, 408] width 1214 height 673
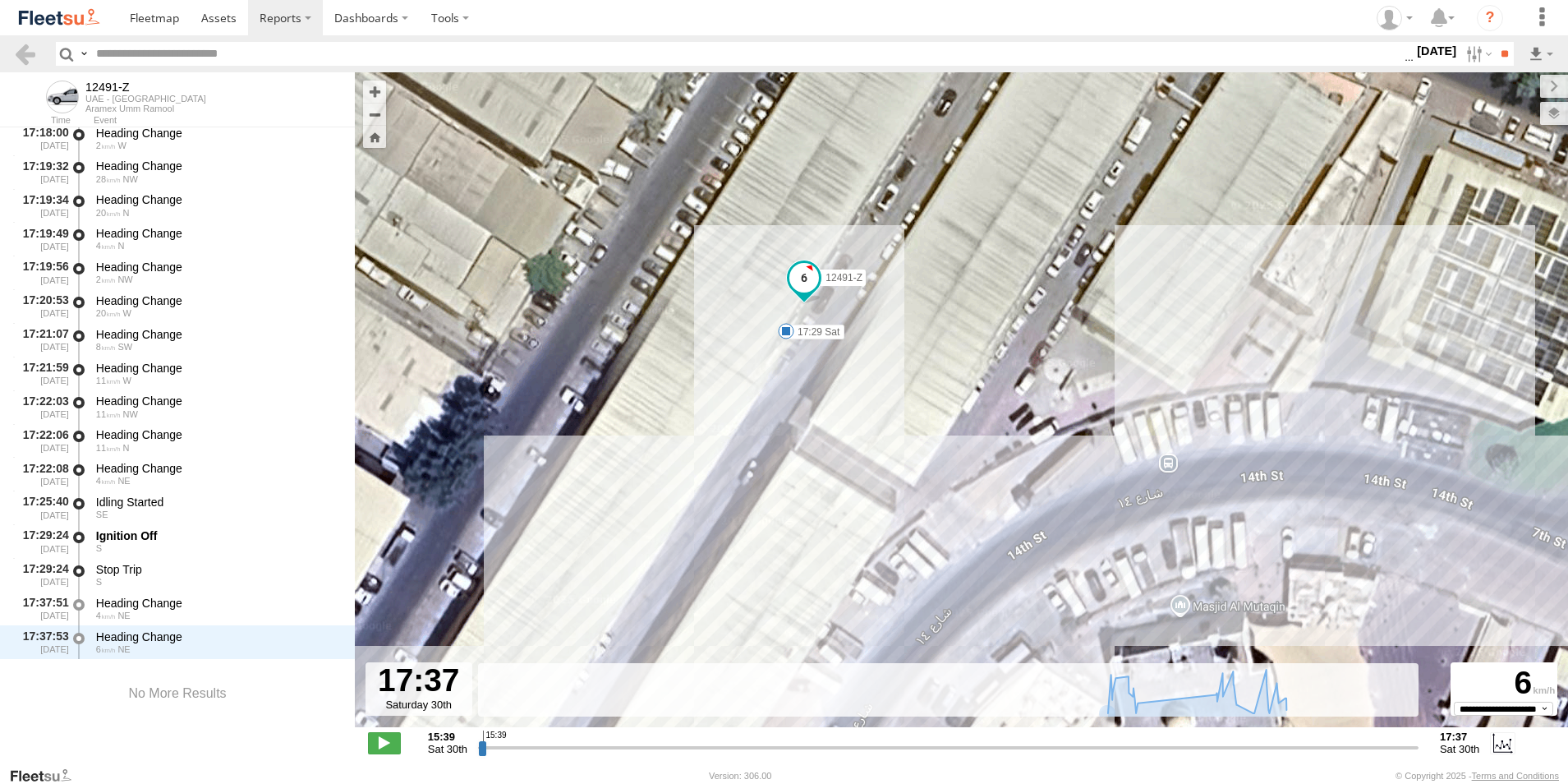
drag, startPoint x: 817, startPoint y: 538, endPoint x: 994, endPoint y: 332, distance: 271.6
click at [994, 332] on div "12491-Z 17:12 Sat 17:29 Sat" at bounding box center [962, 408] width 1214 height 673
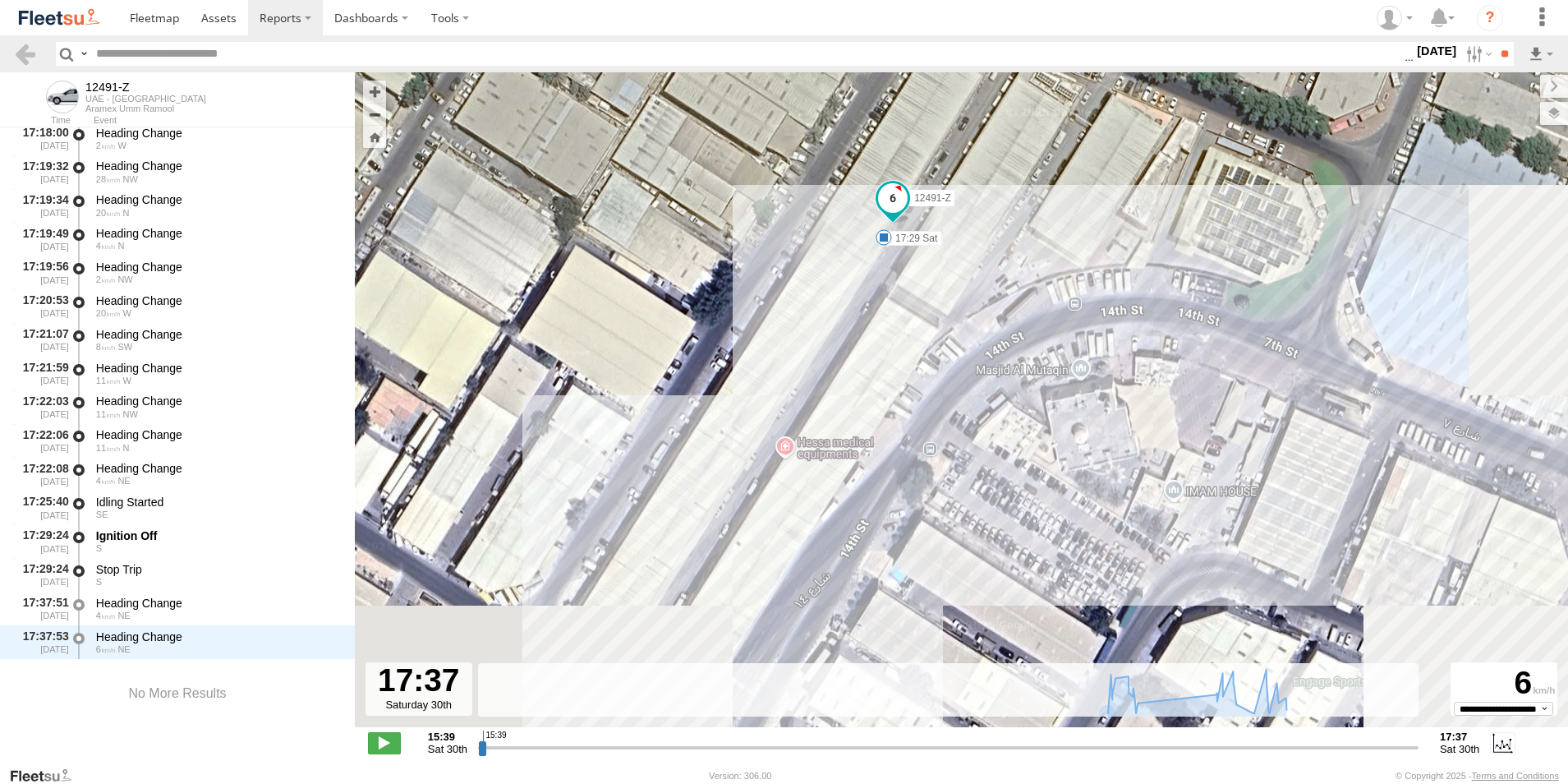
drag, startPoint x: 975, startPoint y: 430, endPoint x: 968, endPoint y: 336, distance: 94.3
click at [968, 336] on div "12491-Z 17:12 Sat 17:29 Sat" at bounding box center [962, 408] width 1214 height 673
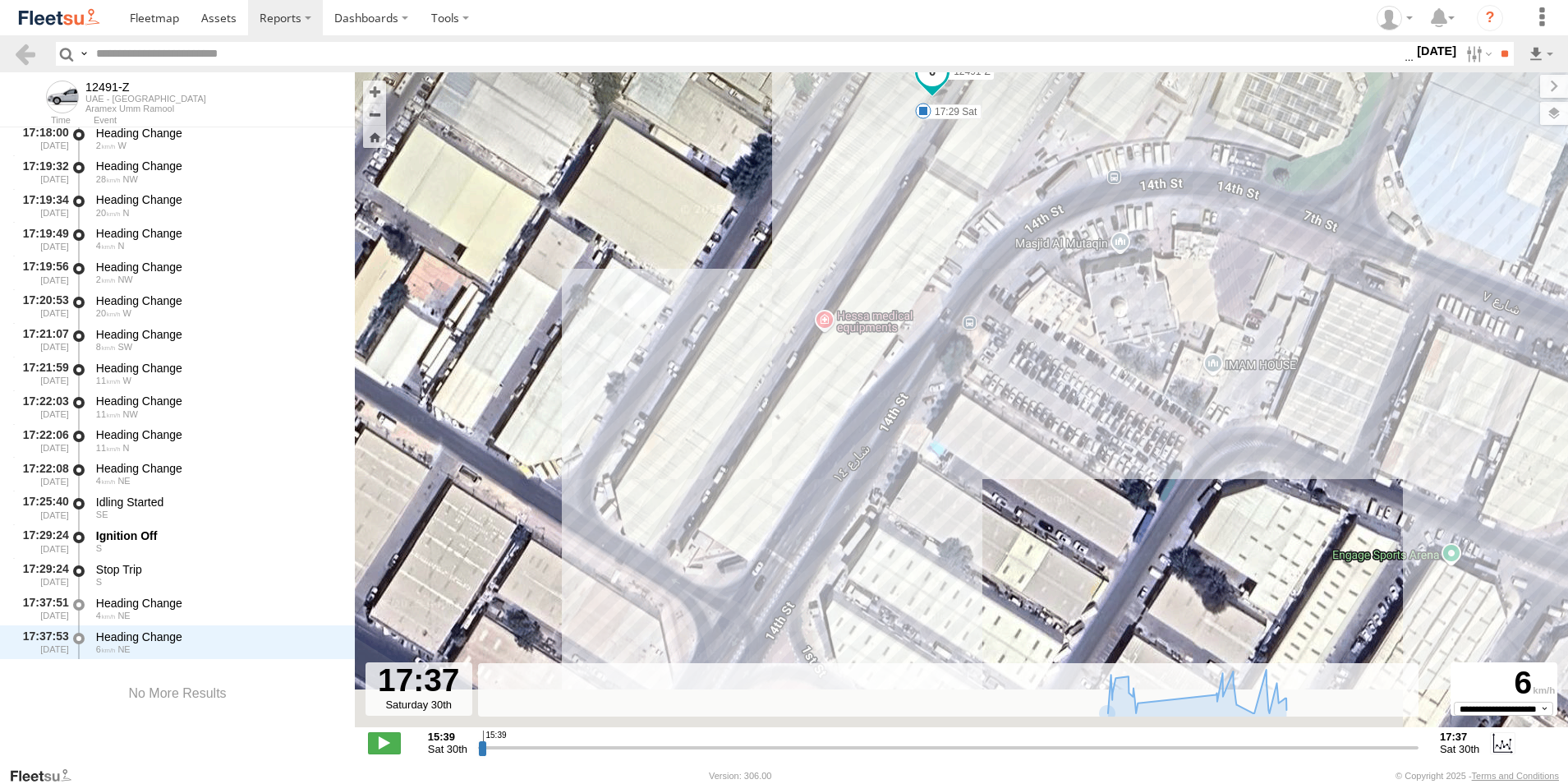
drag, startPoint x: 894, startPoint y: 472, endPoint x: 933, endPoint y: 359, distance: 119.5
click at [933, 359] on div "12491-Z 17:12 Sat 17:29 Sat" at bounding box center [962, 408] width 1214 height 673
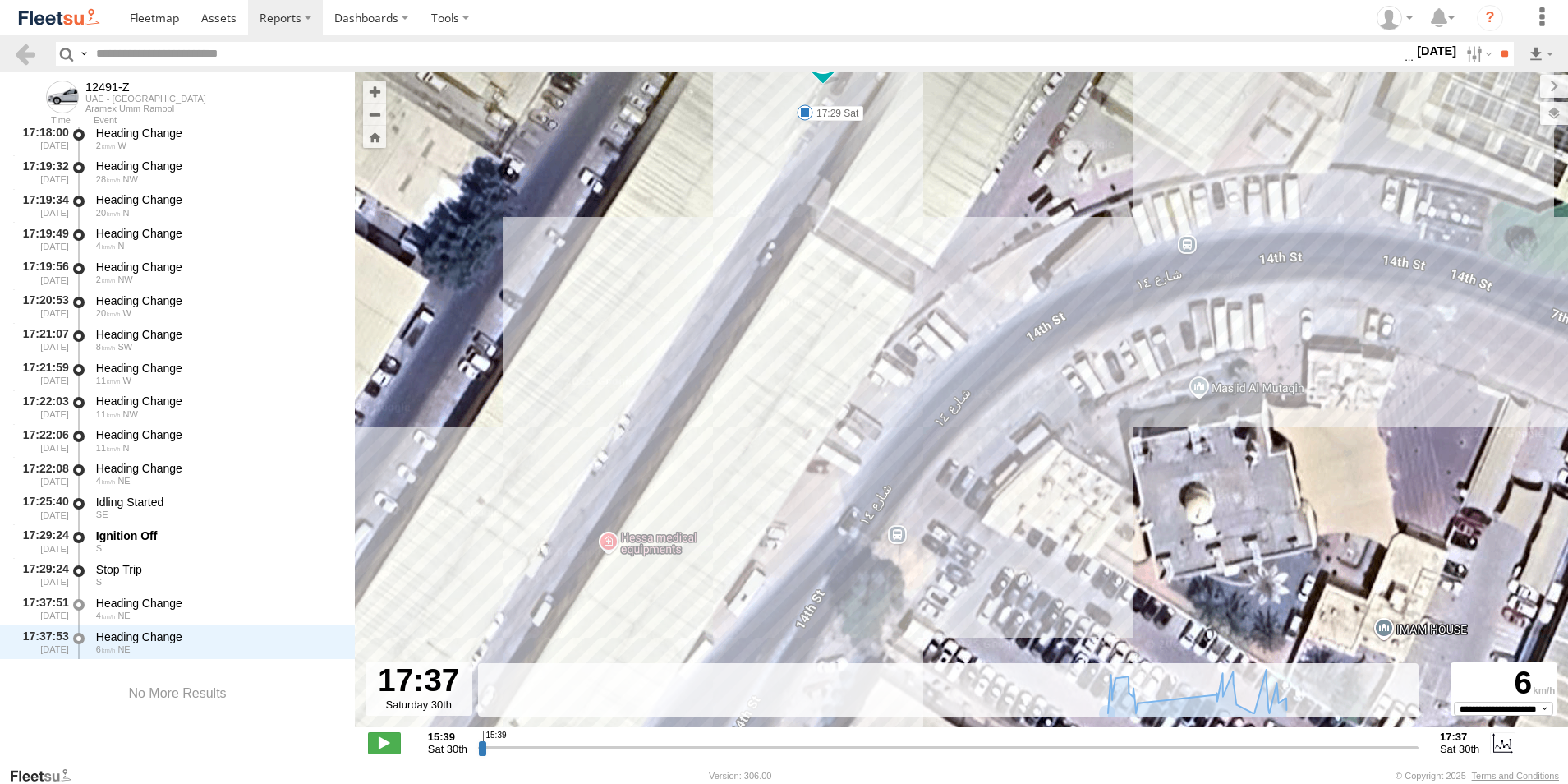
drag, startPoint x: 990, startPoint y: 318, endPoint x: 881, endPoint y: 604, distance: 306.1
click at [881, 604] on div "12491-Z 17:12 Sat 17:29 Sat" at bounding box center [962, 408] width 1214 height 673
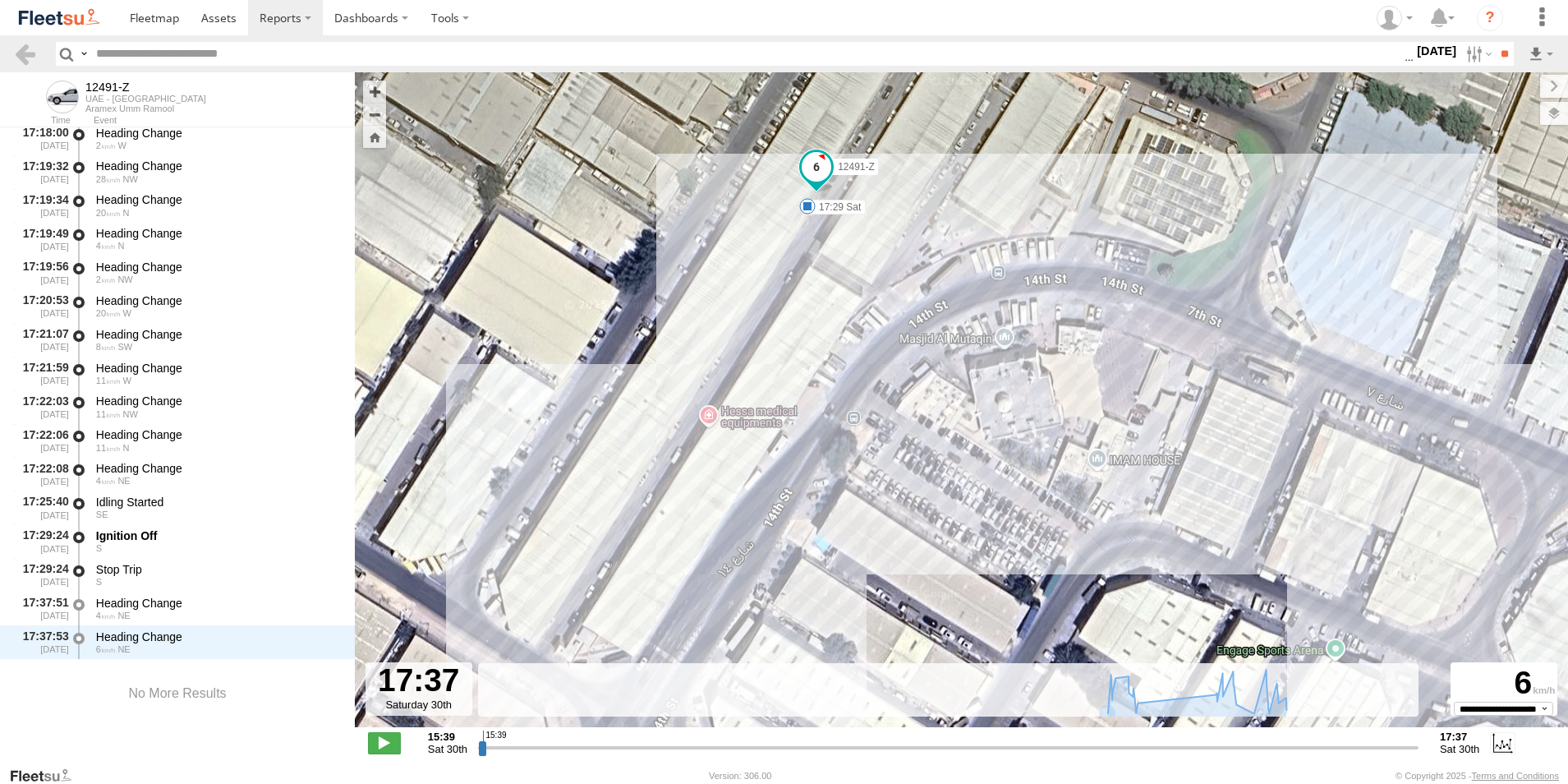
drag, startPoint x: 774, startPoint y: 478, endPoint x: 815, endPoint y: 351, distance: 133.5
click at [815, 351] on div "12491-Z 17:12 Sat 17:29 Sat" at bounding box center [962, 408] width 1214 height 673
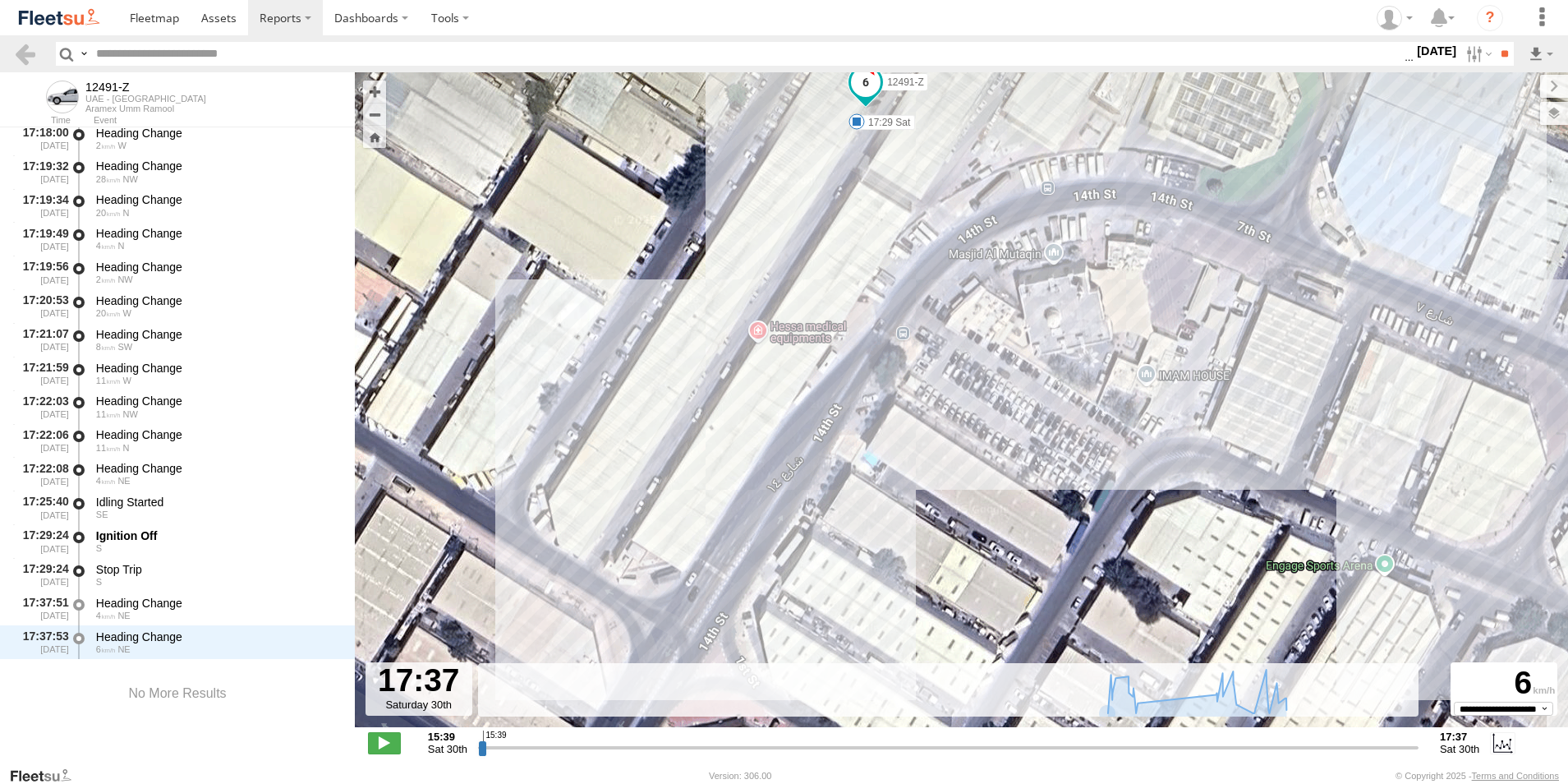
drag, startPoint x: 818, startPoint y: 377, endPoint x: 831, endPoint y: 457, distance: 81.0
click at [830, 456] on div "12491-Z 17:12 Sat 17:29 Sat" at bounding box center [962, 408] width 1214 height 673
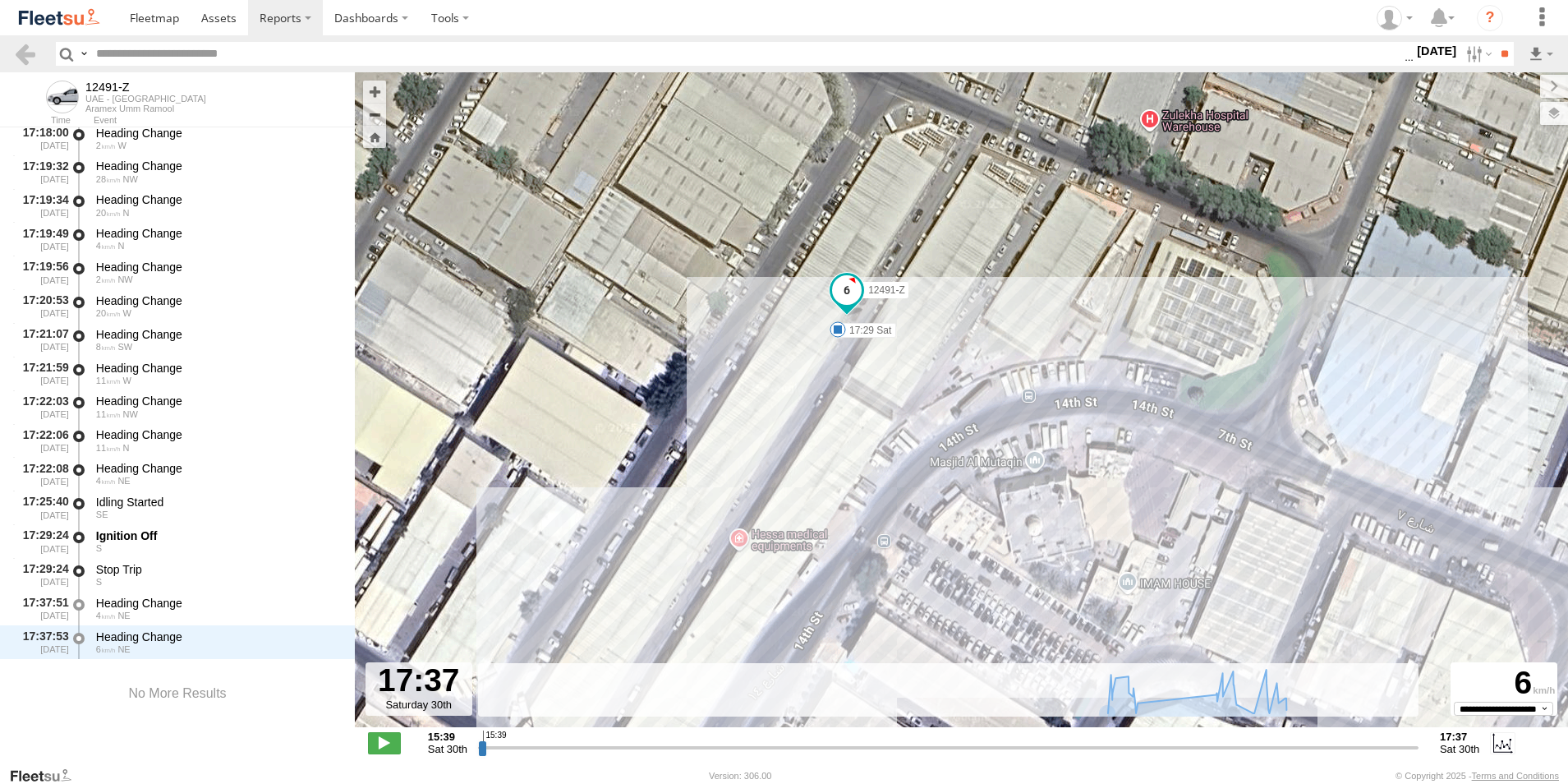
drag, startPoint x: 857, startPoint y: 315, endPoint x: 787, endPoint y: 504, distance: 201.5
click at [787, 504] on div "12491-Z 17:12 Sat 17:29 Sat" at bounding box center [962, 408] width 1214 height 673
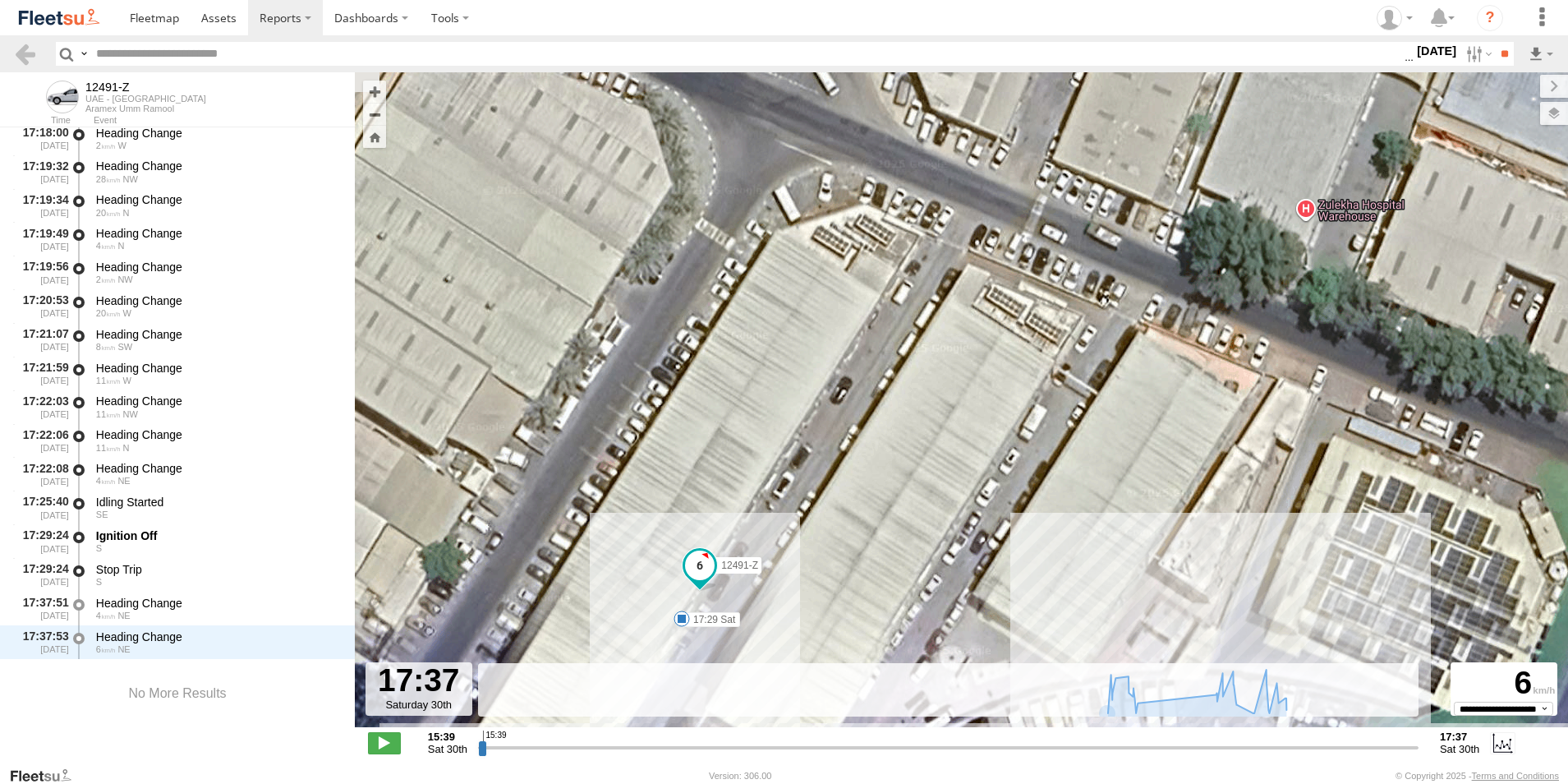
drag, startPoint x: 957, startPoint y: 400, endPoint x: 927, endPoint y: 563, distance: 165.7
click at [927, 563] on div "12491-Z 17:12 Sat 17:29 Sat" at bounding box center [962, 408] width 1214 height 673
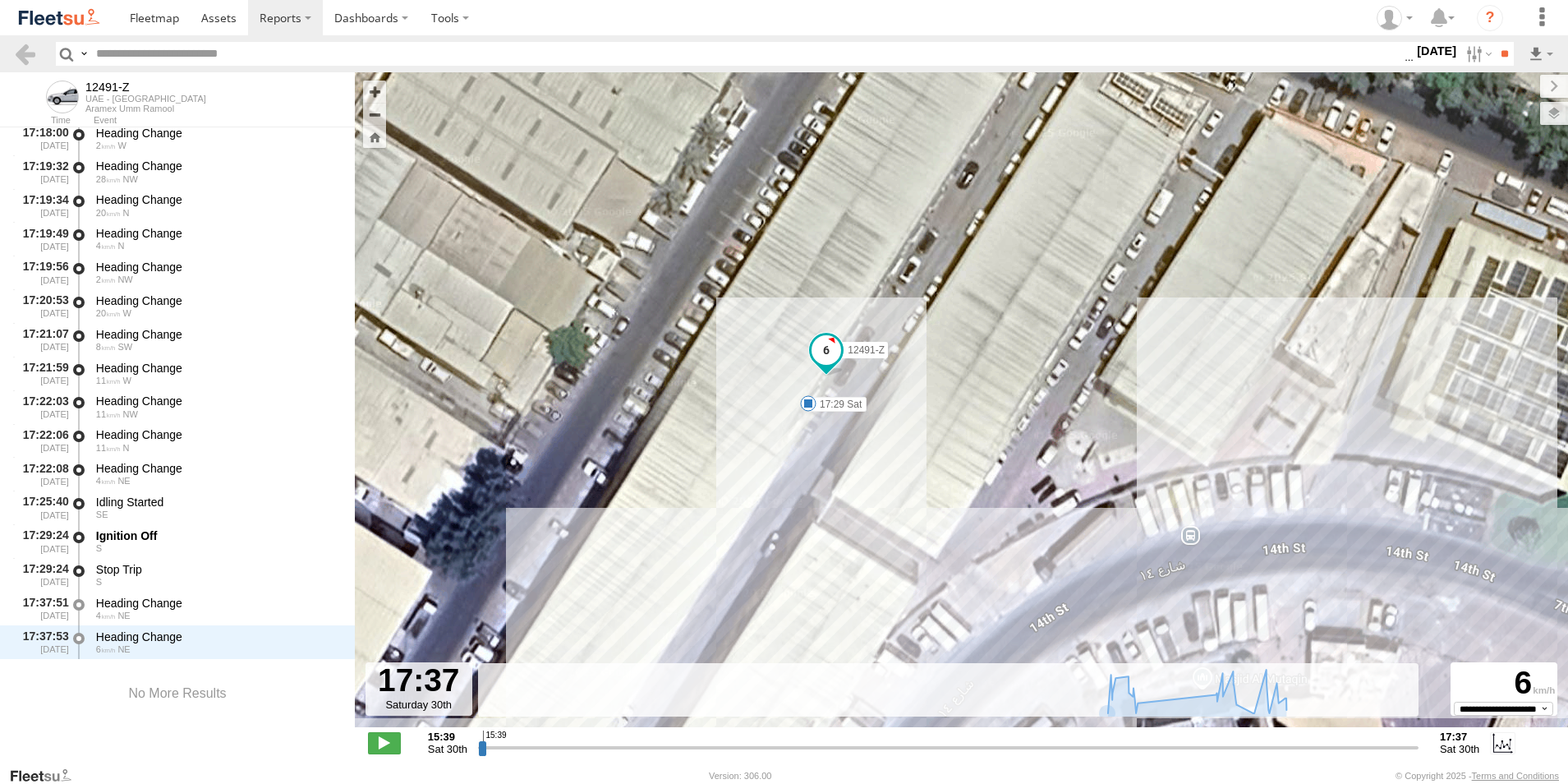
drag, startPoint x: 773, startPoint y: 647, endPoint x: 901, endPoint y: 416, distance: 264.1
click at [901, 416] on div "12491-Z 17:12 Sat 17:29 Sat" at bounding box center [962, 408] width 1214 height 673
